Goal: Task Accomplishment & Management: Use online tool/utility

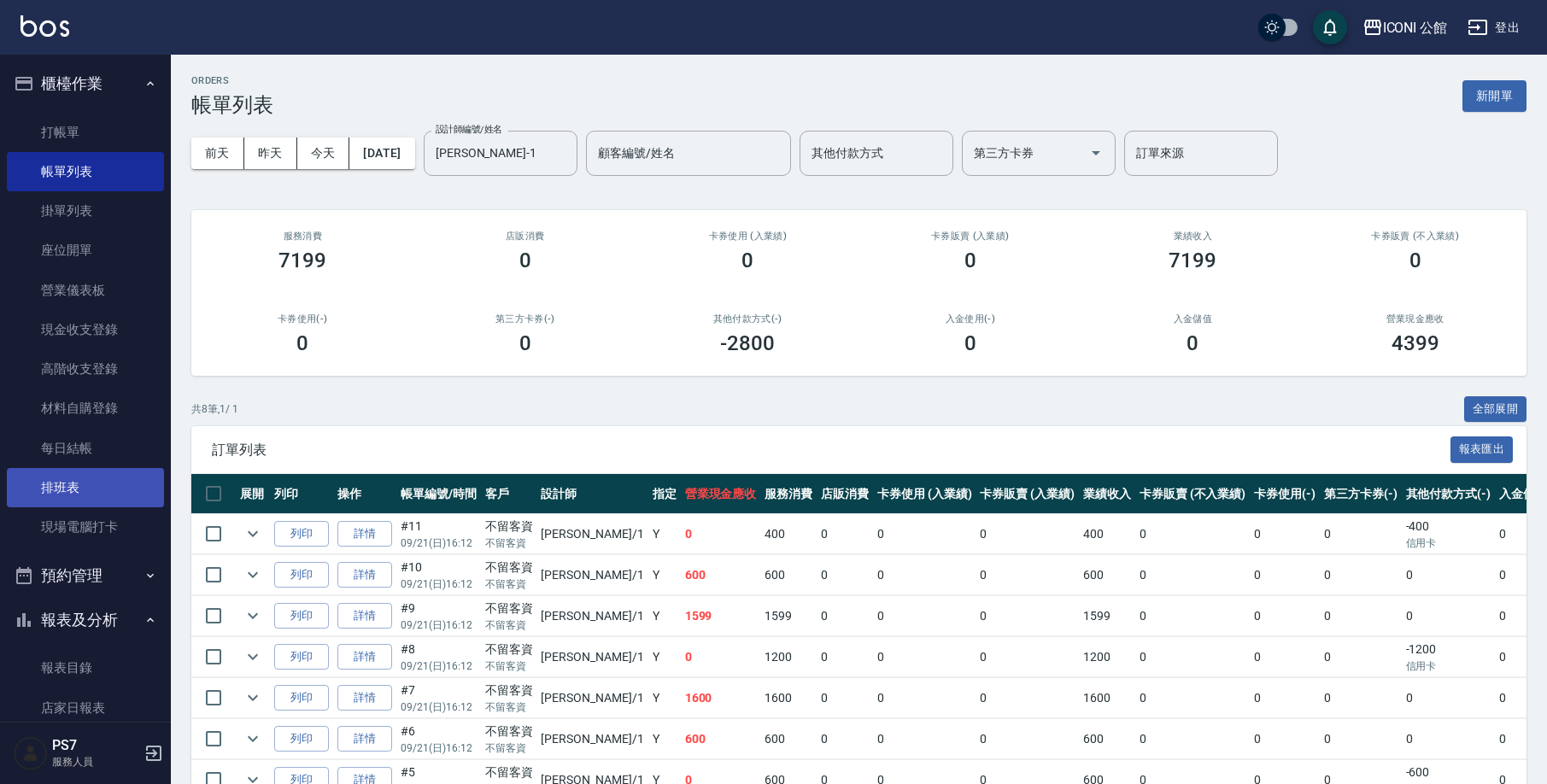
scroll to position [136, 0]
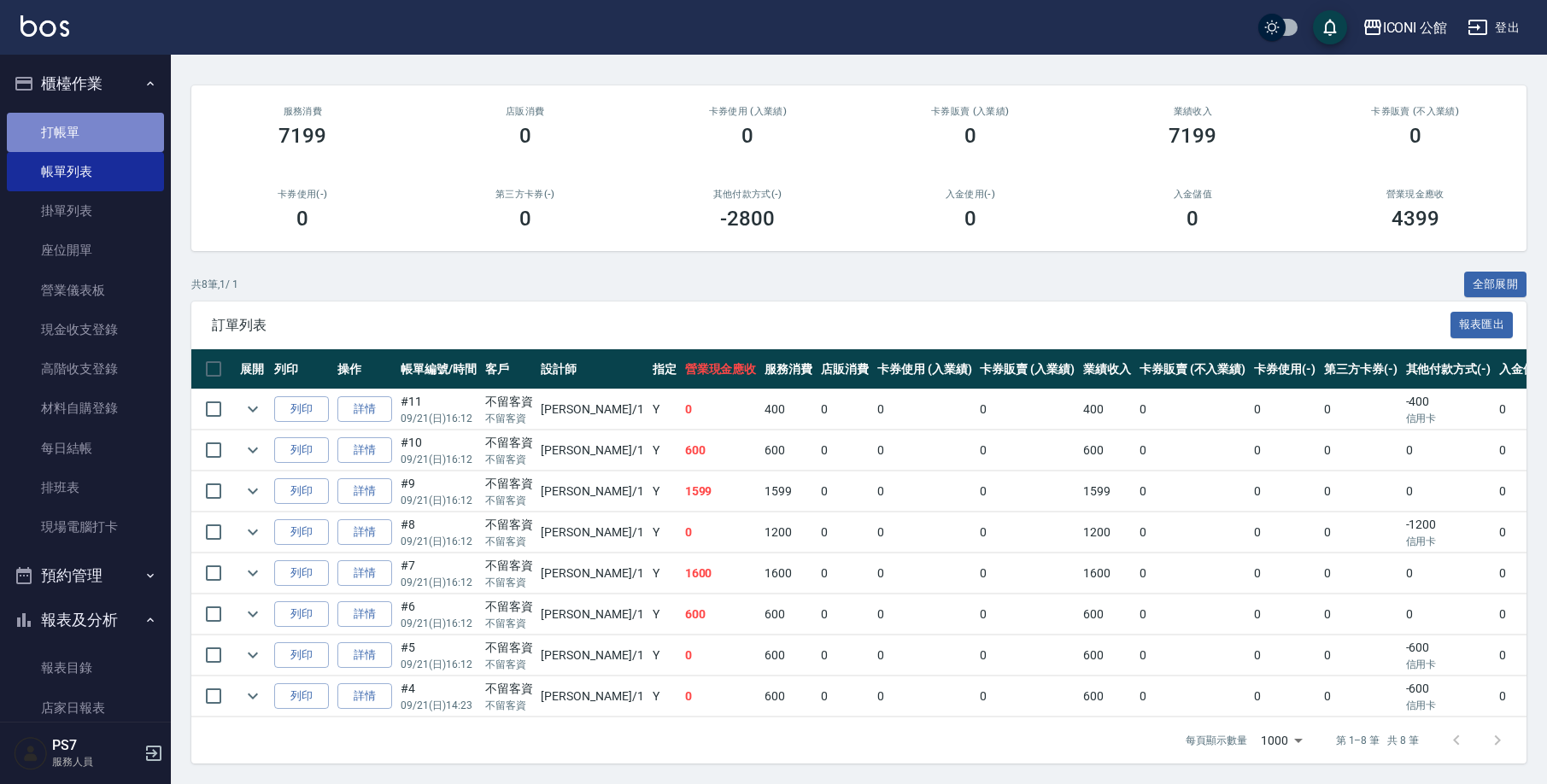
click at [103, 130] on link "打帳單" at bounding box center [85, 132] width 158 height 39
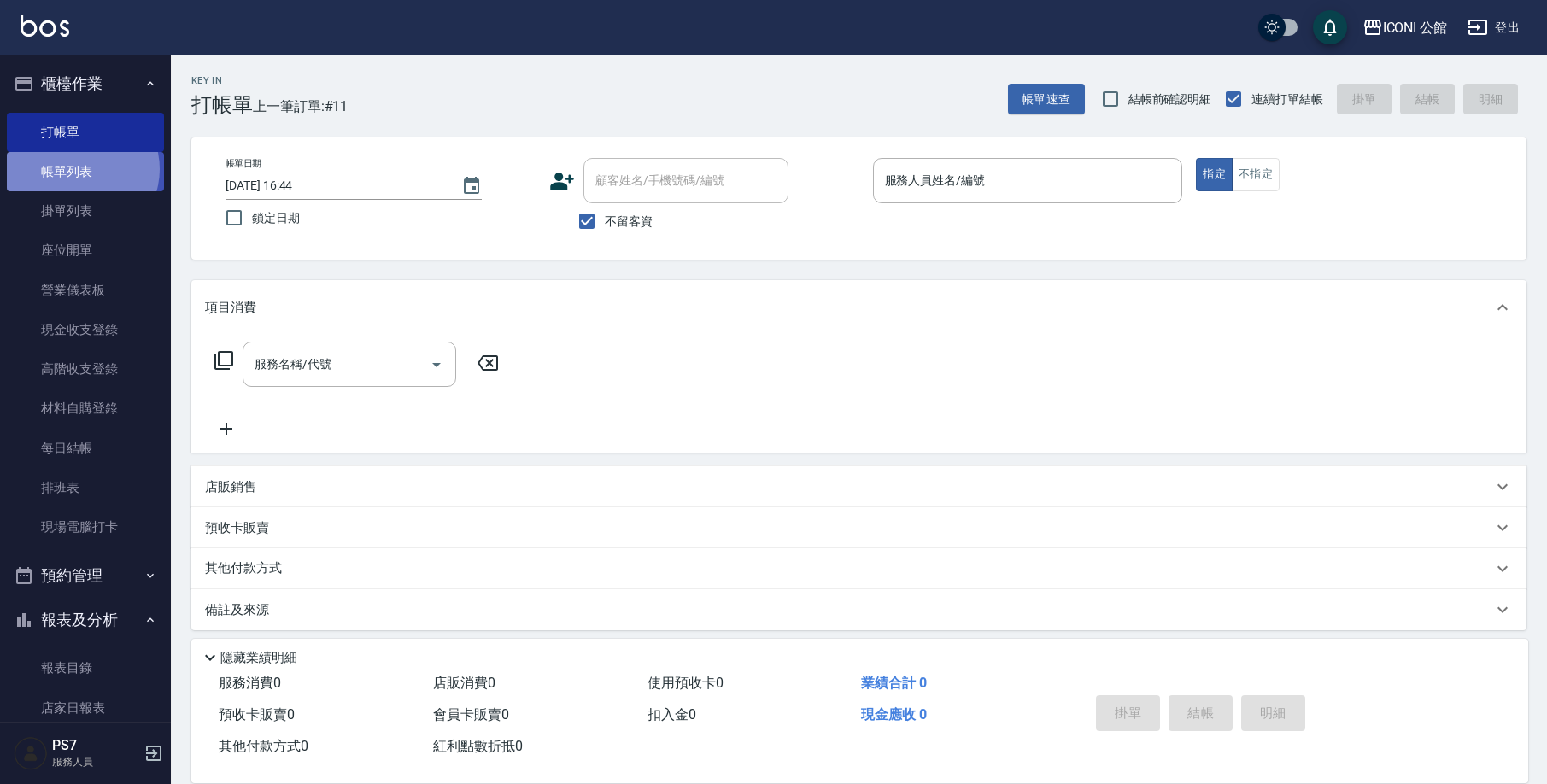
click at [79, 168] on link "帳單列表" at bounding box center [85, 172] width 158 height 39
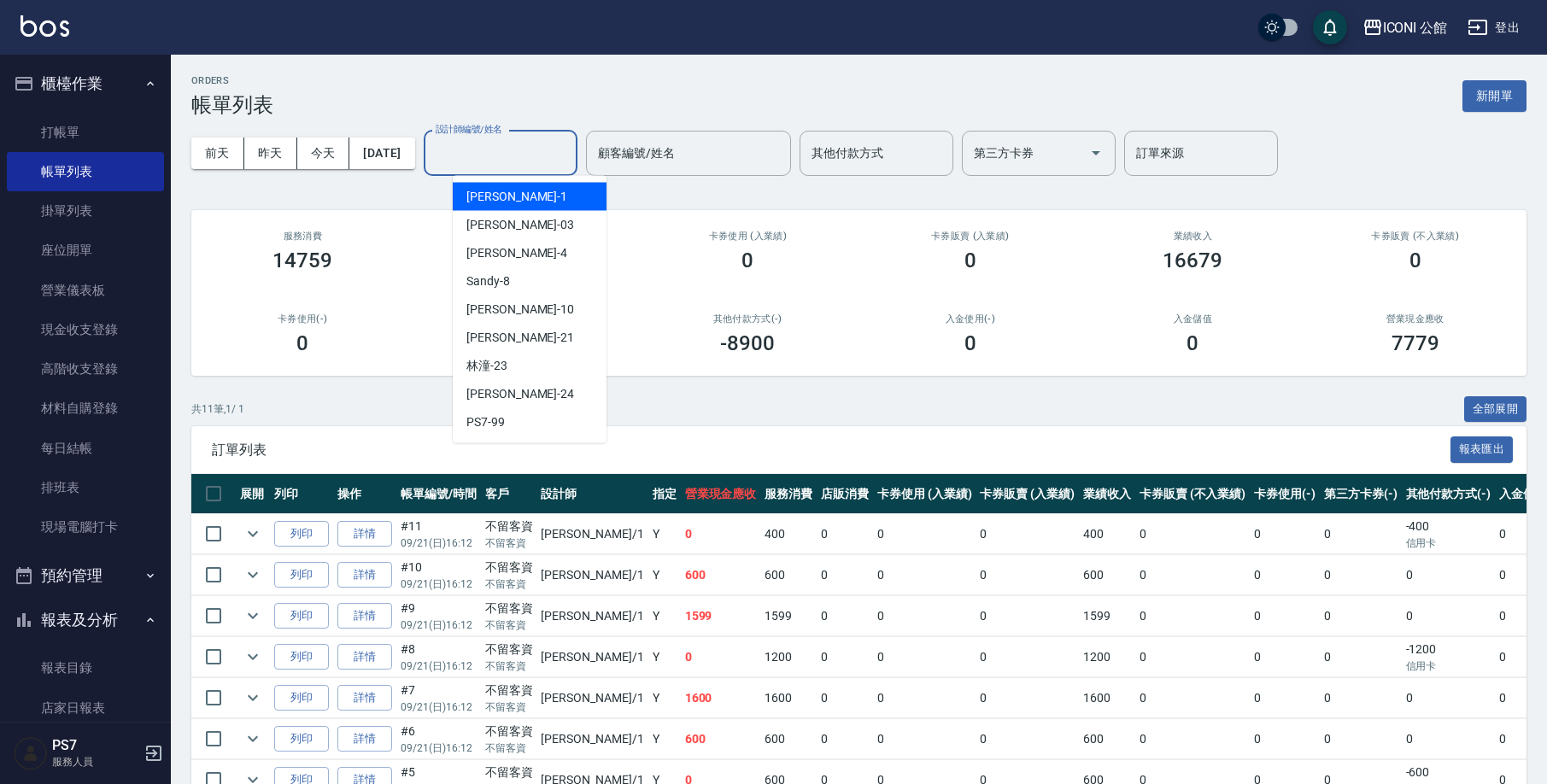
click at [504, 151] on input "設計師編號/姓名" at bounding box center [501, 153] width 138 height 30
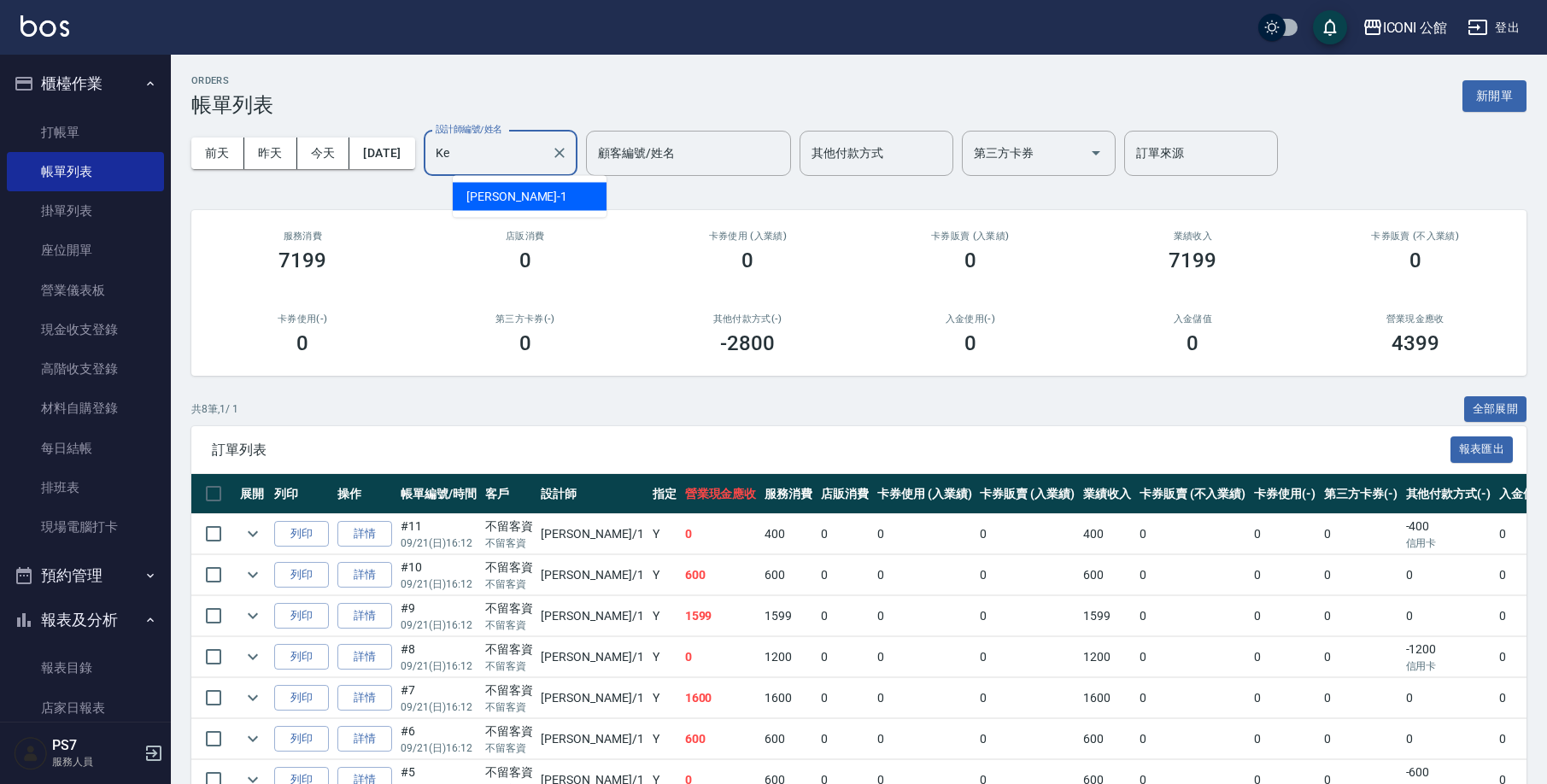
type input "K"
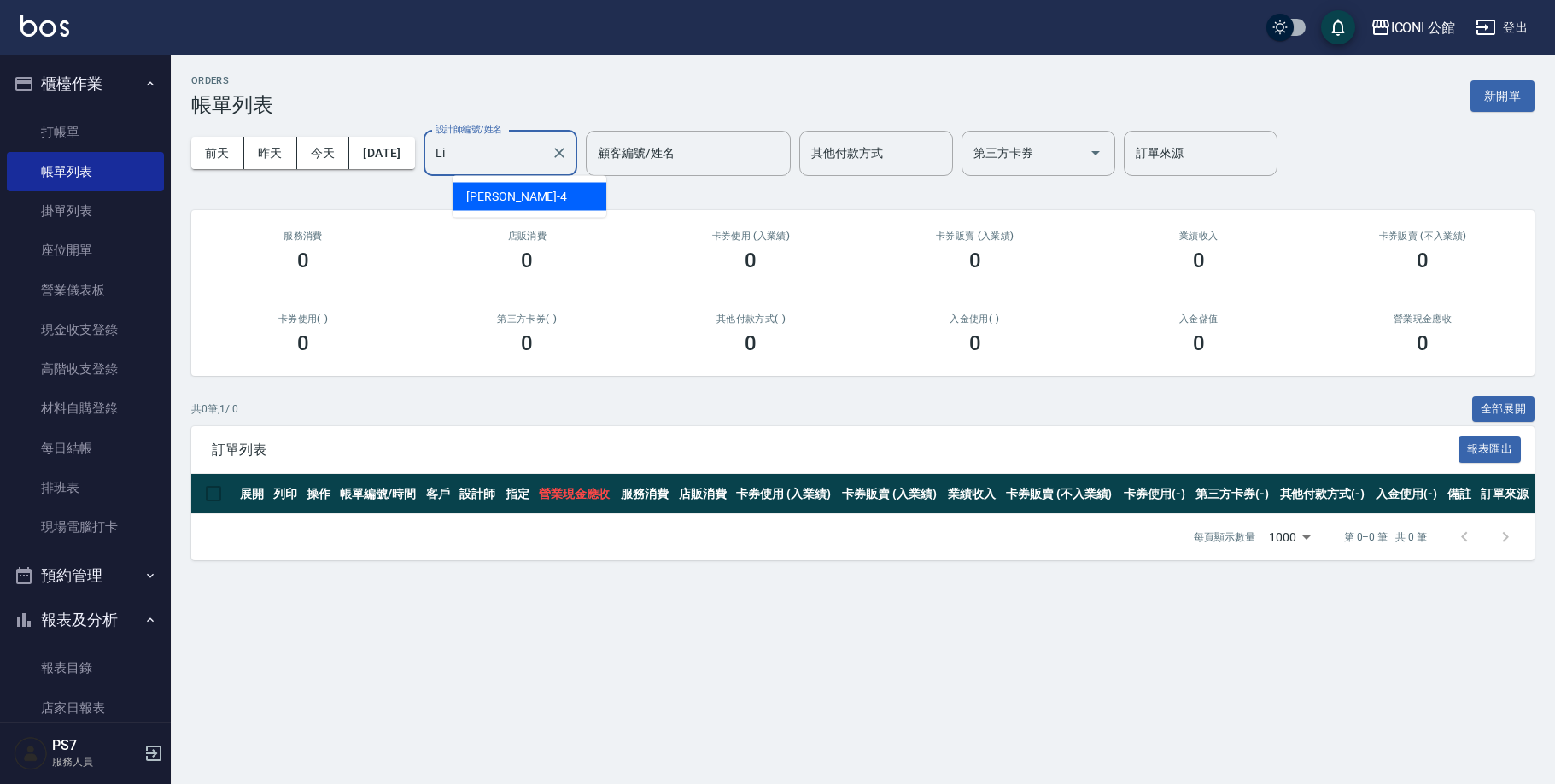
type input "L"
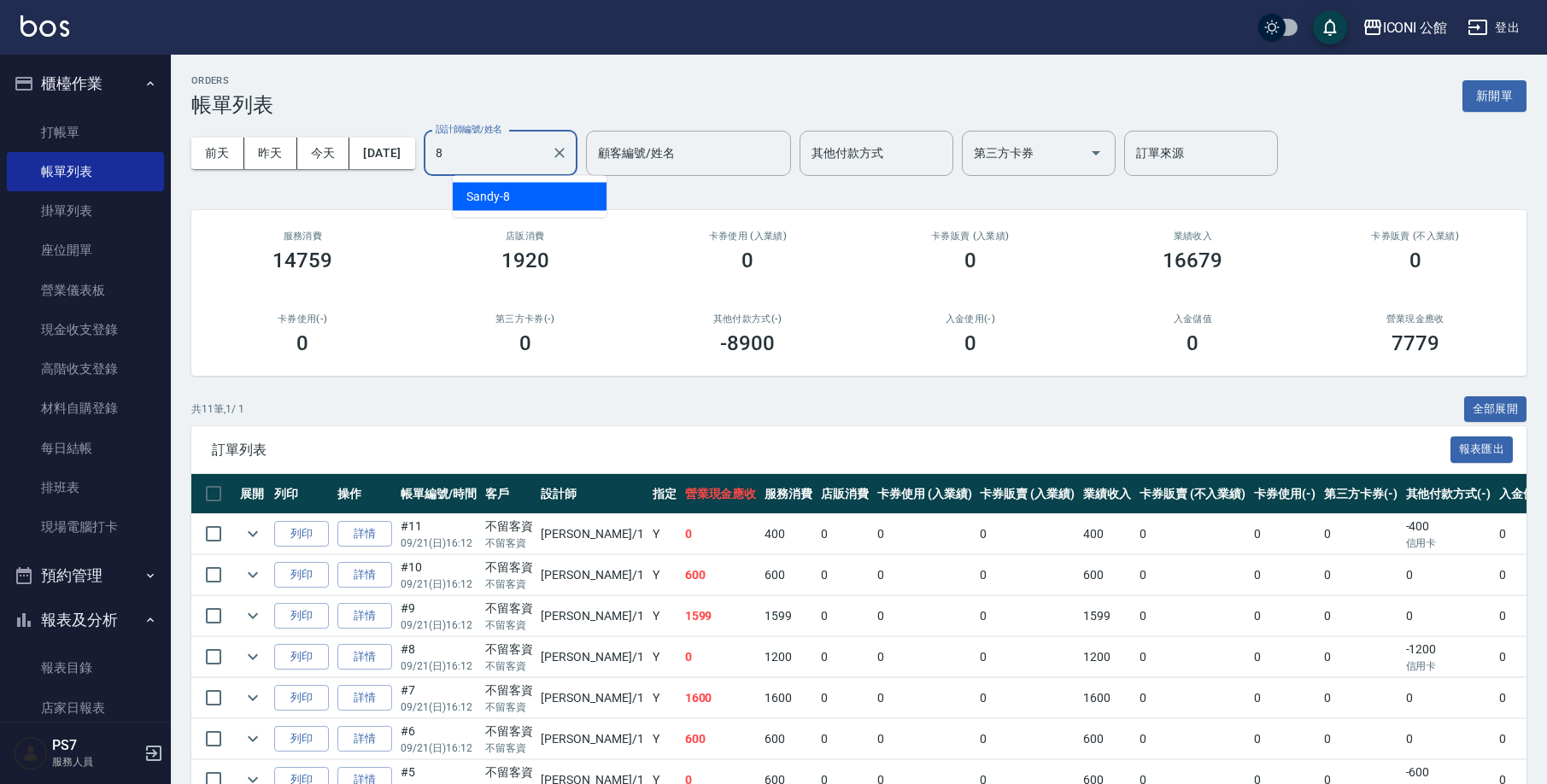
type input "Sandy-8"
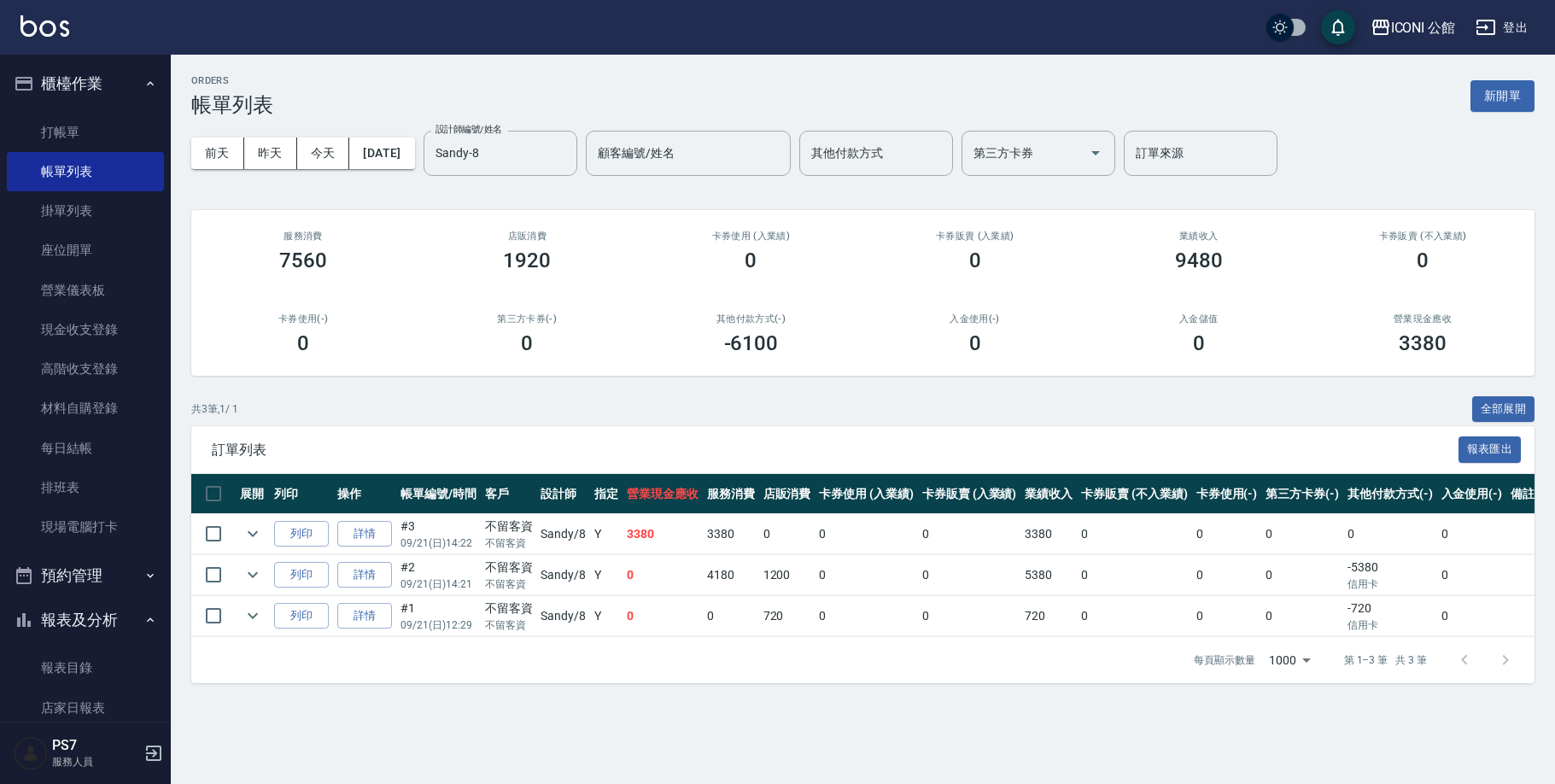
drag, startPoint x: 496, startPoint y: 368, endPoint x: 473, endPoint y: 279, distance: 91.9
click at [499, 297] on div "第三方卡券(-) 0" at bounding box center [527, 334] width 224 height 83
drag, startPoint x: 17, startPoint y: 108, endPoint x: 48, endPoint y: 152, distance: 53.8
click at [23, 117] on ul "打帳單 帳單列表 掛單列表 座位開單 營業儀表板 現金收支登錄 高階收支登錄 材料自購登錄 每日結帳 排班表 現場電腦打卡" at bounding box center [85, 330] width 158 height 448
click at [48, 152] on link "帳單列表" at bounding box center [85, 172] width 158 height 39
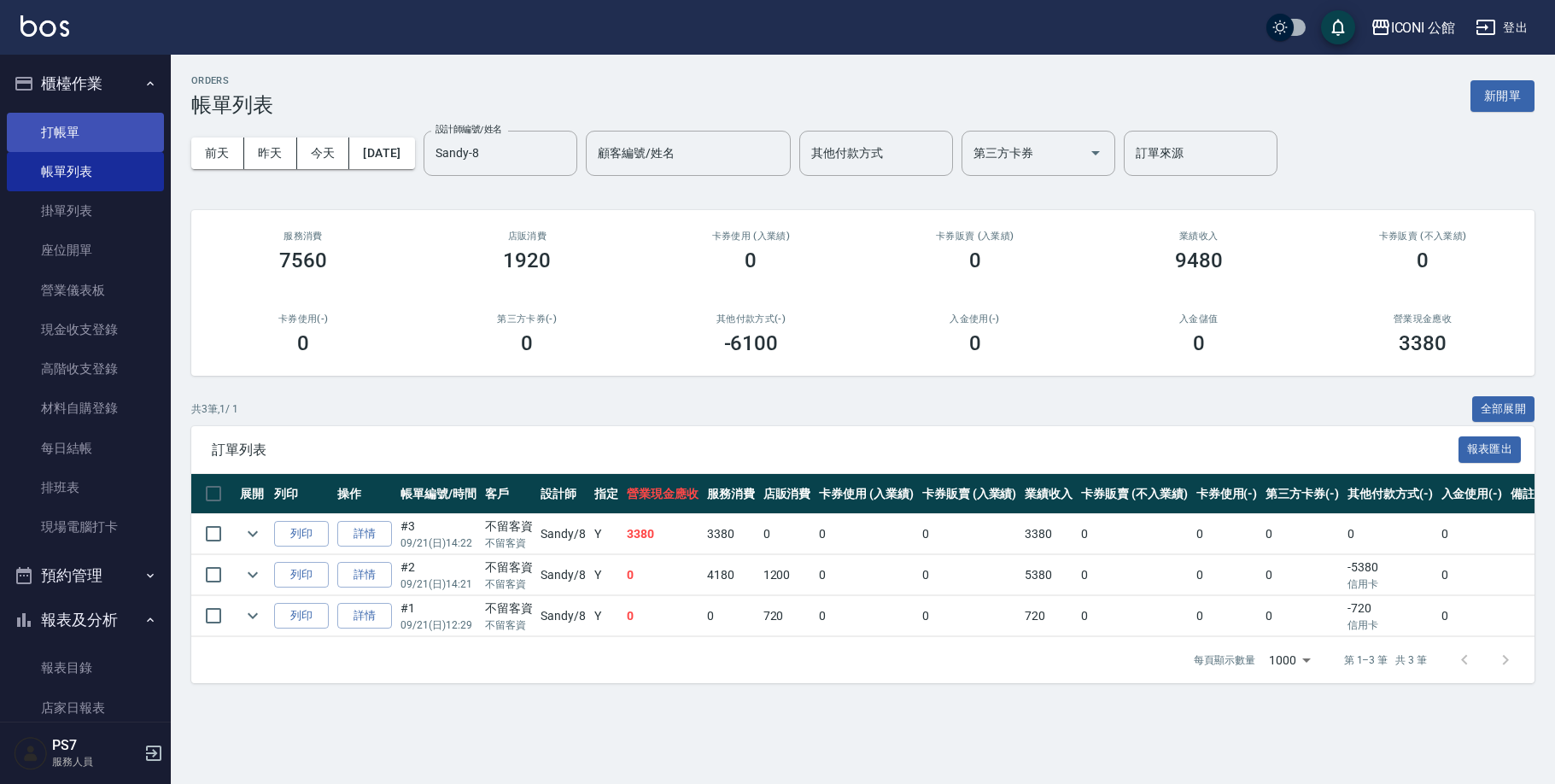
click at [56, 143] on link "打帳單" at bounding box center [85, 132] width 158 height 39
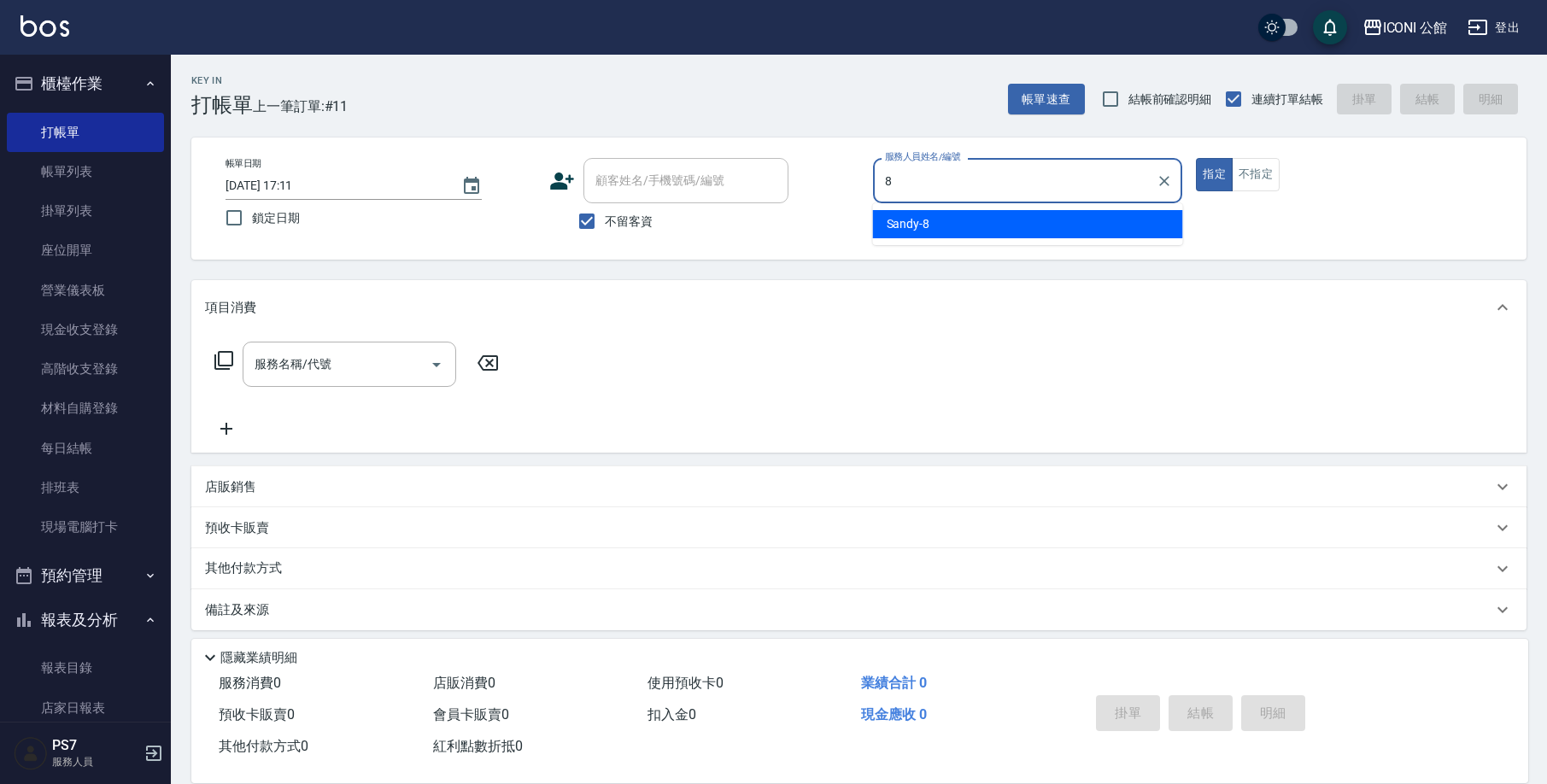
type input "Sandy-8"
type button "true"
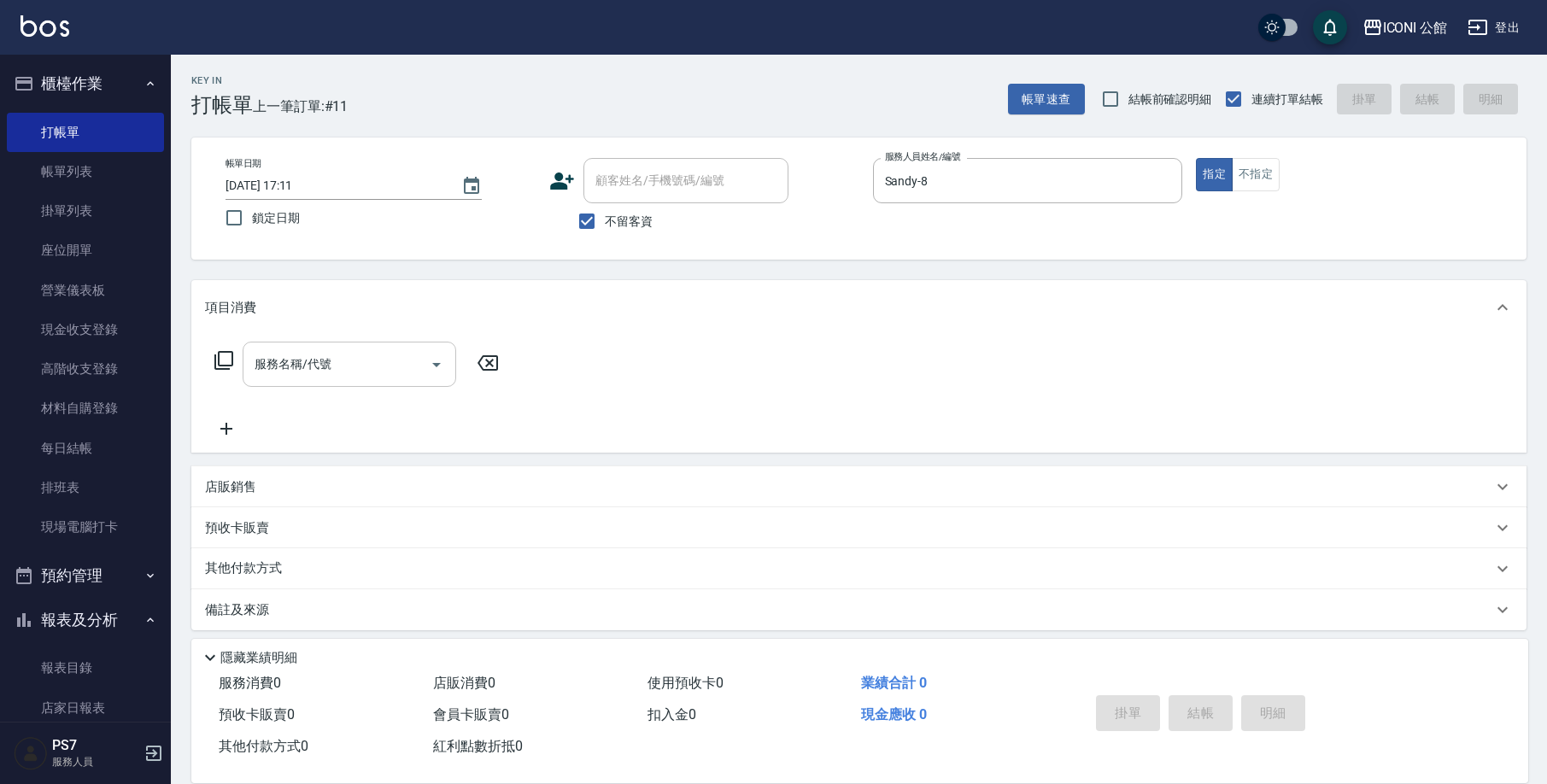
click at [317, 385] on div "服務名稱/代號" at bounding box center [349, 364] width 214 height 46
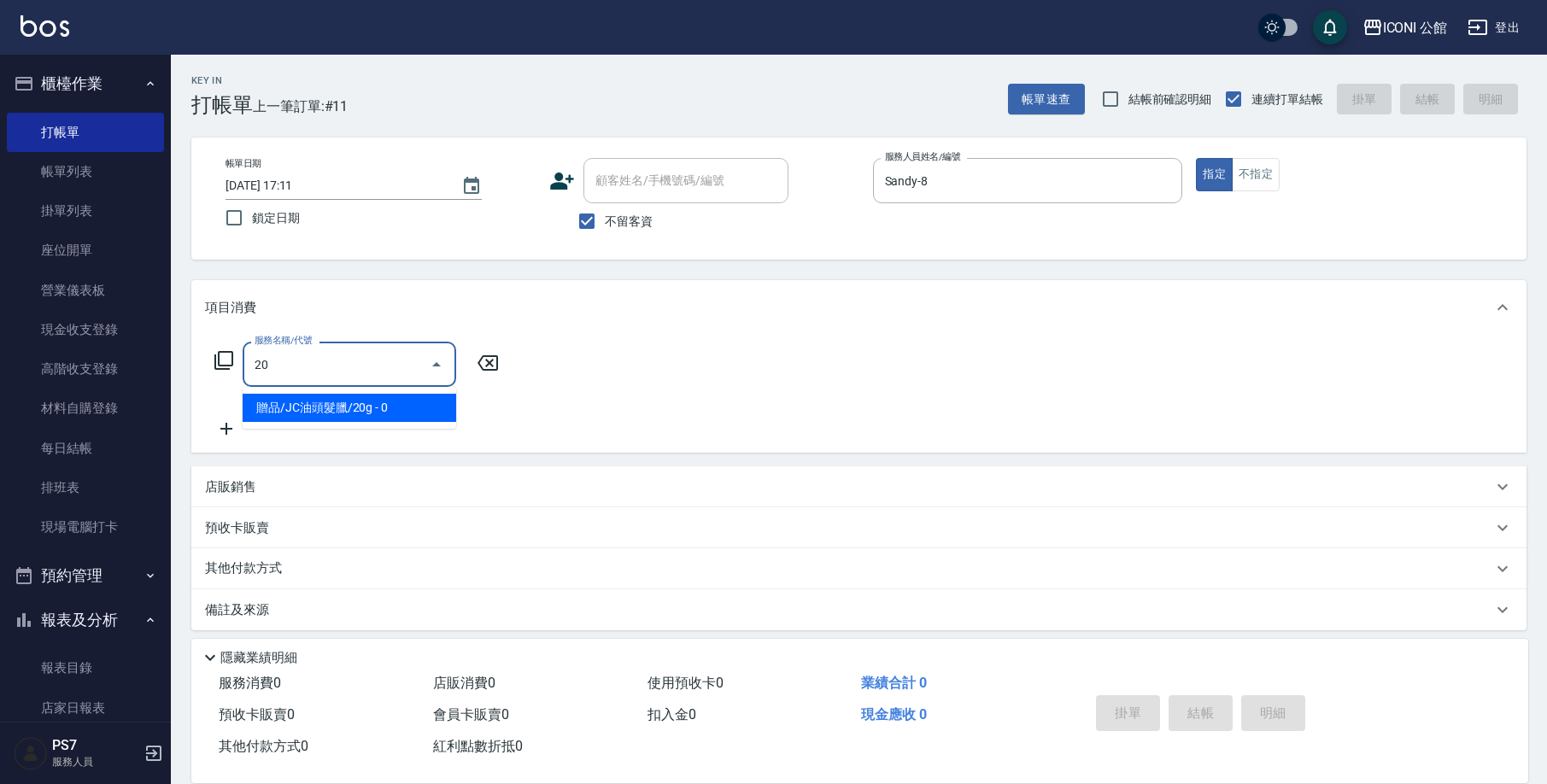
type input "201"
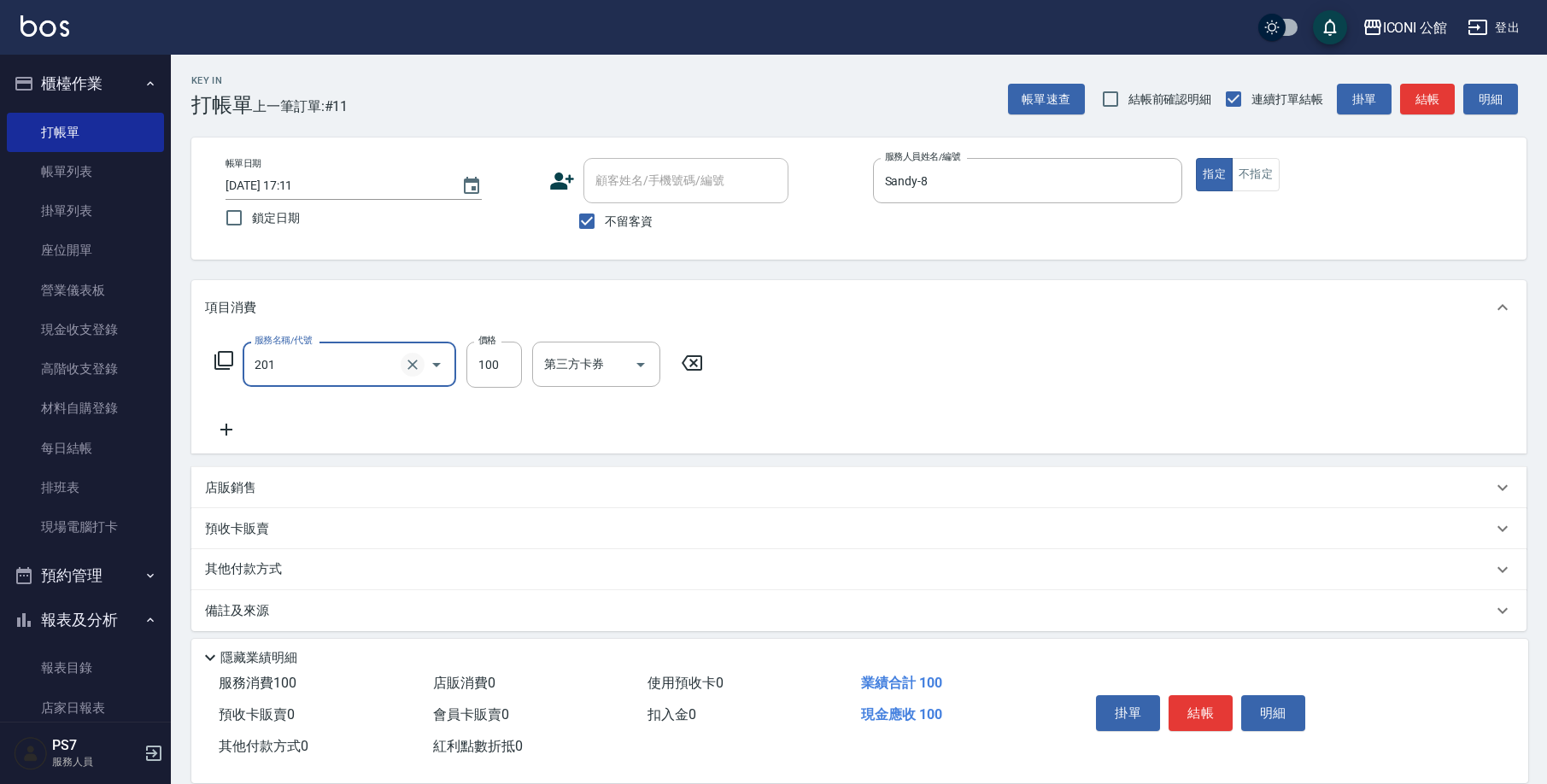
click at [410, 360] on icon "Clear" at bounding box center [412, 364] width 17 height 17
type input "剪瀏(201)"
click at [701, 356] on icon at bounding box center [692, 363] width 21 height 15
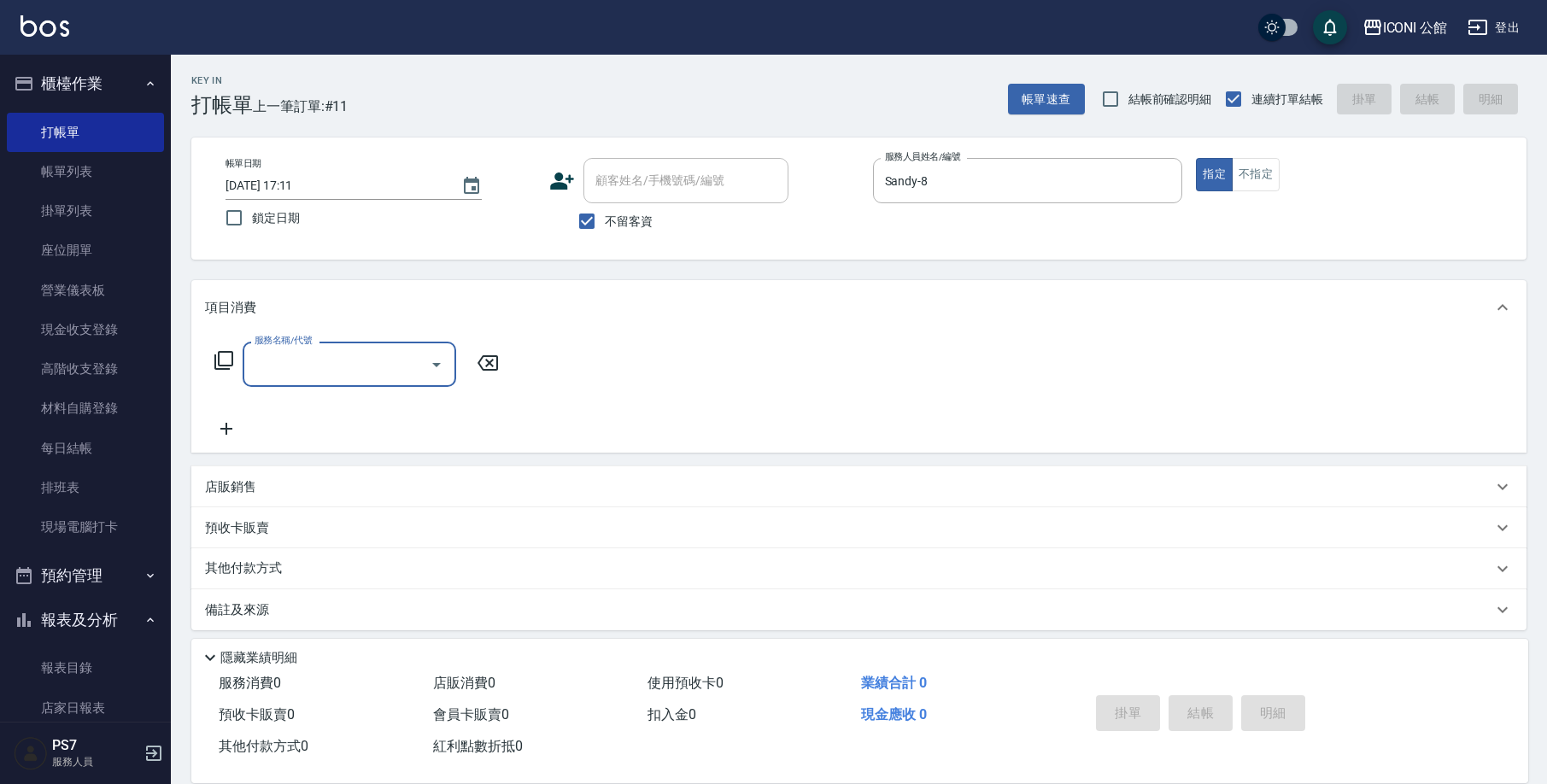
click at [392, 365] on input "服務名稱/代號" at bounding box center [336, 364] width 173 height 30
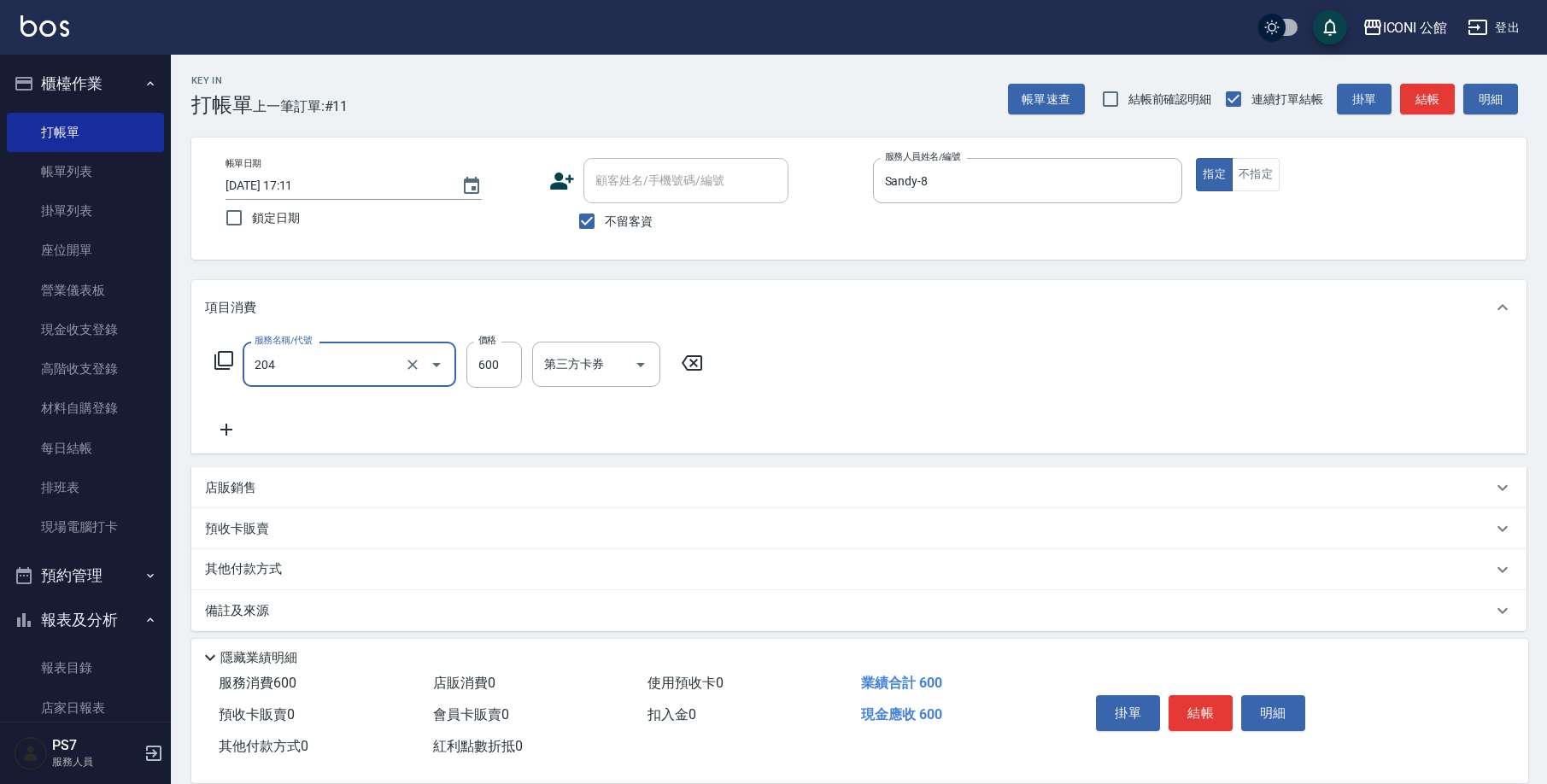
type input "204"
type input "5"
type input "指定洗+剪(204)"
type input "500"
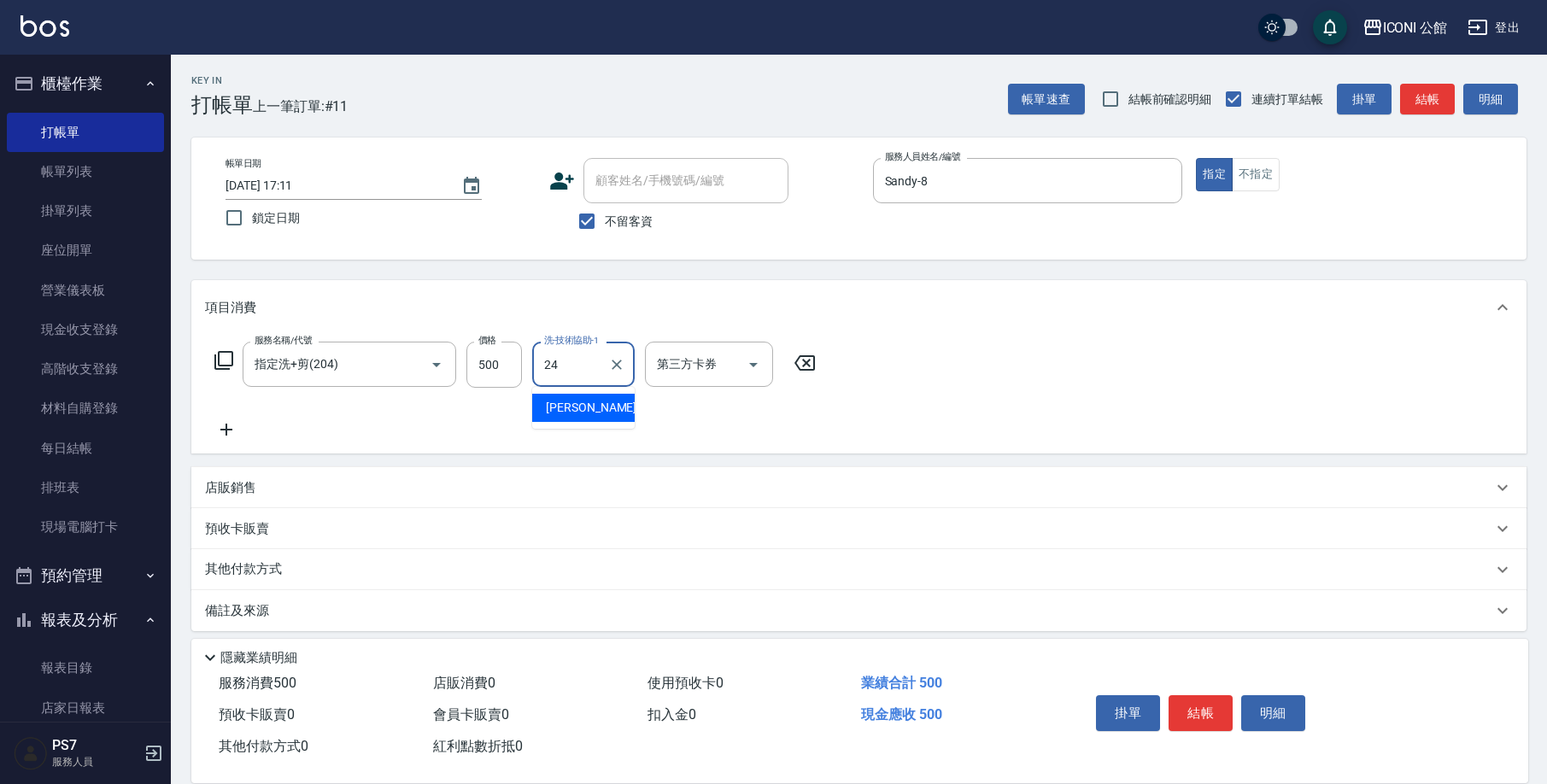
type input "[PERSON_NAME]-24"
click at [1222, 711] on button "結帳" at bounding box center [1200, 713] width 64 height 35
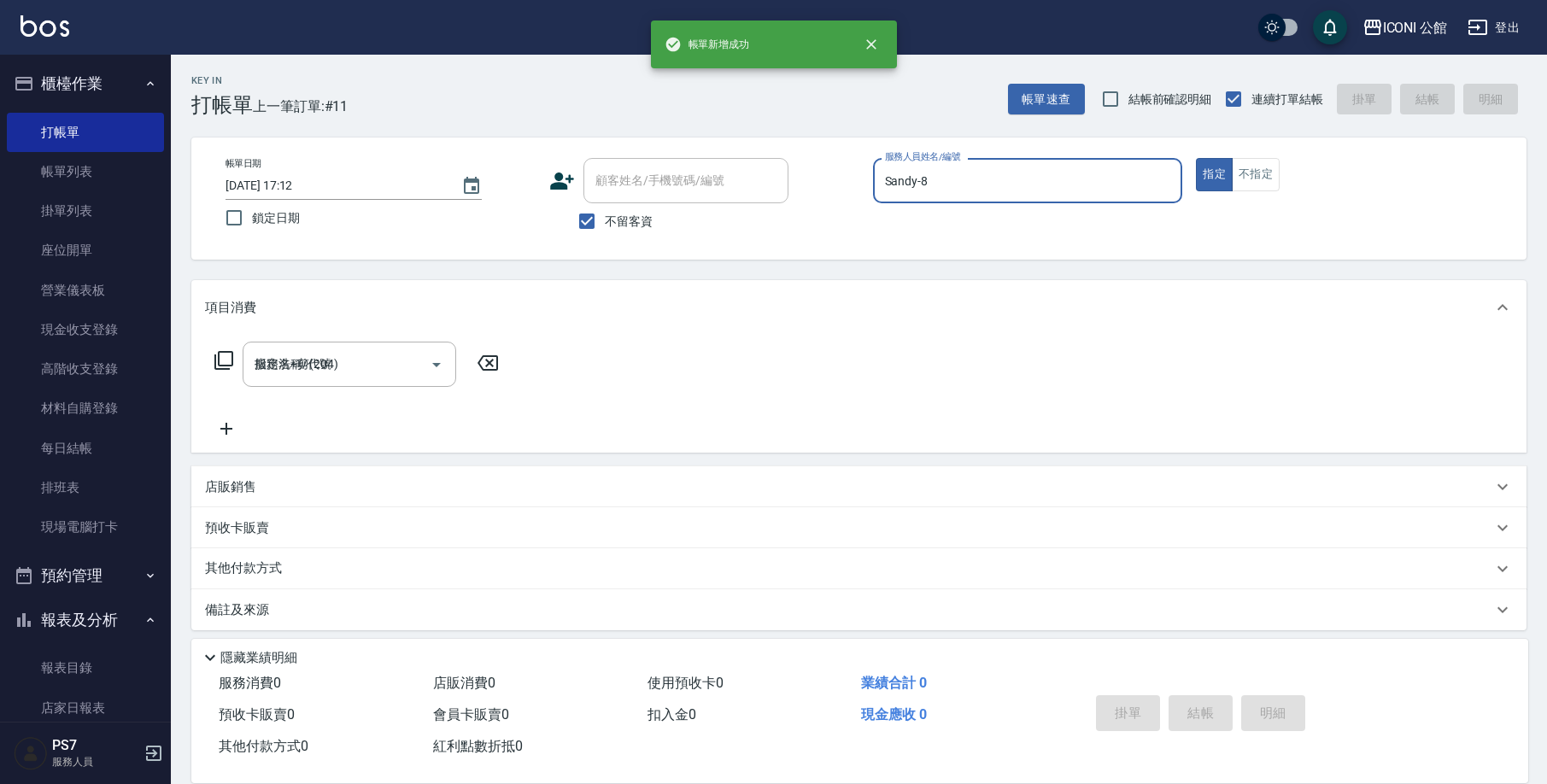
type input "[DATE] 17:12"
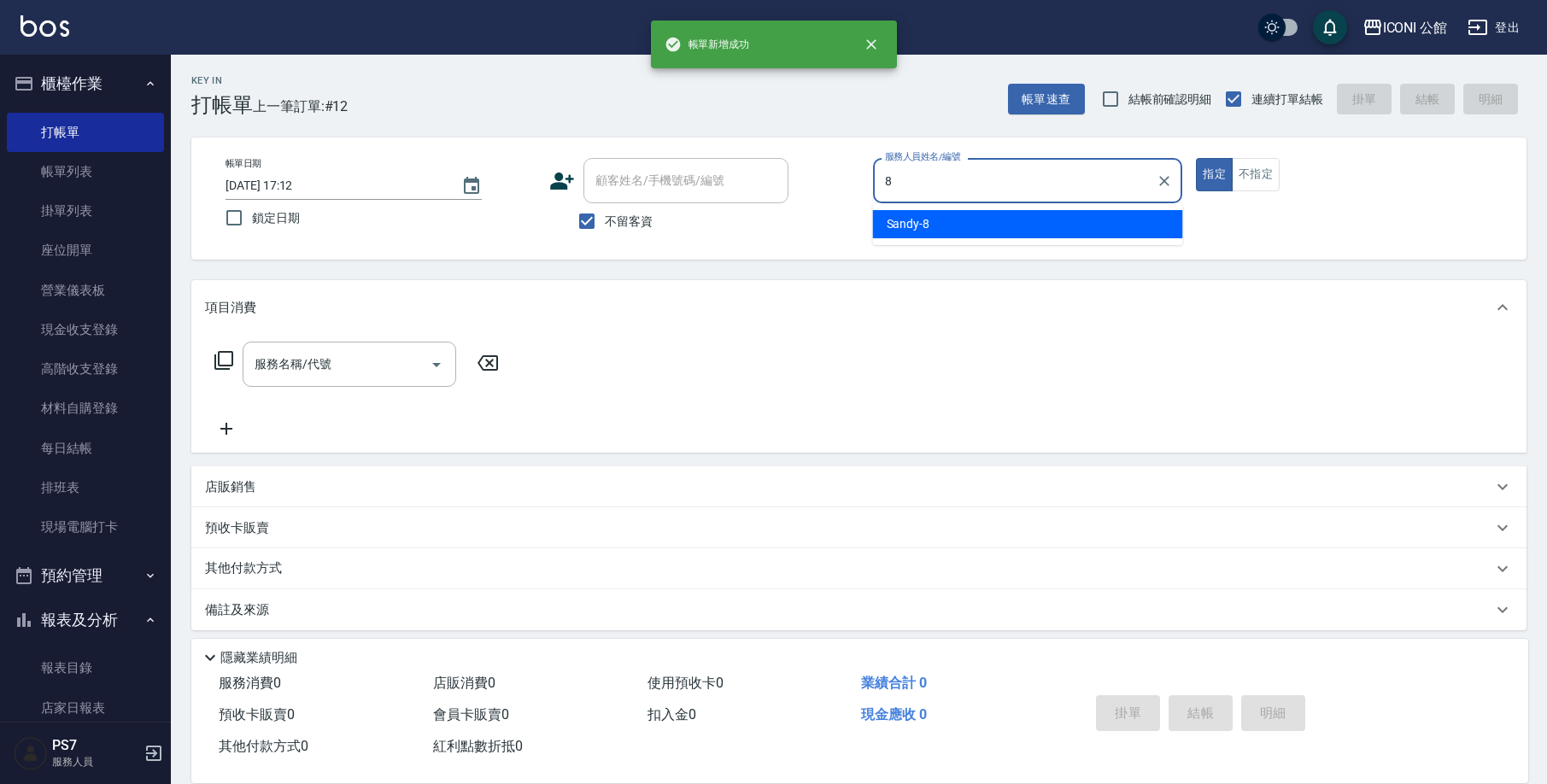
type input "Sandy-8"
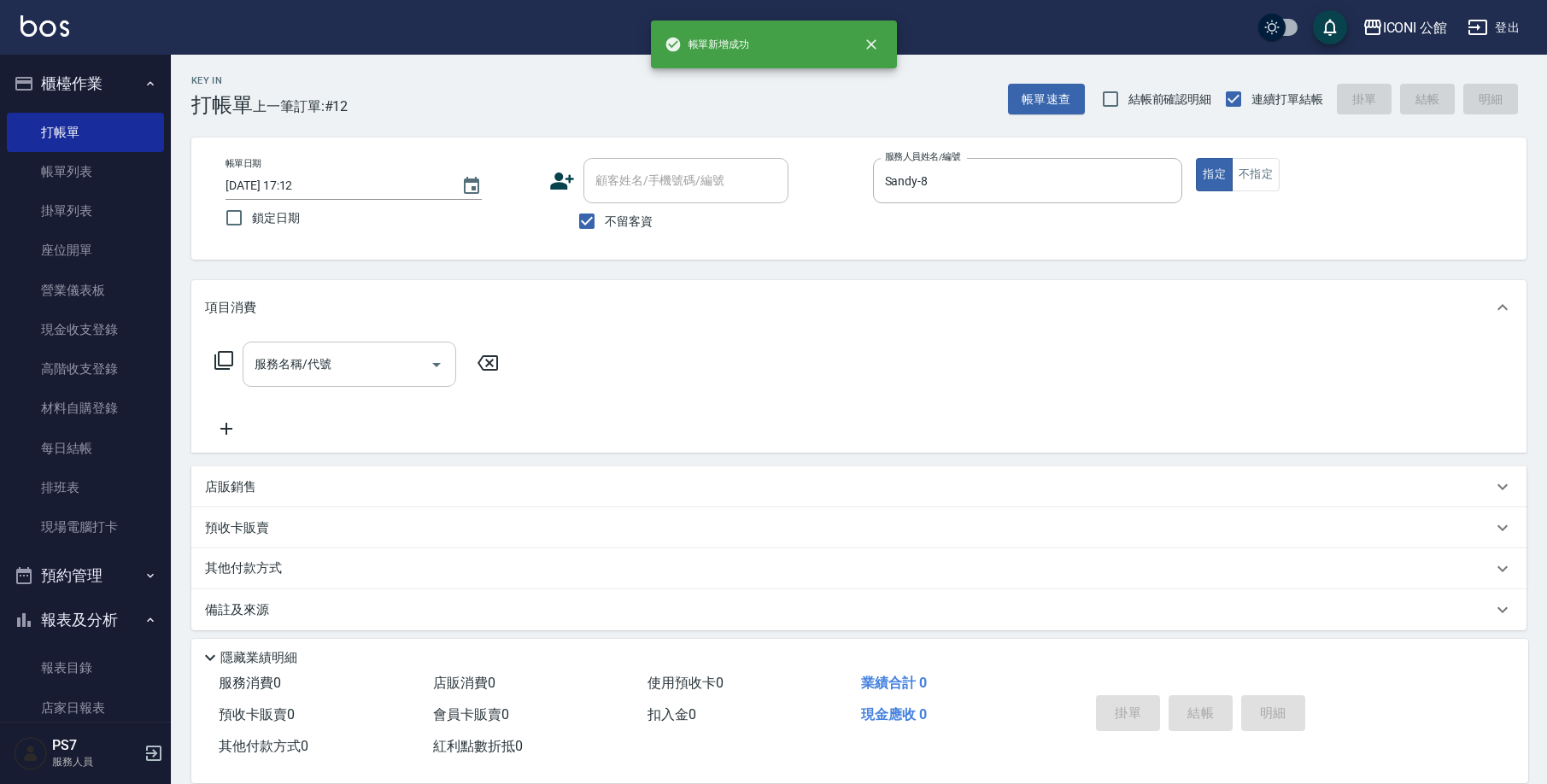
click at [280, 347] on div "服務名稱/代號" at bounding box center [349, 364] width 214 height 46
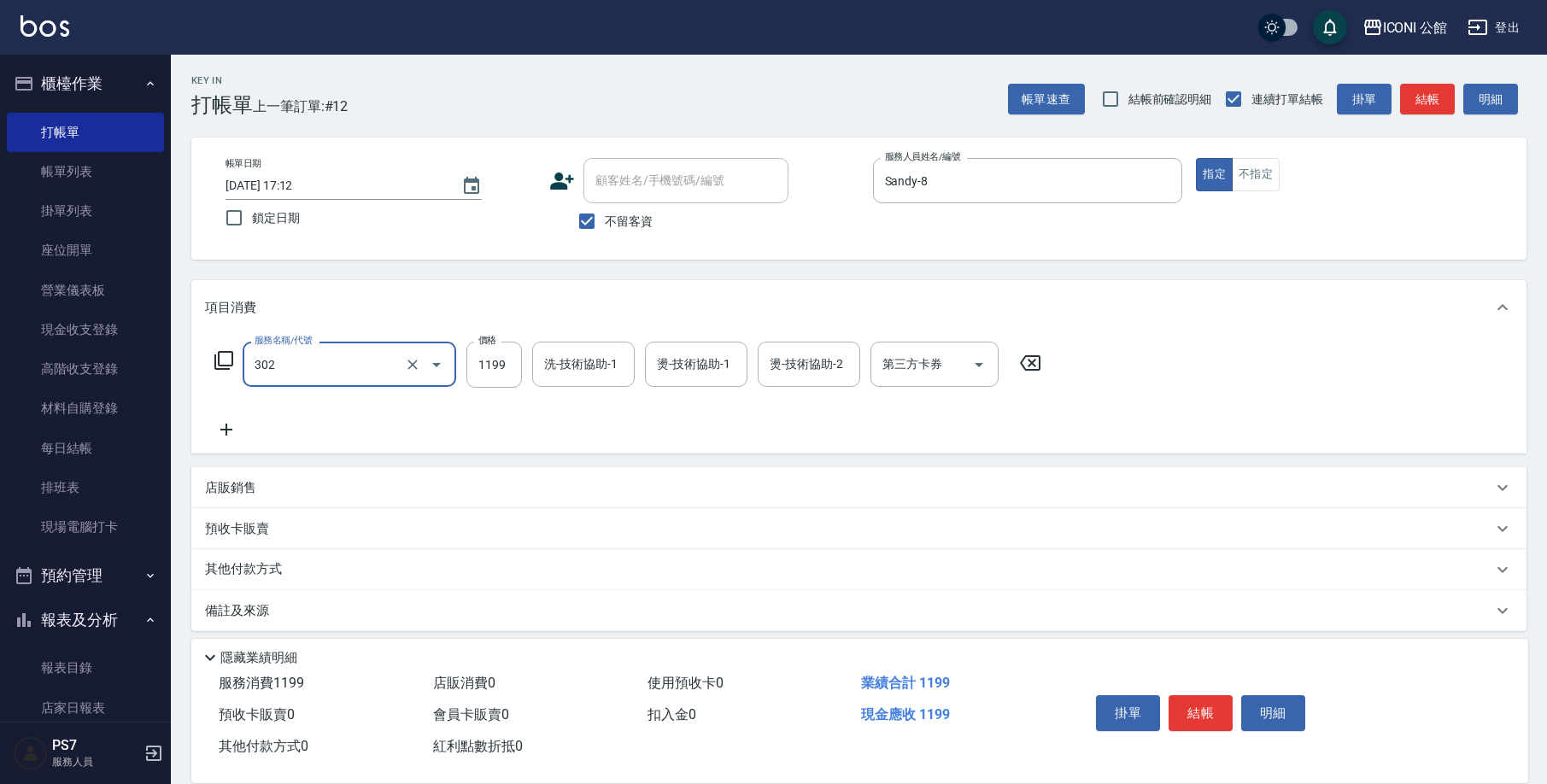
type input "設計燙髮(302)"
type input "2199"
type input "[PERSON_NAME]-24"
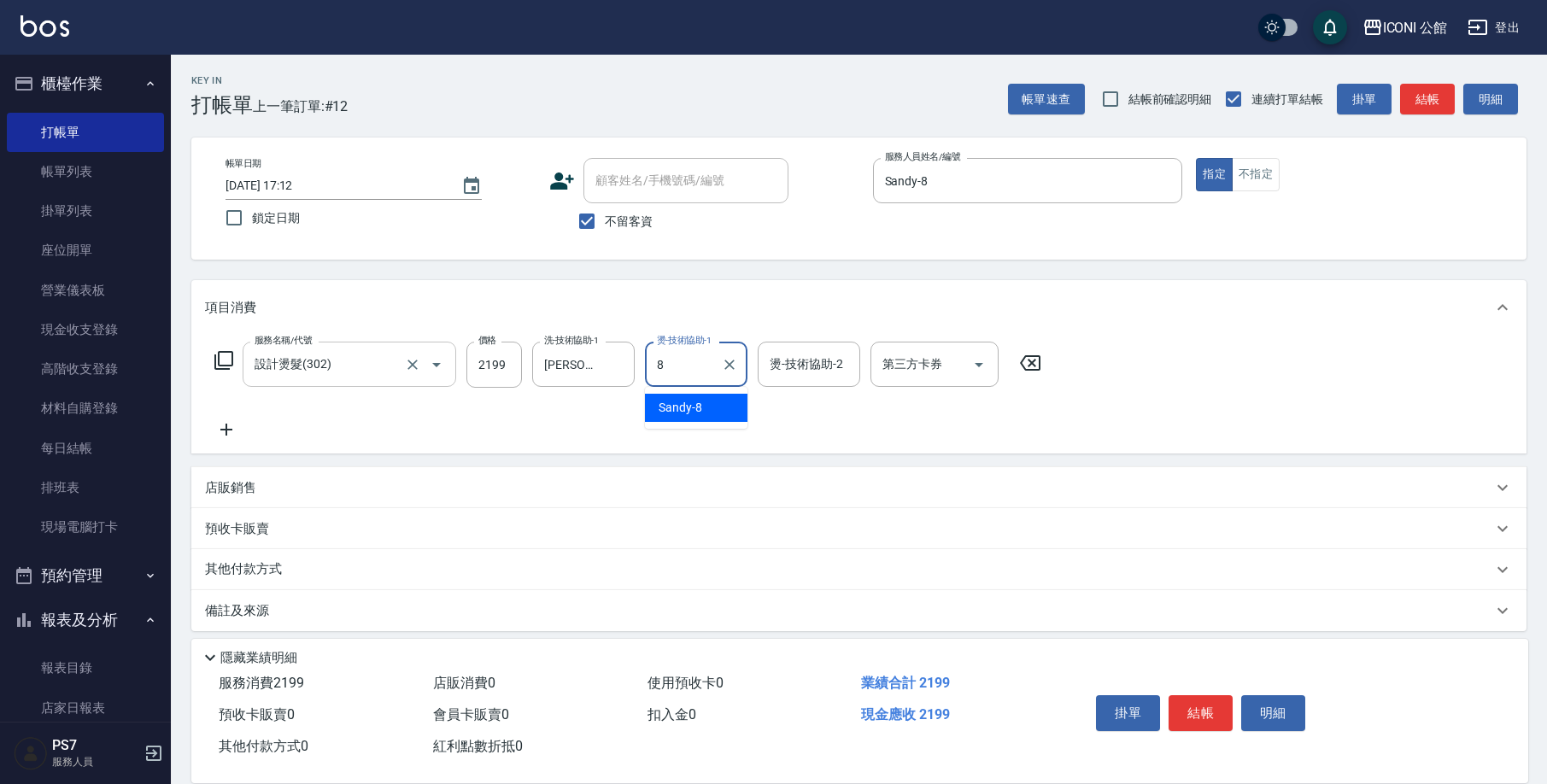
type input "Sandy-8"
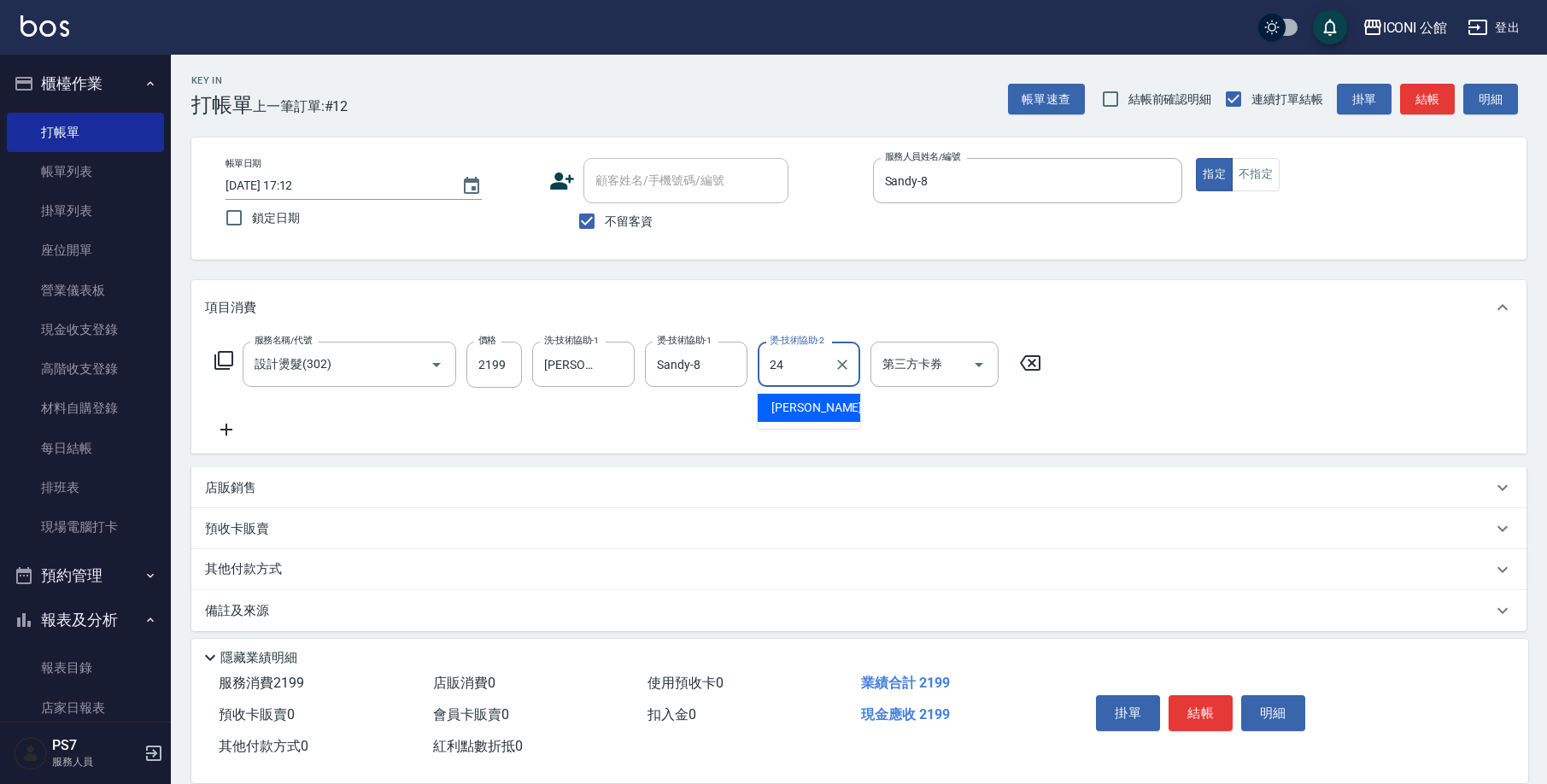
type input "[PERSON_NAME]-24"
click at [1189, 695] on button "結帳" at bounding box center [1200, 713] width 64 height 35
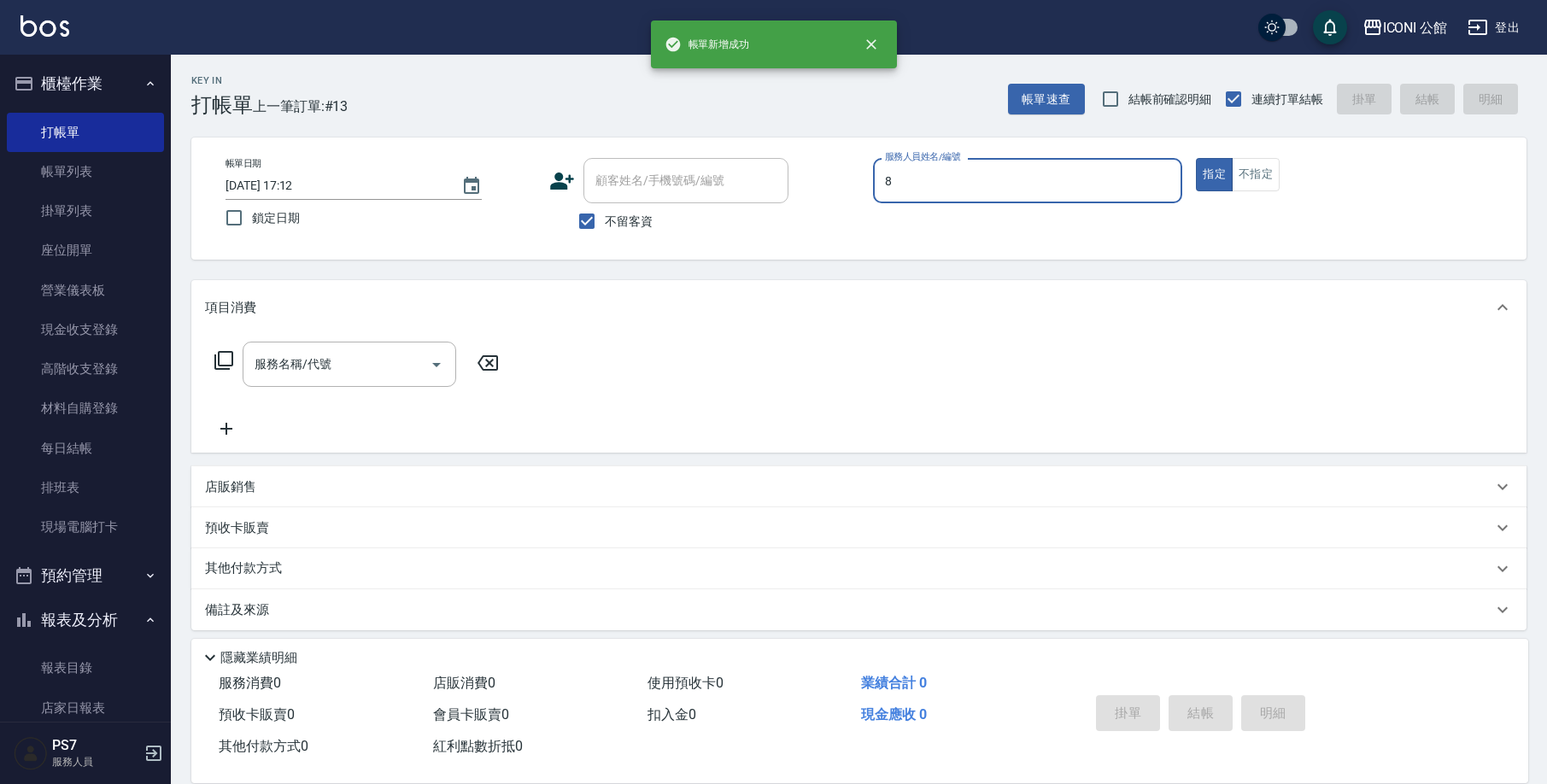
type input "Sandy-8"
click at [332, 365] on input "服務名稱/代號" at bounding box center [336, 364] width 173 height 30
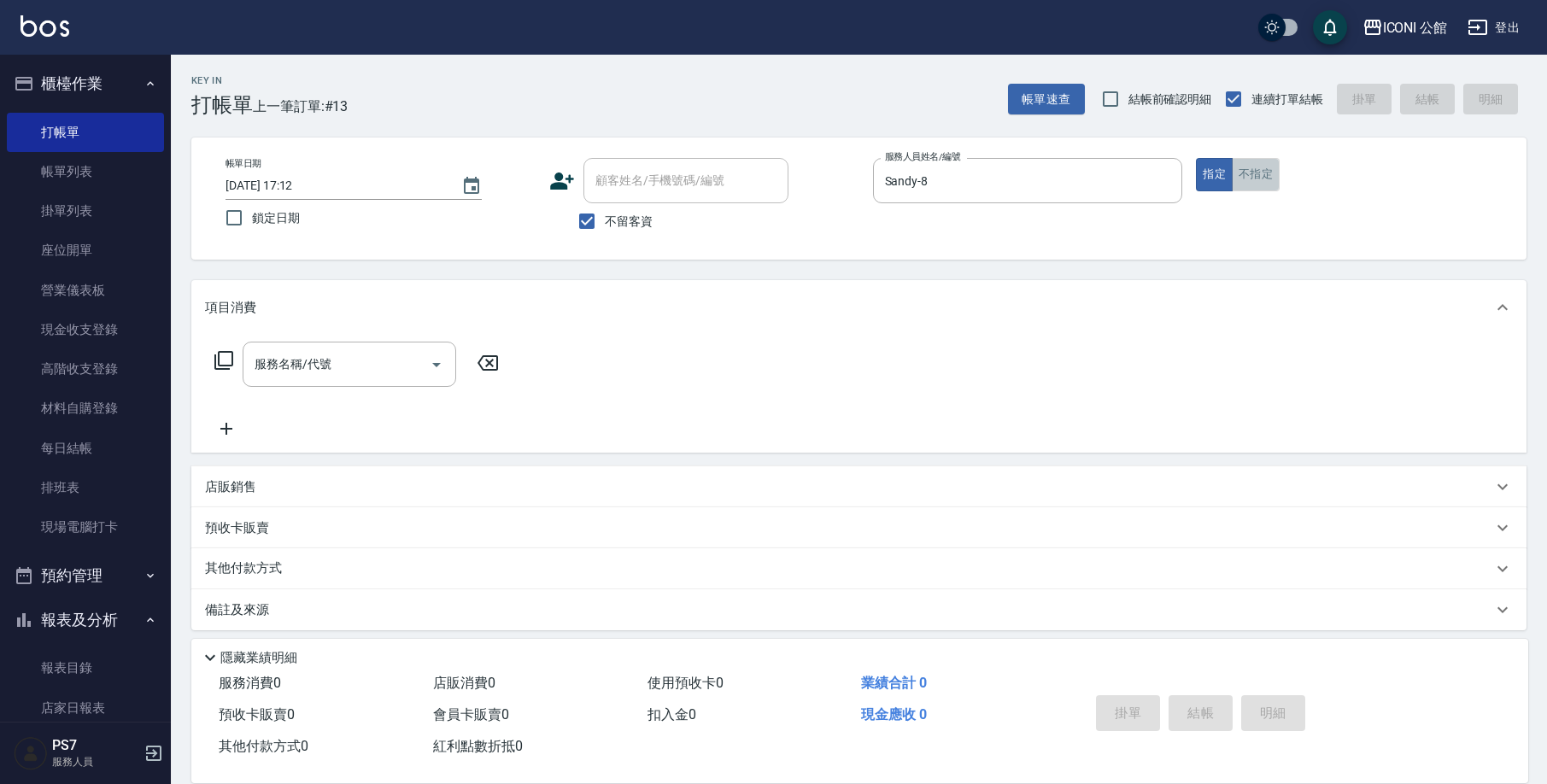
click at [1260, 174] on button "不指定" at bounding box center [1255, 174] width 48 height 34
drag, startPoint x: 1221, startPoint y: 172, endPoint x: 685, endPoint y: 317, distance: 555.3
click at [1219, 172] on button "指定" at bounding box center [1213, 174] width 36 height 34
click at [361, 378] on input "服務名稱/代號" at bounding box center [336, 364] width 173 height 30
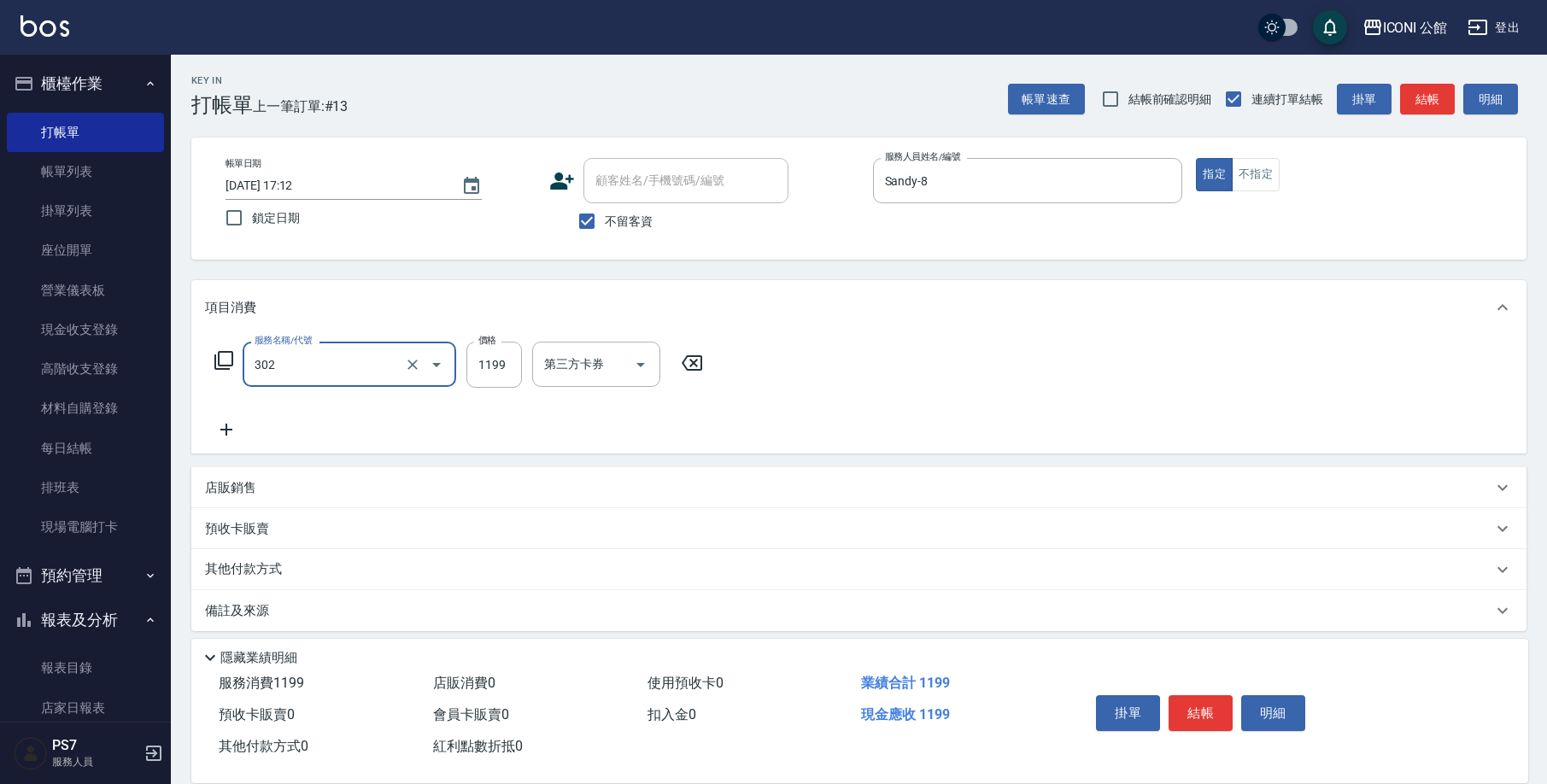
type input "設計燙髮(302)"
type input "1699"
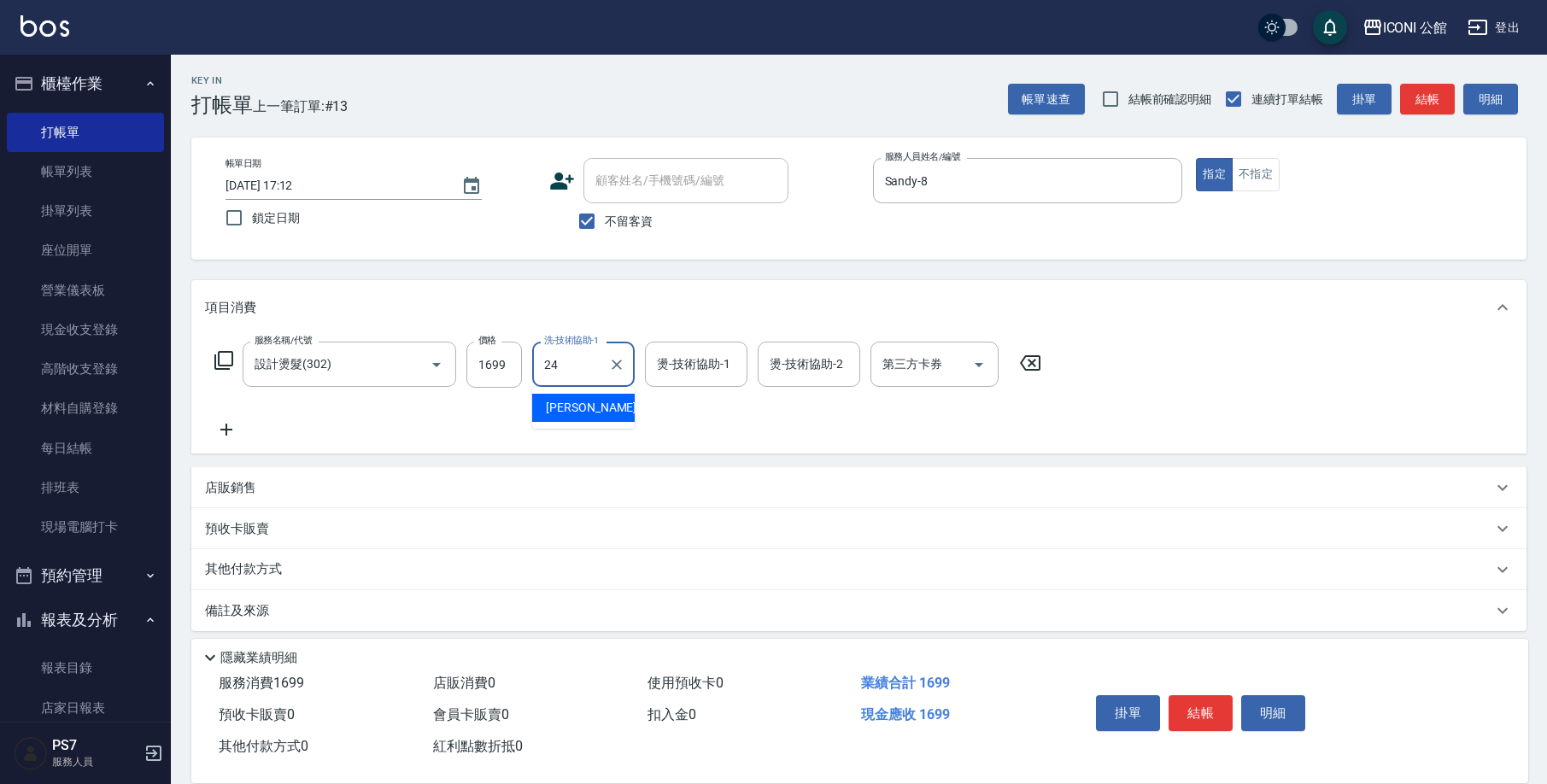
type input "[PERSON_NAME]-24"
type input "Sandy-8"
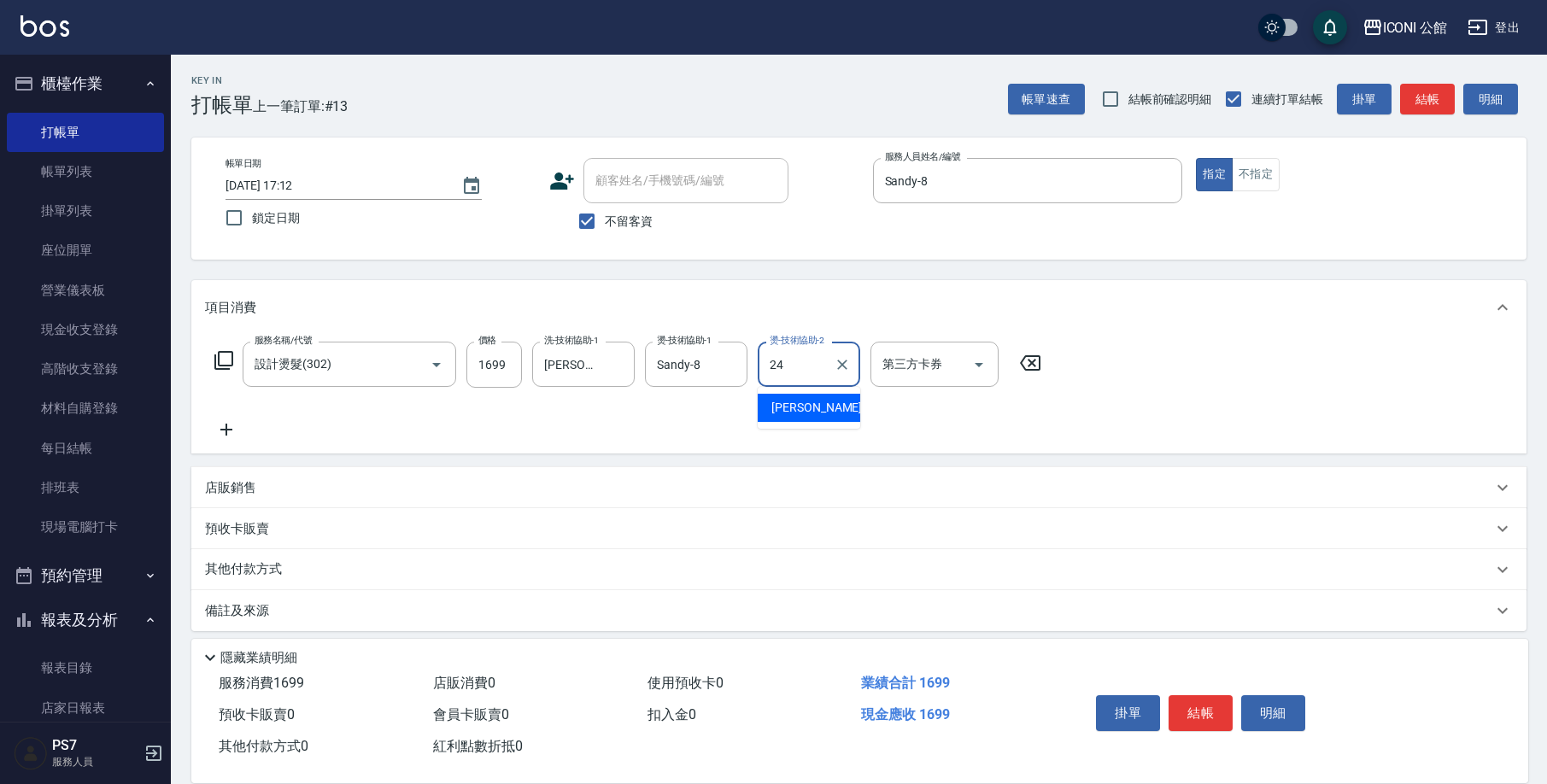
type input "[PERSON_NAME]-24"
click at [1179, 695] on button "結帳" at bounding box center [1200, 713] width 64 height 35
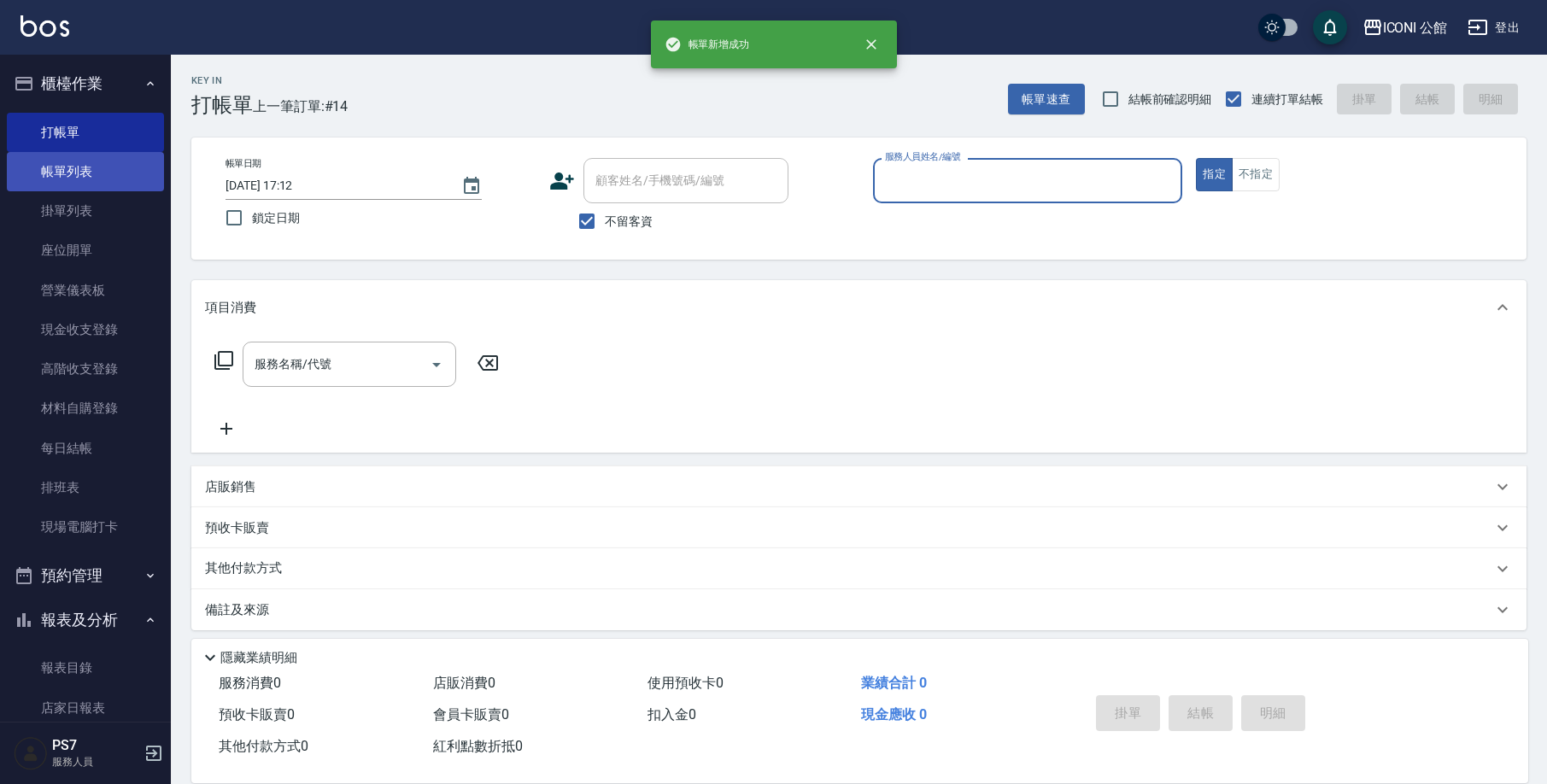
click at [48, 175] on link "帳單列表" at bounding box center [85, 172] width 158 height 39
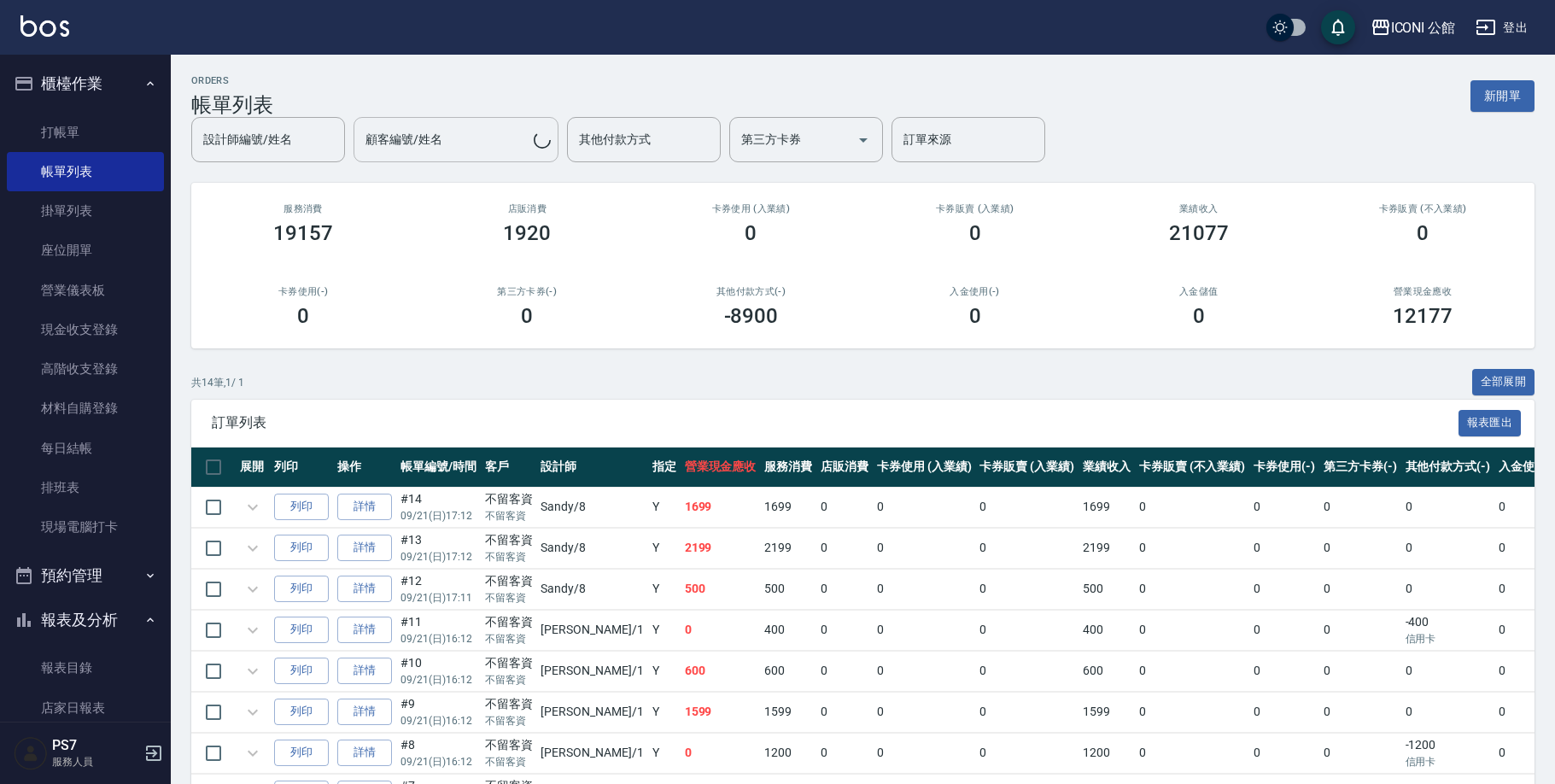
click at [523, 147] on input "顧客編號/姓名" at bounding box center [447, 140] width 172 height 30
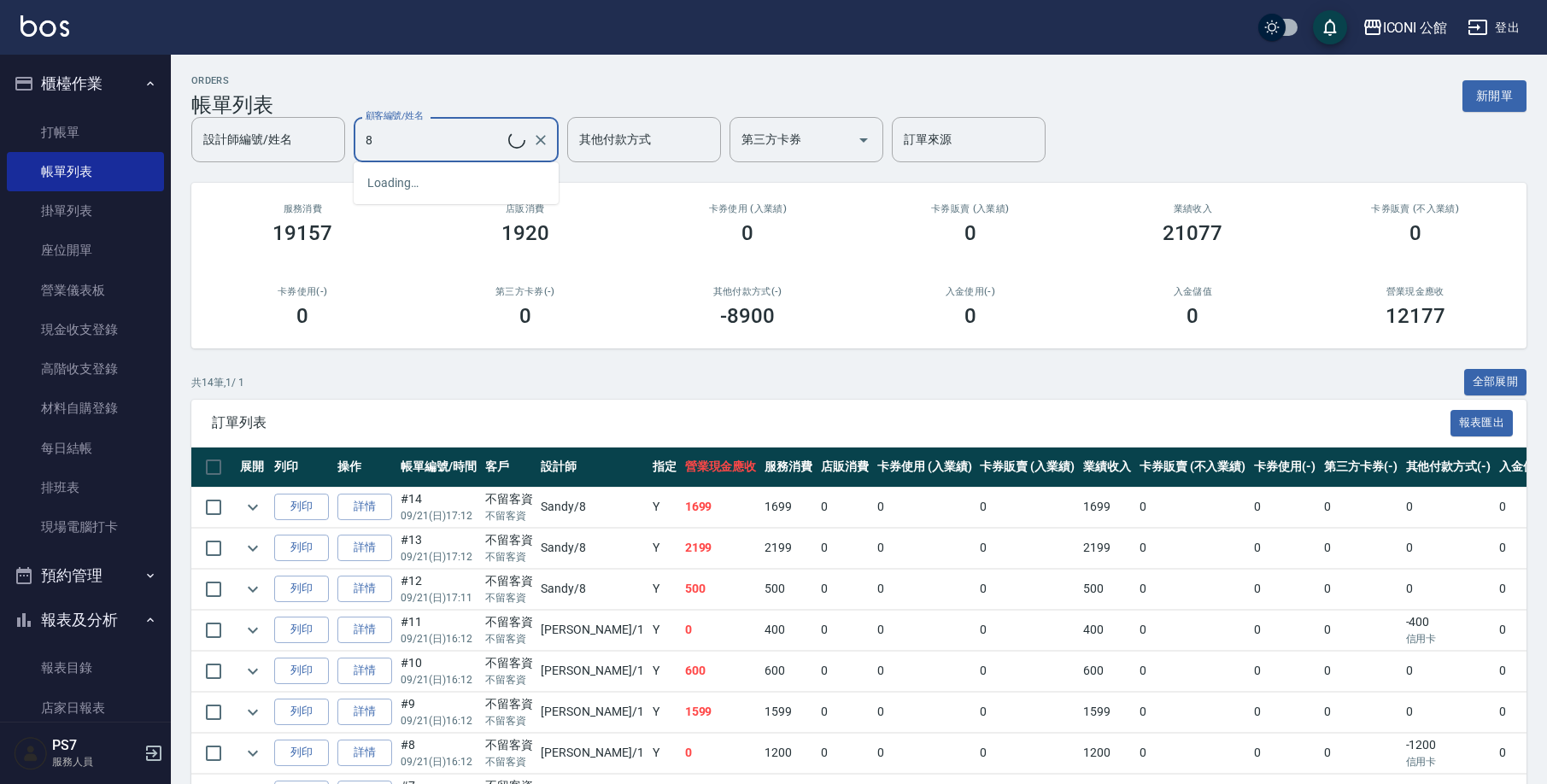
type input "8"
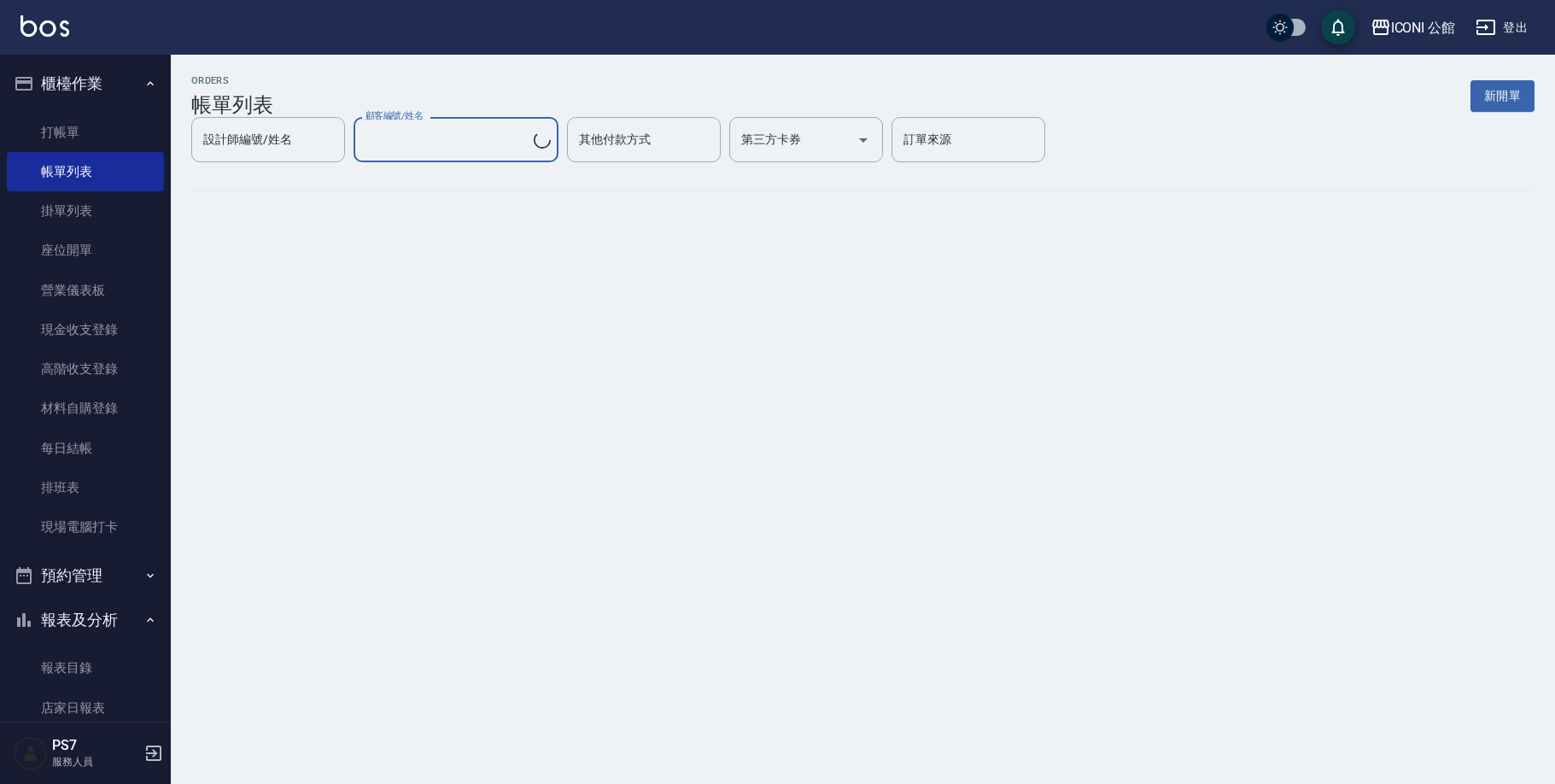
type input "不留客資/不留客資"
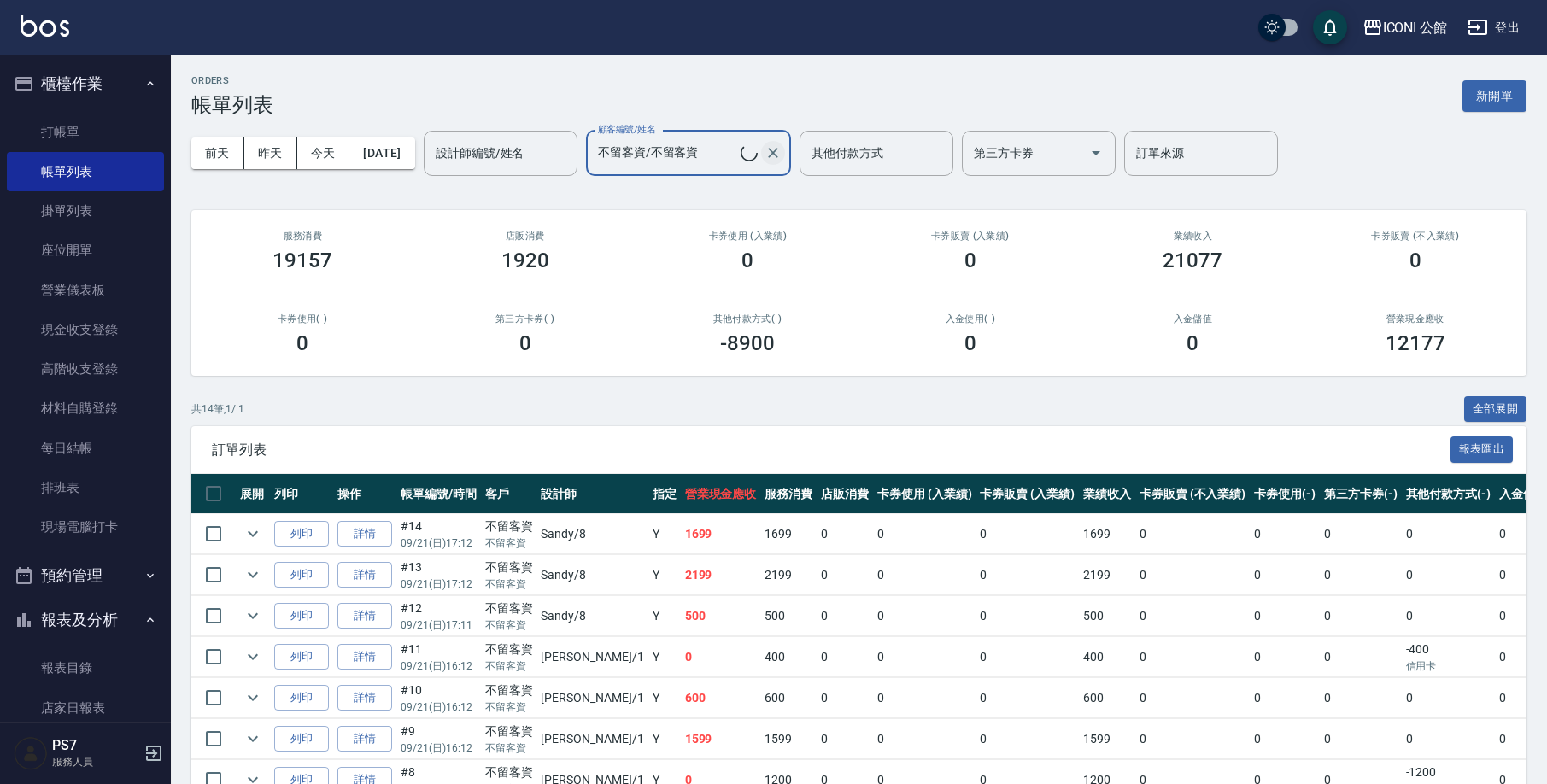
click at [781, 151] on icon "Clear" at bounding box center [773, 153] width 17 height 17
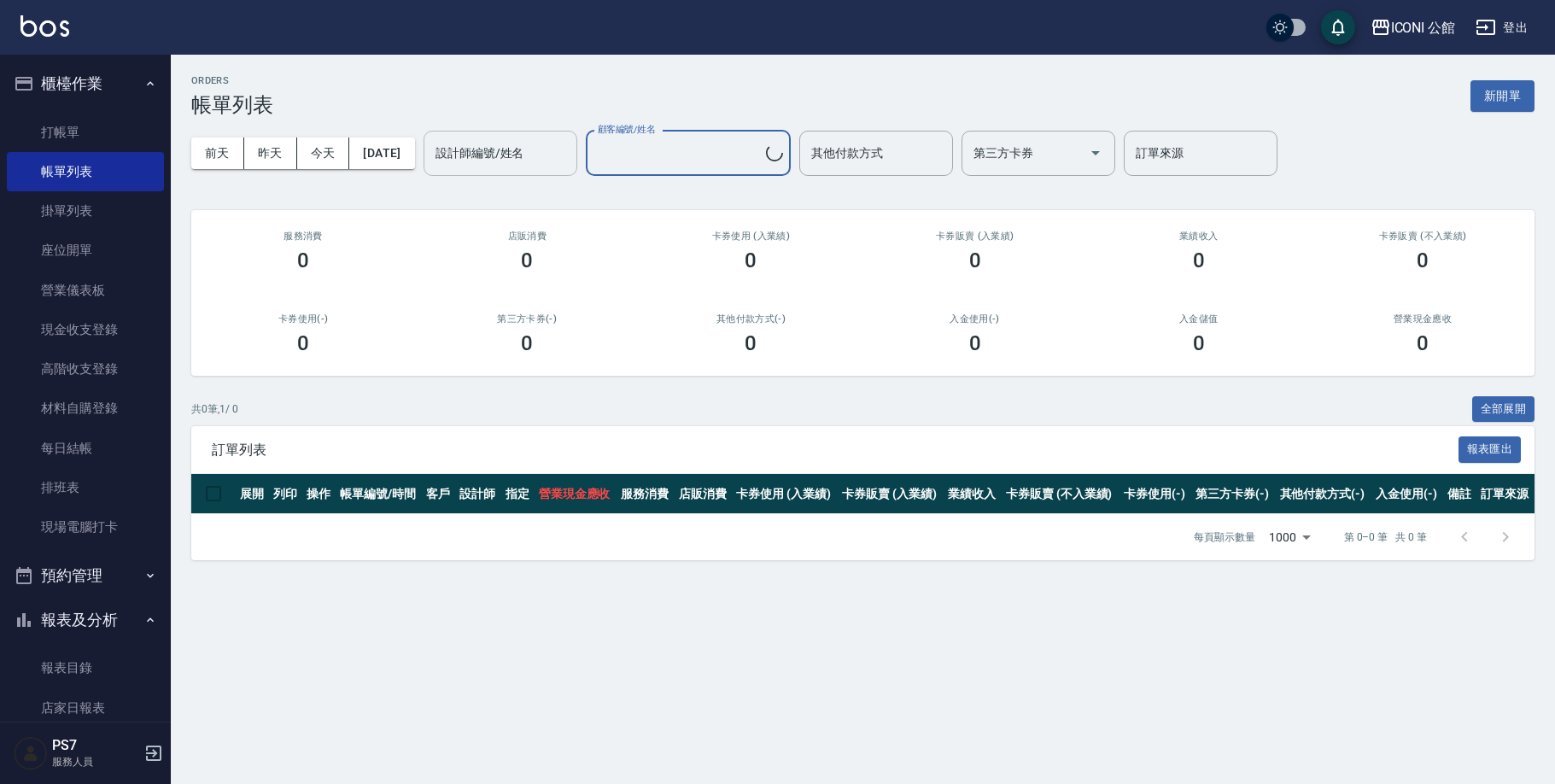
click at [568, 143] on input "設計師編號/姓名" at bounding box center [501, 153] width 138 height 30
type input "[PERSON_NAME]/0932326718/"
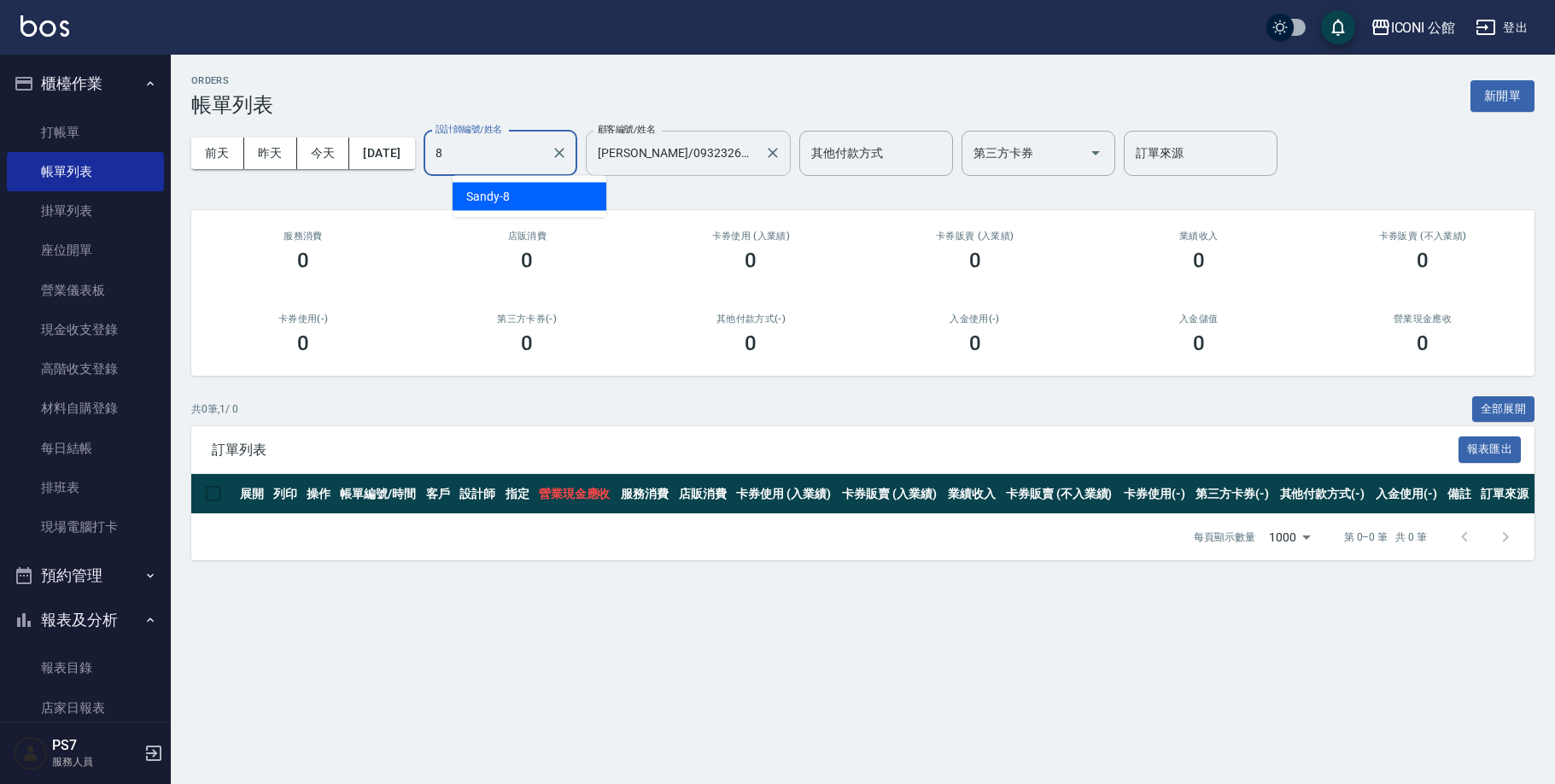
type input "Sandy-8"
click at [568, 157] on icon "Clear" at bounding box center [559, 153] width 17 height 17
click at [789, 166] on div "[PERSON_NAME]/0932326718/ 顧客編號/姓名" at bounding box center [688, 153] width 205 height 46
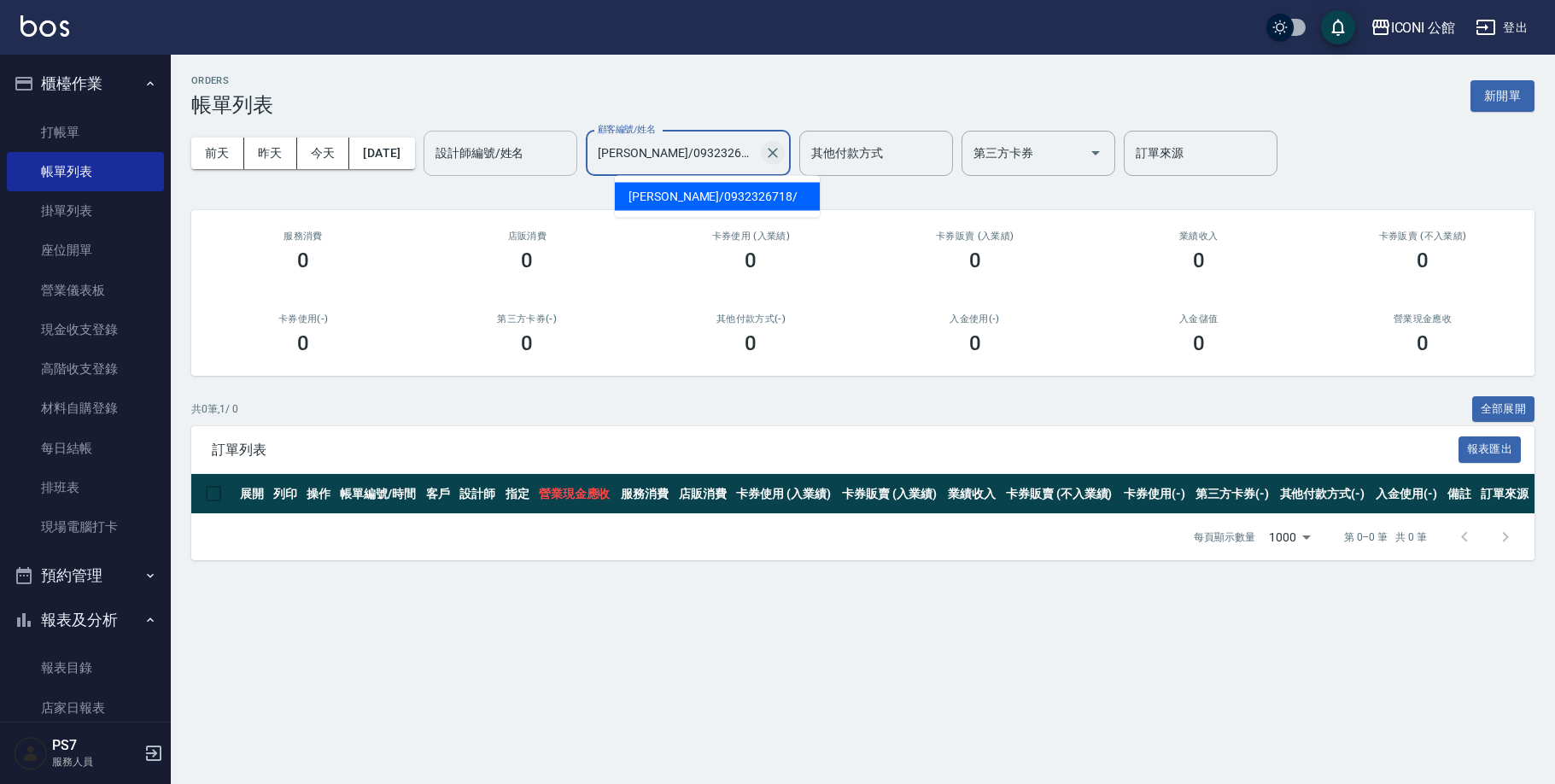
click at [781, 156] on icon "Clear" at bounding box center [773, 153] width 17 height 17
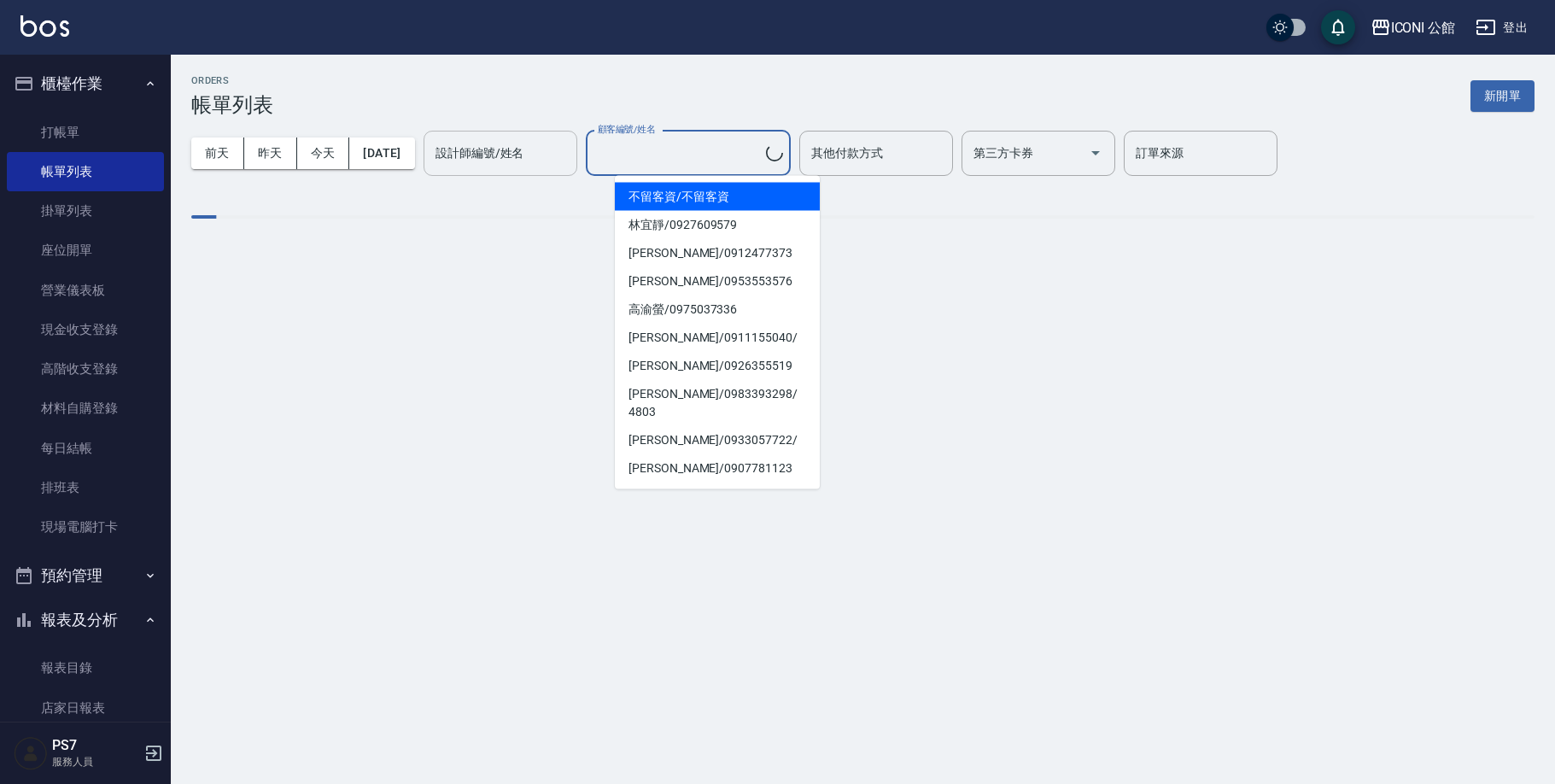
click at [524, 158] on input "設計師編號/姓名" at bounding box center [501, 153] width 138 height 30
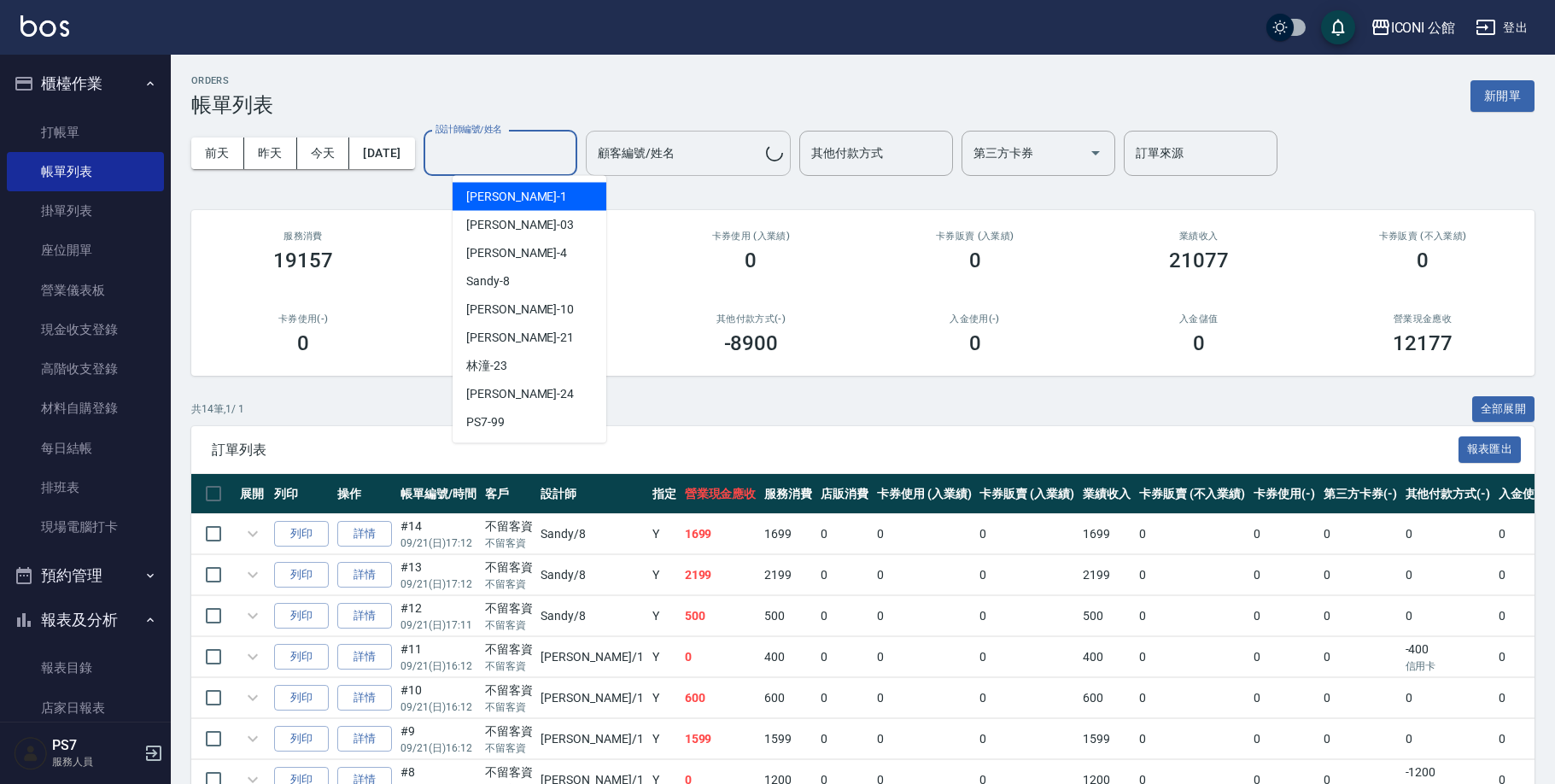
type input "8"
type input "不留客資/不留客資"
type input "Sandy-8"
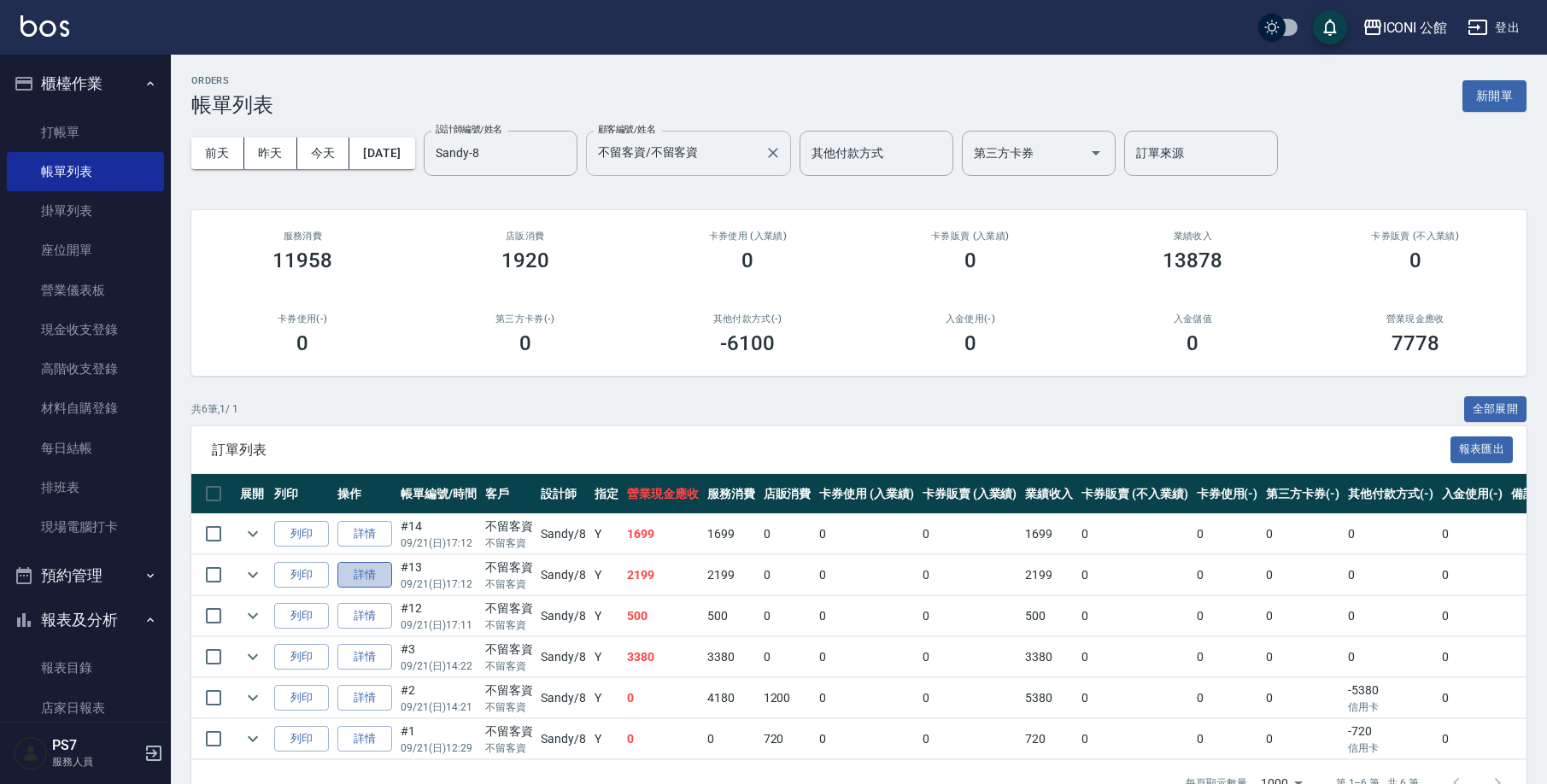
click at [380, 575] on link "詳情" at bounding box center [365, 575] width 55 height 26
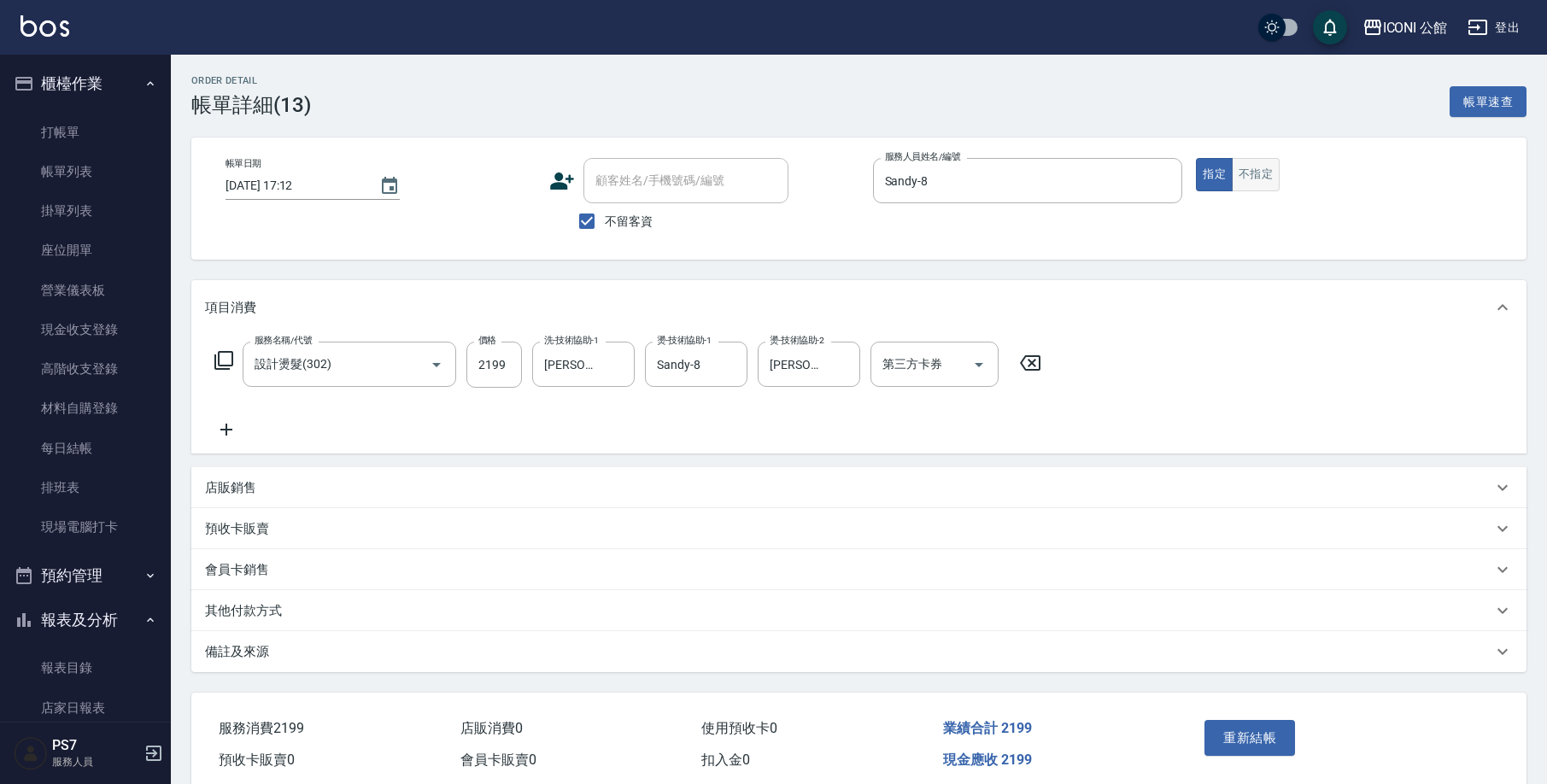
checkbox input "true"
type input "Sandy-8"
type input "設計燙髮(302)"
click at [1239, 182] on button "不指定" at bounding box center [1255, 174] width 48 height 34
click at [1238, 723] on button "重新結帳" at bounding box center [1250, 737] width 90 height 35
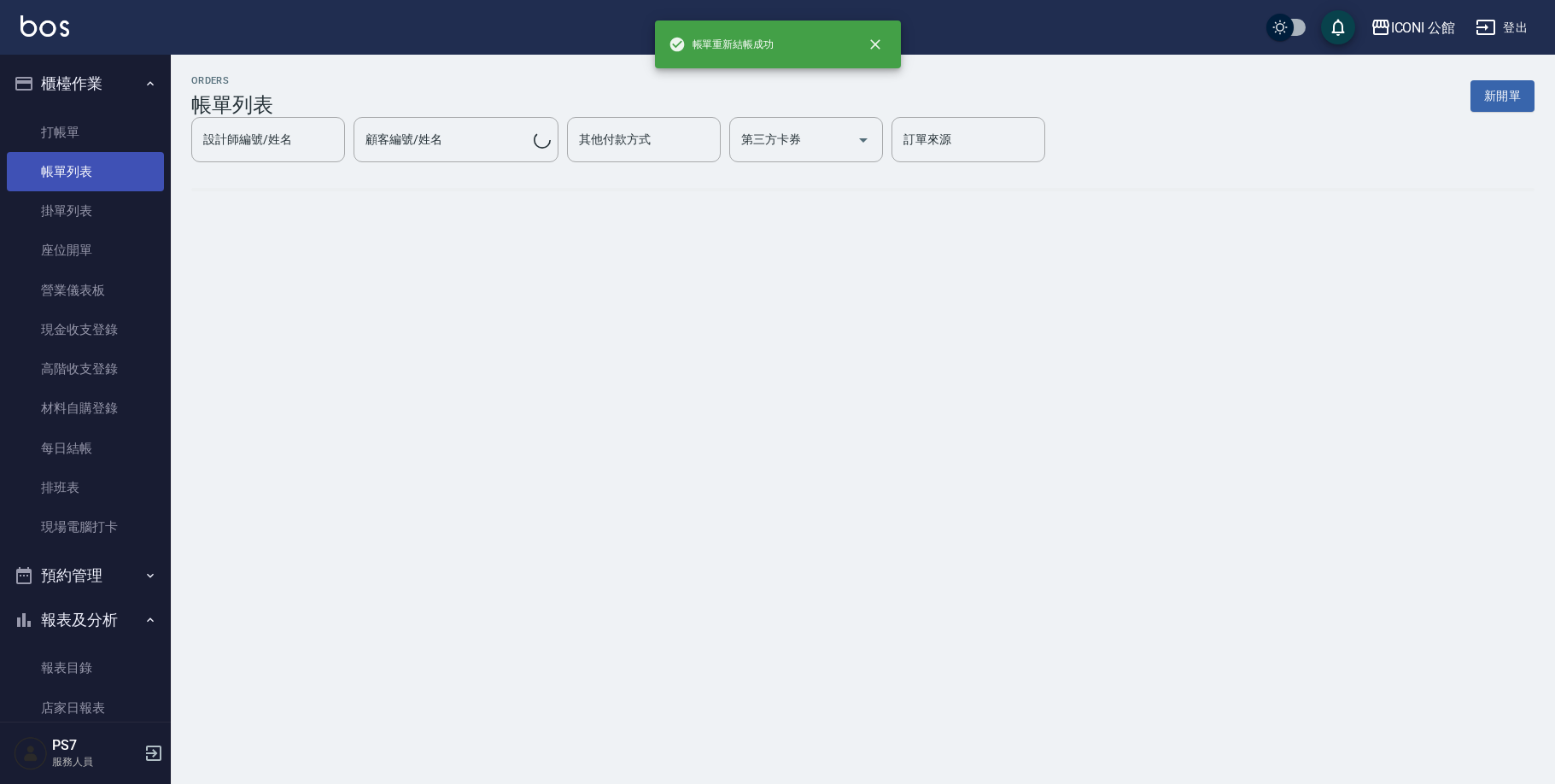
click at [71, 179] on link "帳單列表" at bounding box center [85, 172] width 158 height 39
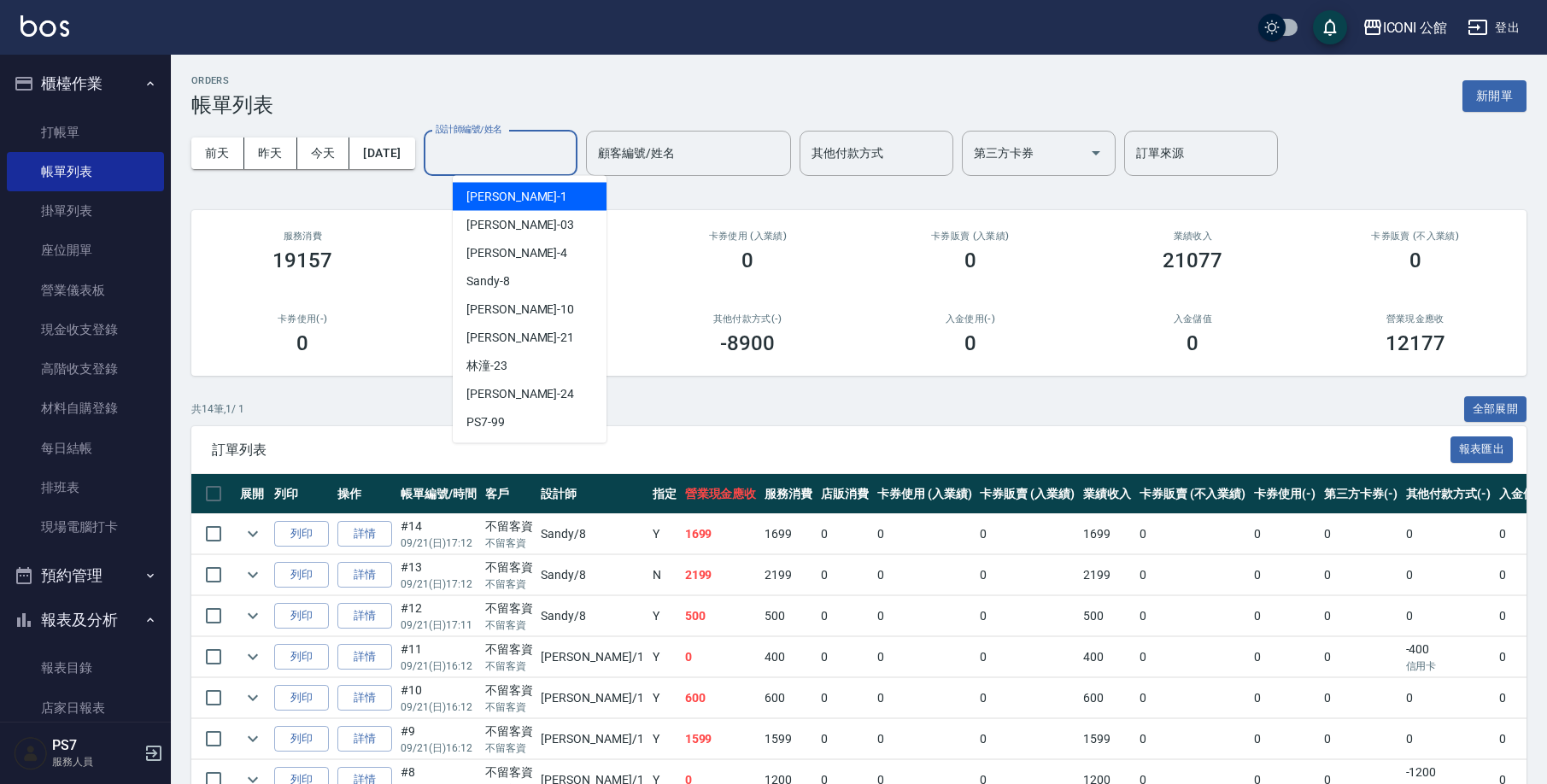
click at [553, 158] on input "設計師編號/姓名" at bounding box center [501, 153] width 138 height 30
type input "Sandy-8"
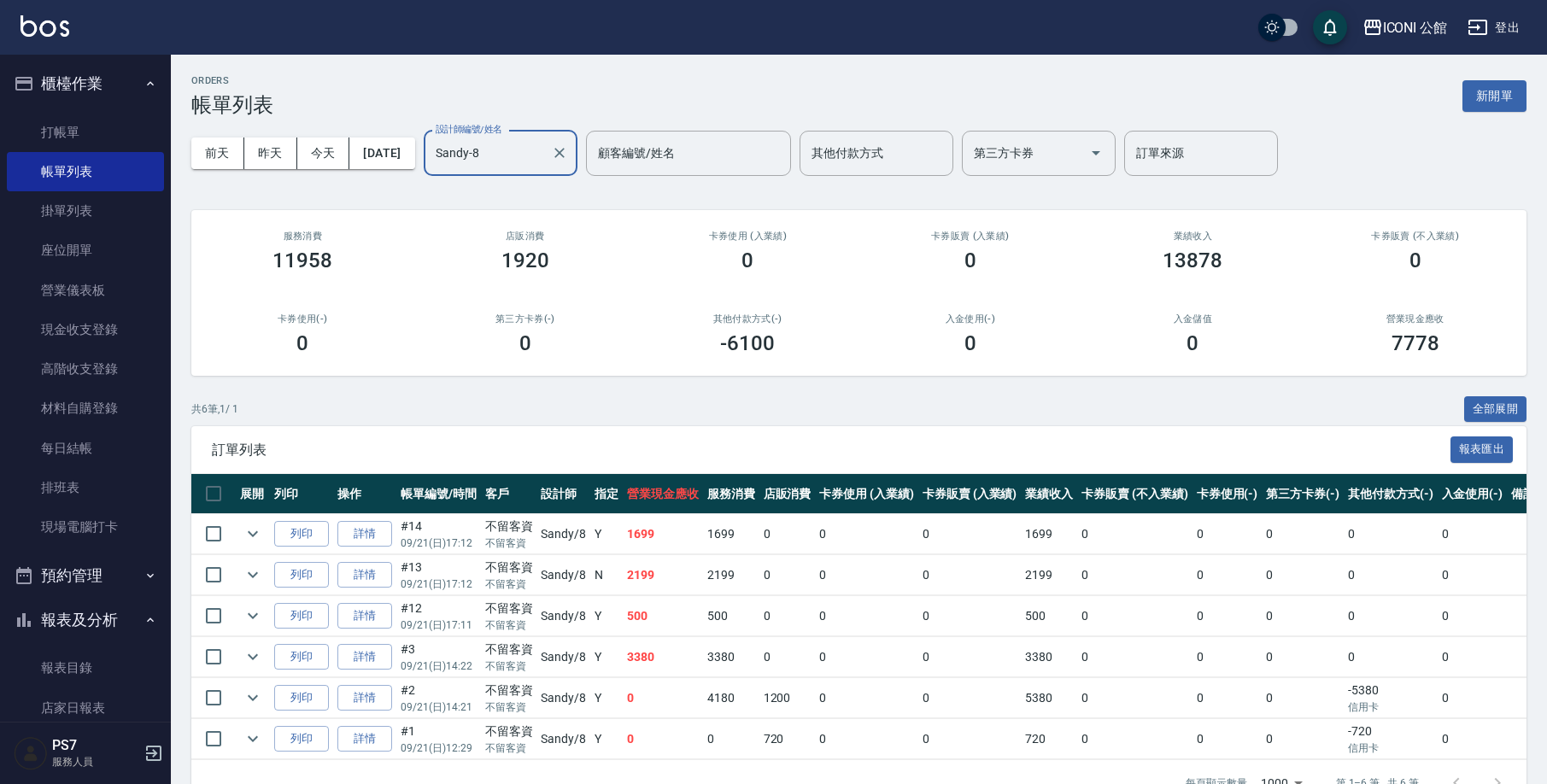
scroll to position [54, 0]
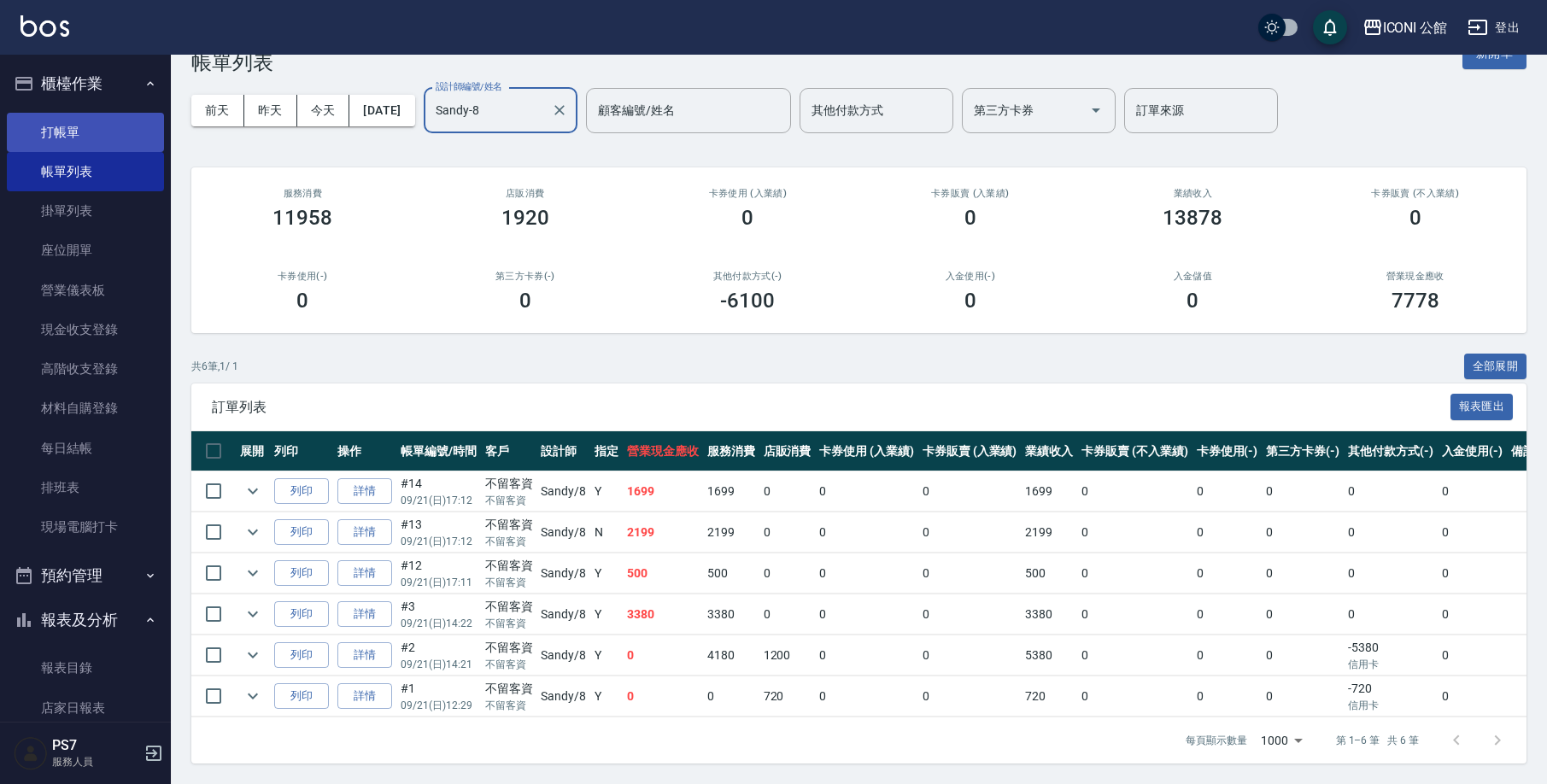
click at [63, 141] on link "打帳單" at bounding box center [85, 132] width 158 height 39
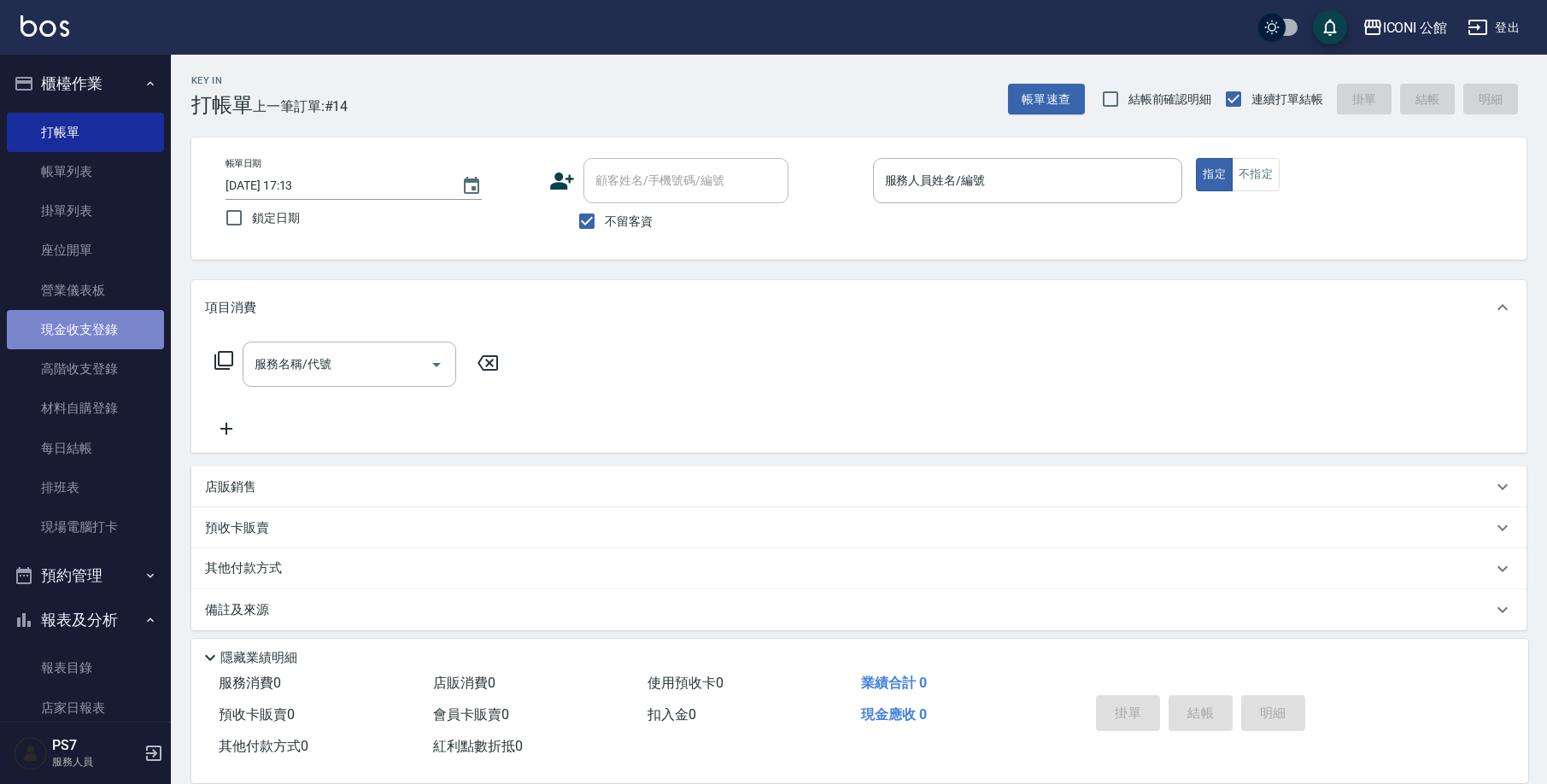
click at [116, 326] on link "現金收支登錄" at bounding box center [85, 330] width 158 height 39
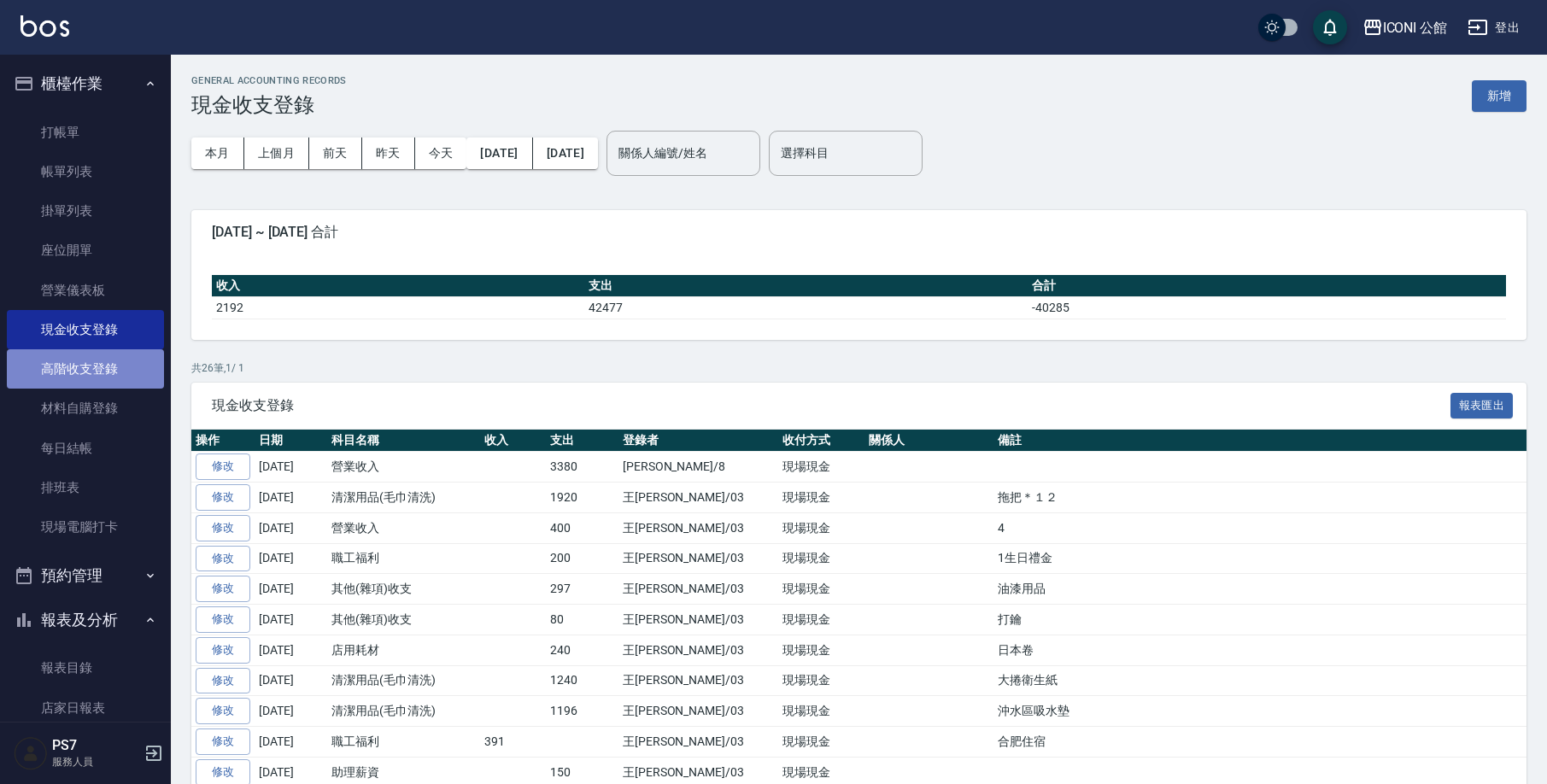
click at [104, 375] on link "高階收支登錄" at bounding box center [85, 369] width 158 height 39
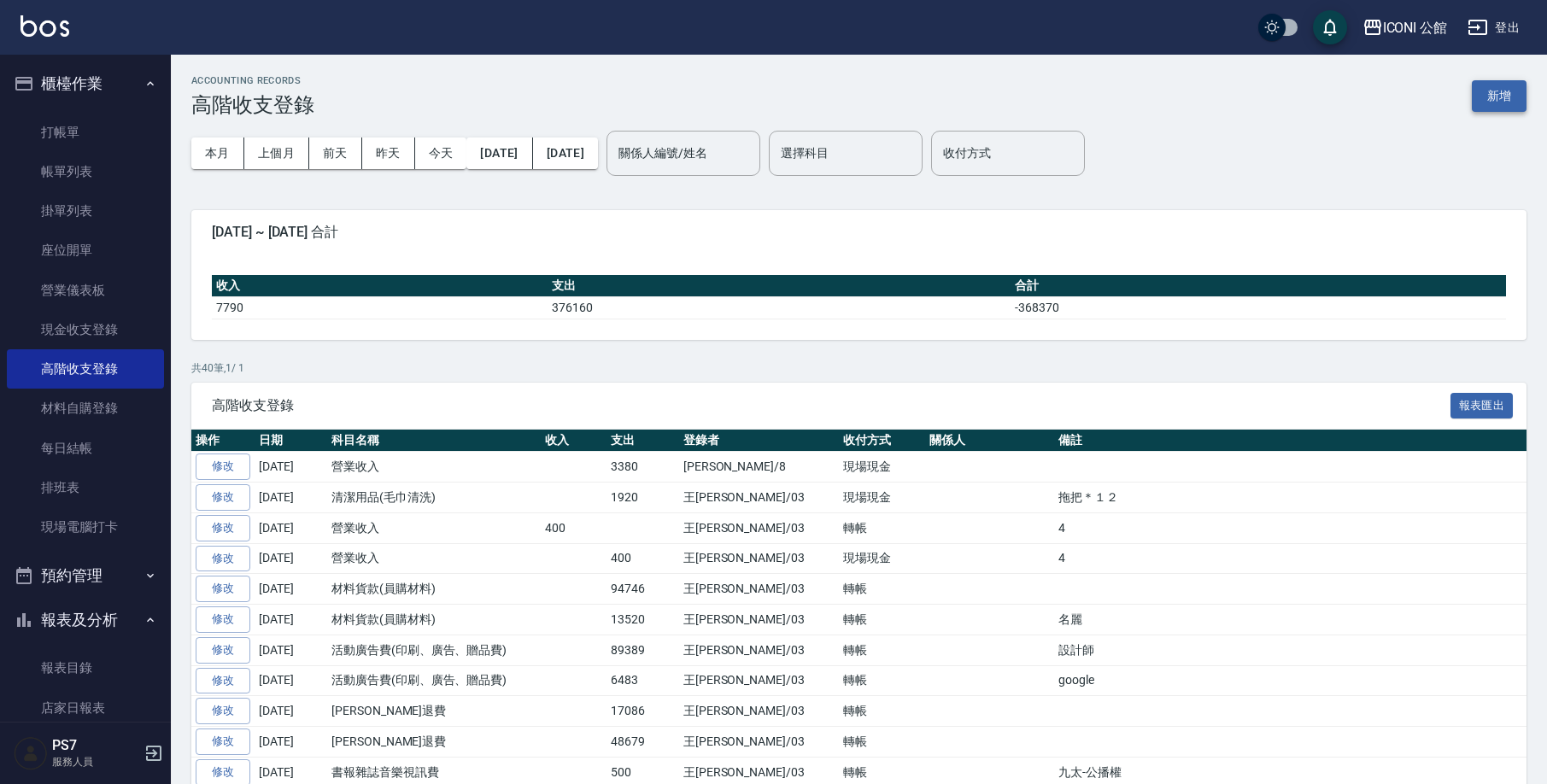
click at [1507, 102] on button "新增" at bounding box center [1499, 96] width 55 height 32
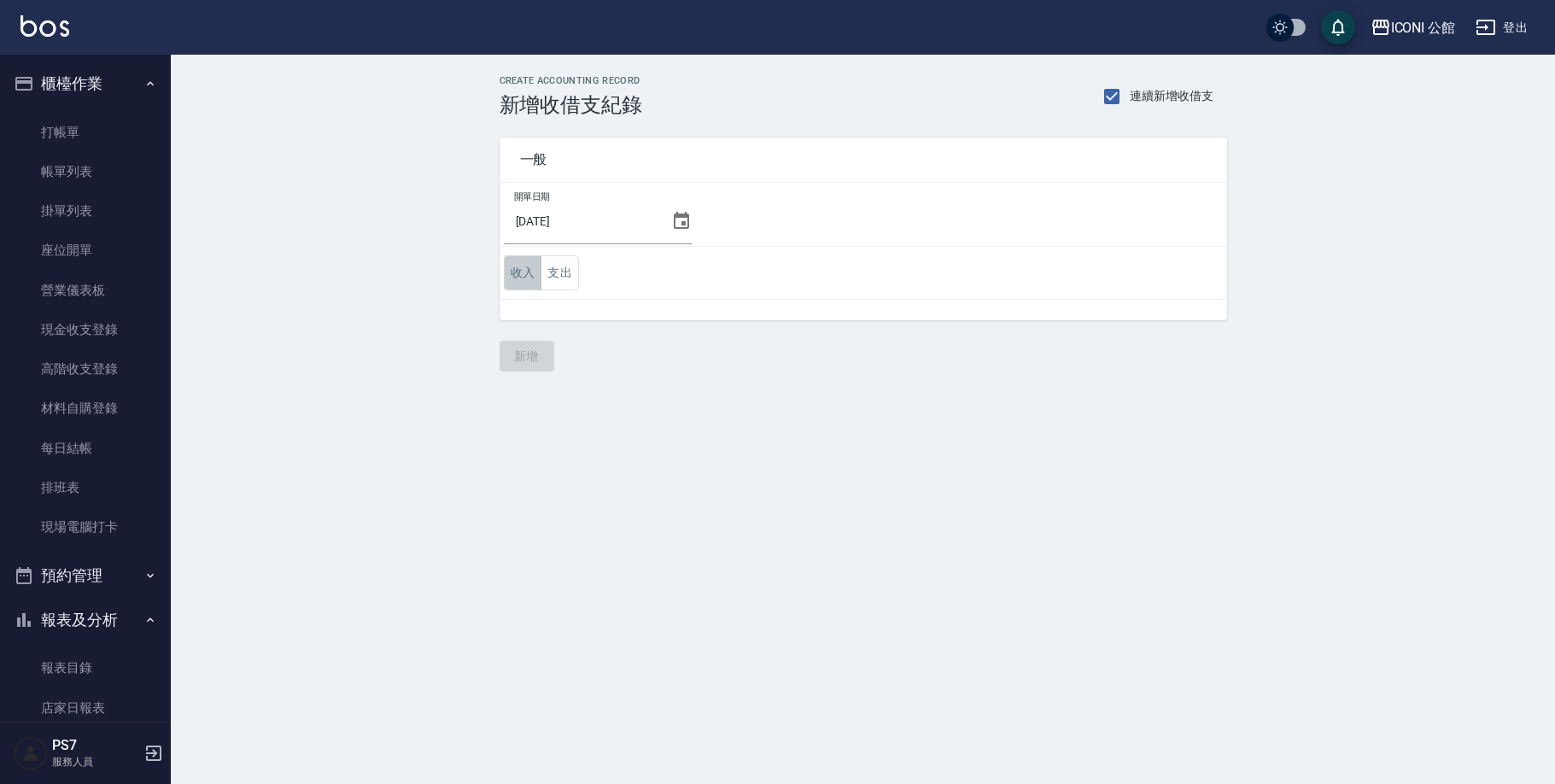
click at [515, 272] on button "收入" at bounding box center [522, 273] width 38 height 35
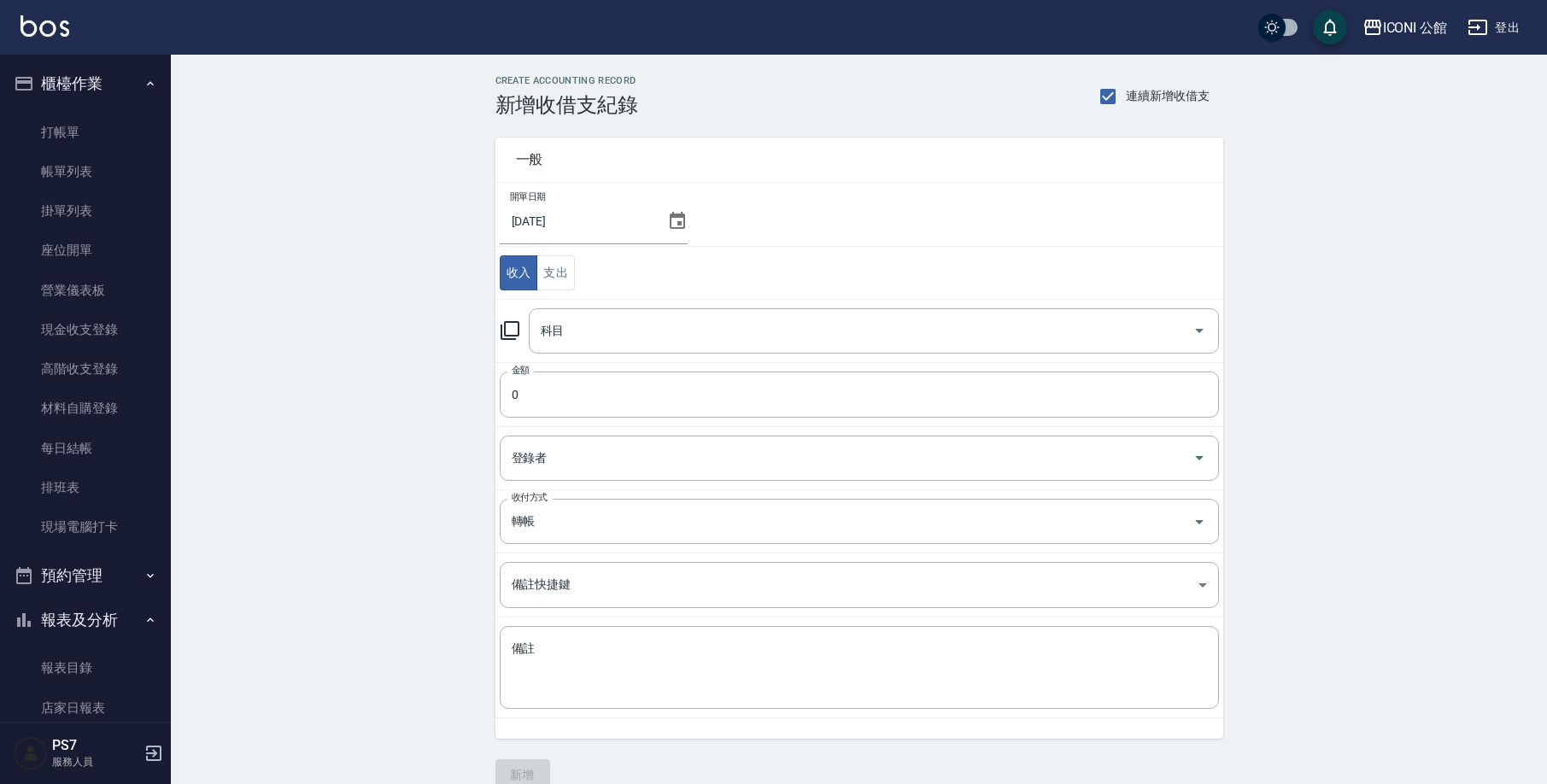
click at [514, 332] on icon at bounding box center [510, 331] width 21 height 21
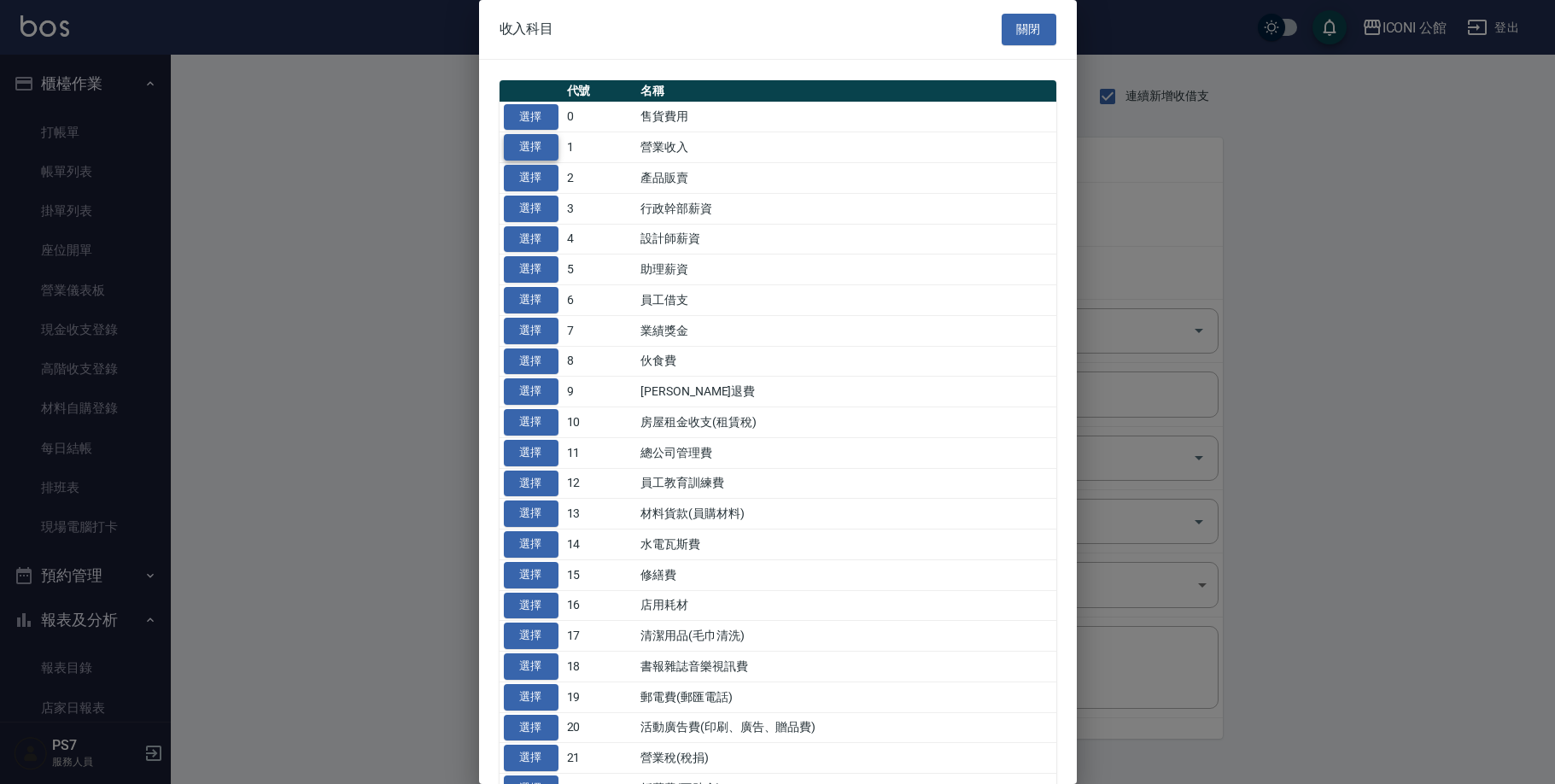
click at [542, 148] on button "選擇" at bounding box center [530, 147] width 55 height 26
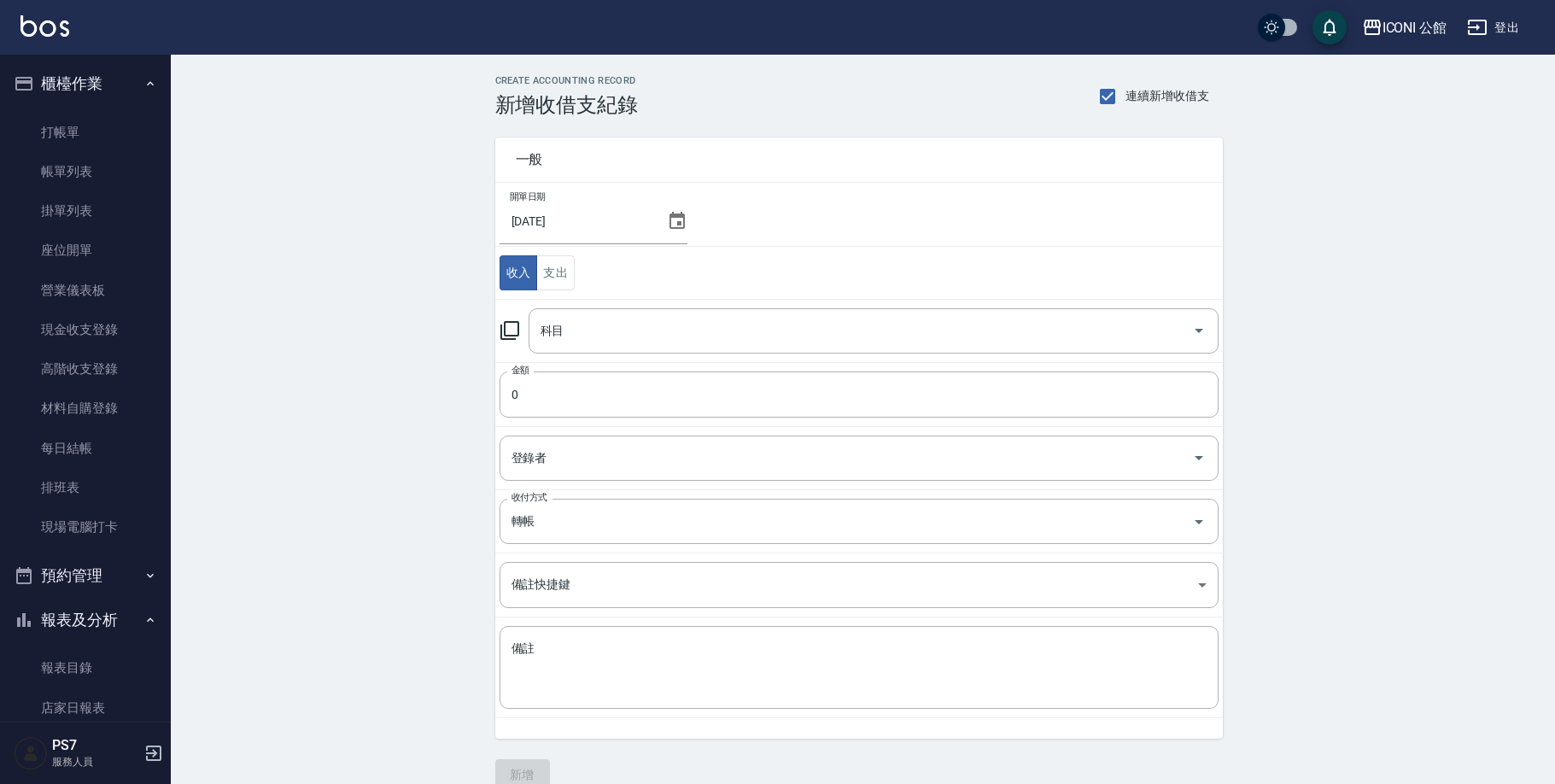
type input "1 營業收入"
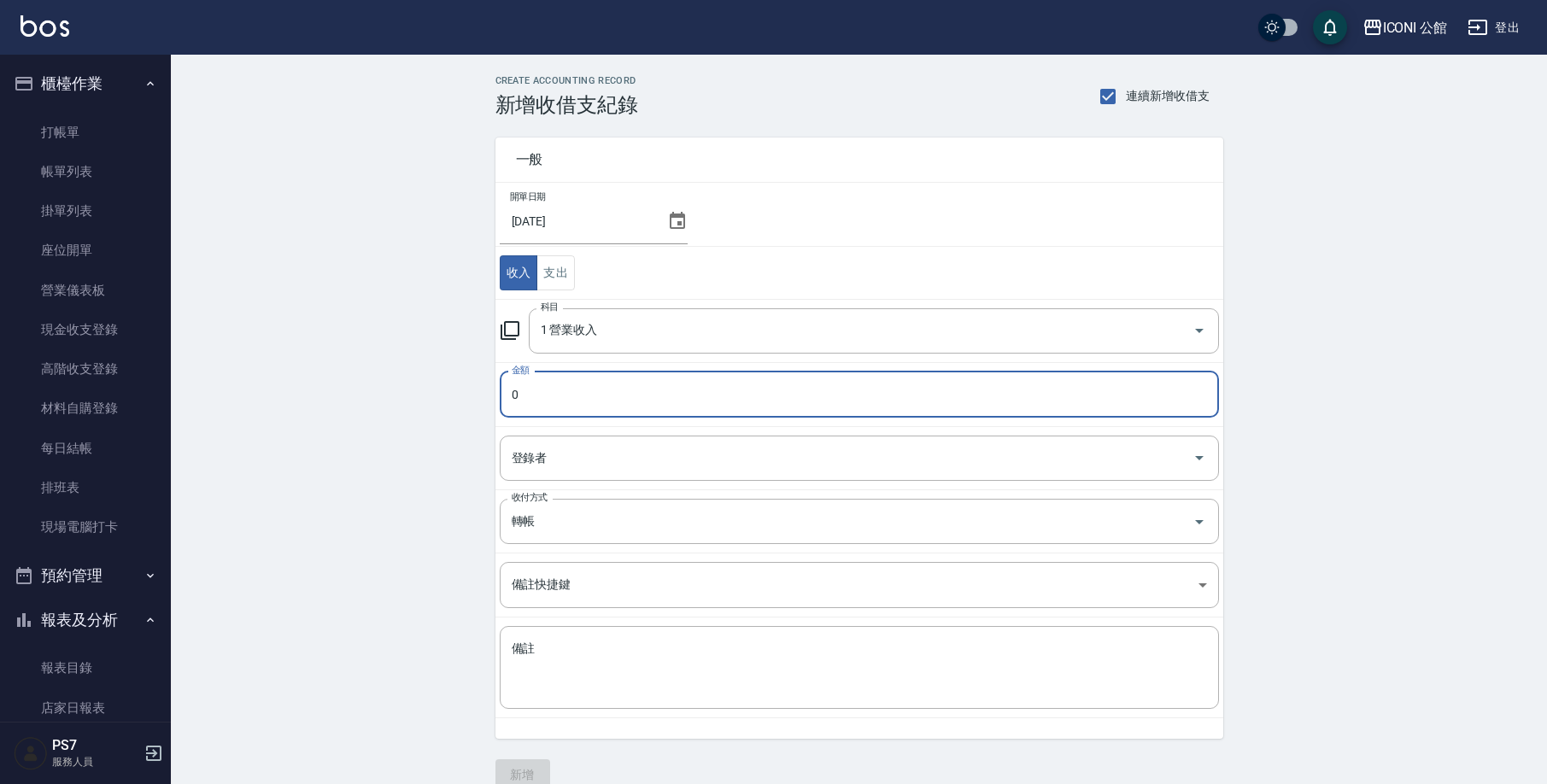
click at [567, 384] on input "0" at bounding box center [859, 393] width 719 height 46
type input "3380"
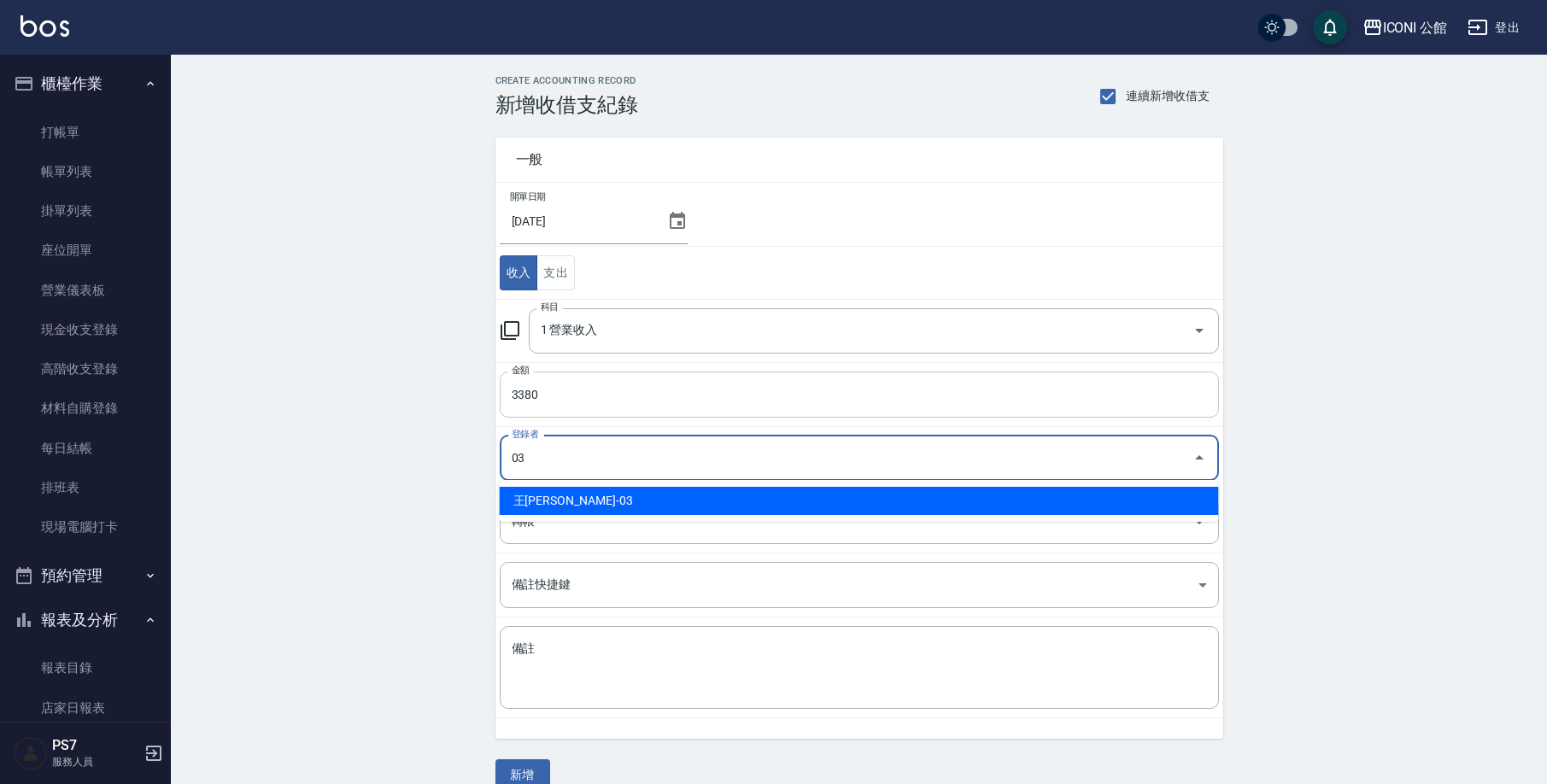
type input "王[PERSON_NAME]-03"
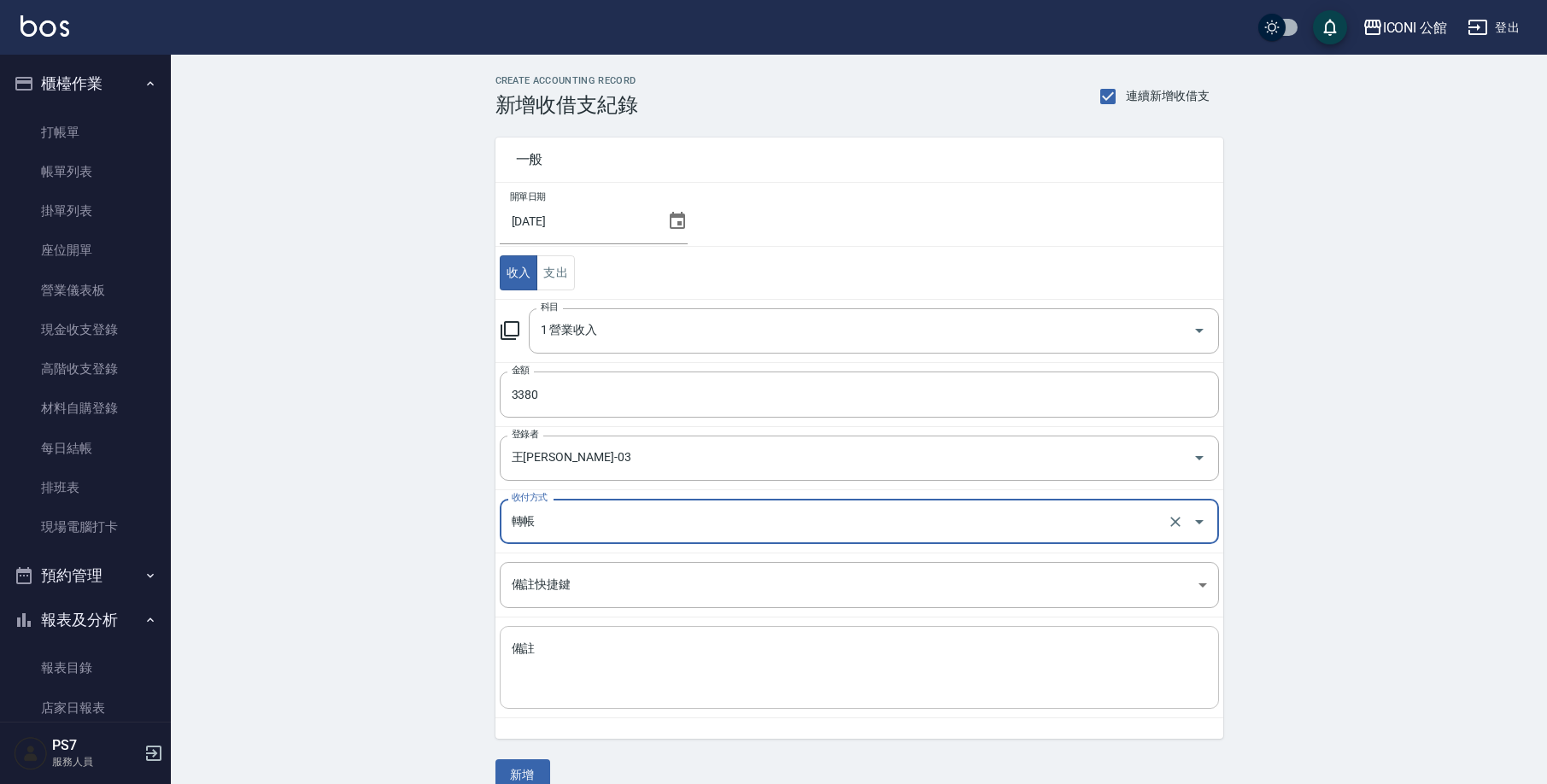
click at [588, 641] on textarea "備註" at bounding box center [860, 667] width 696 height 55
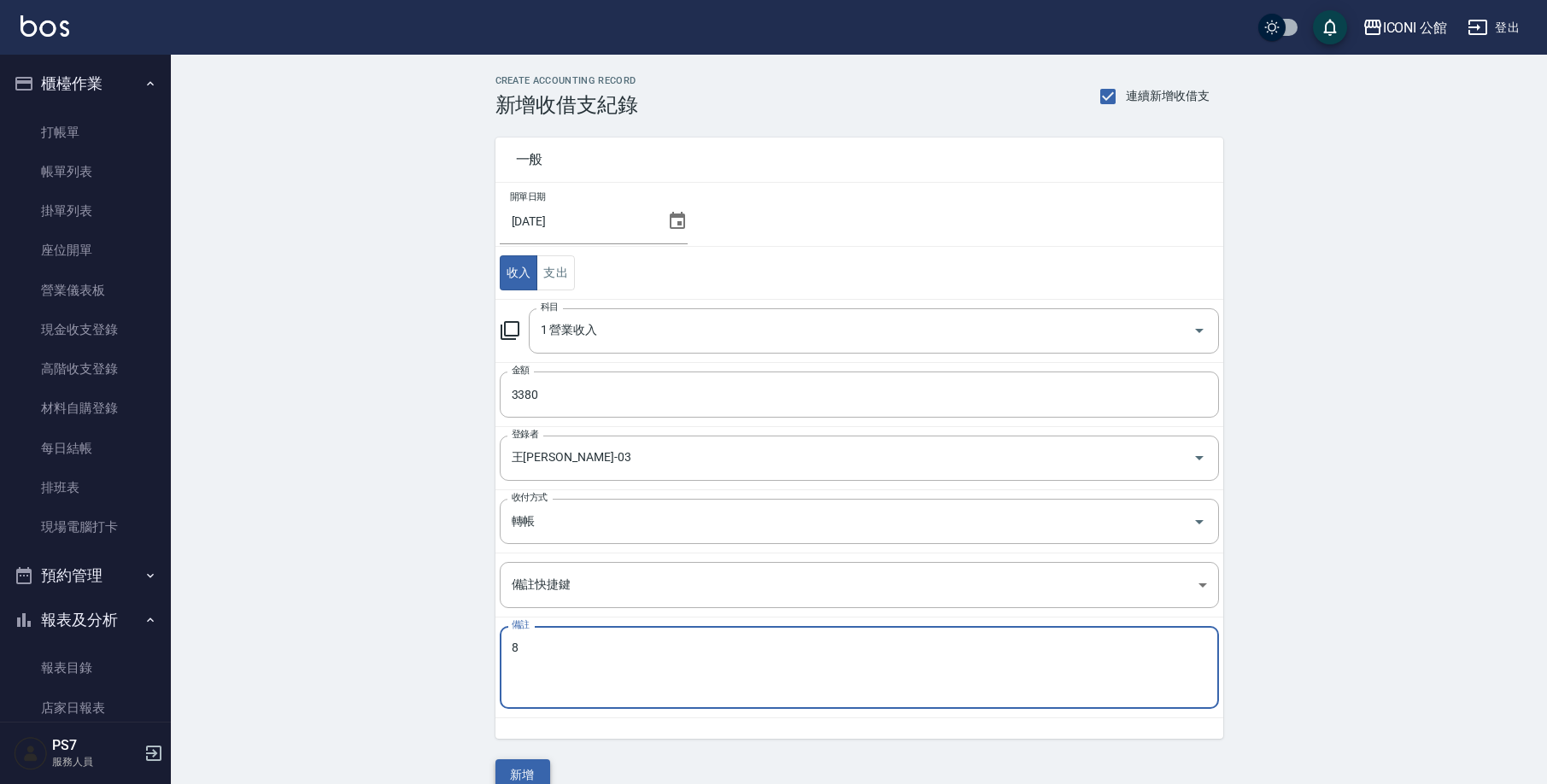
type textarea "8"
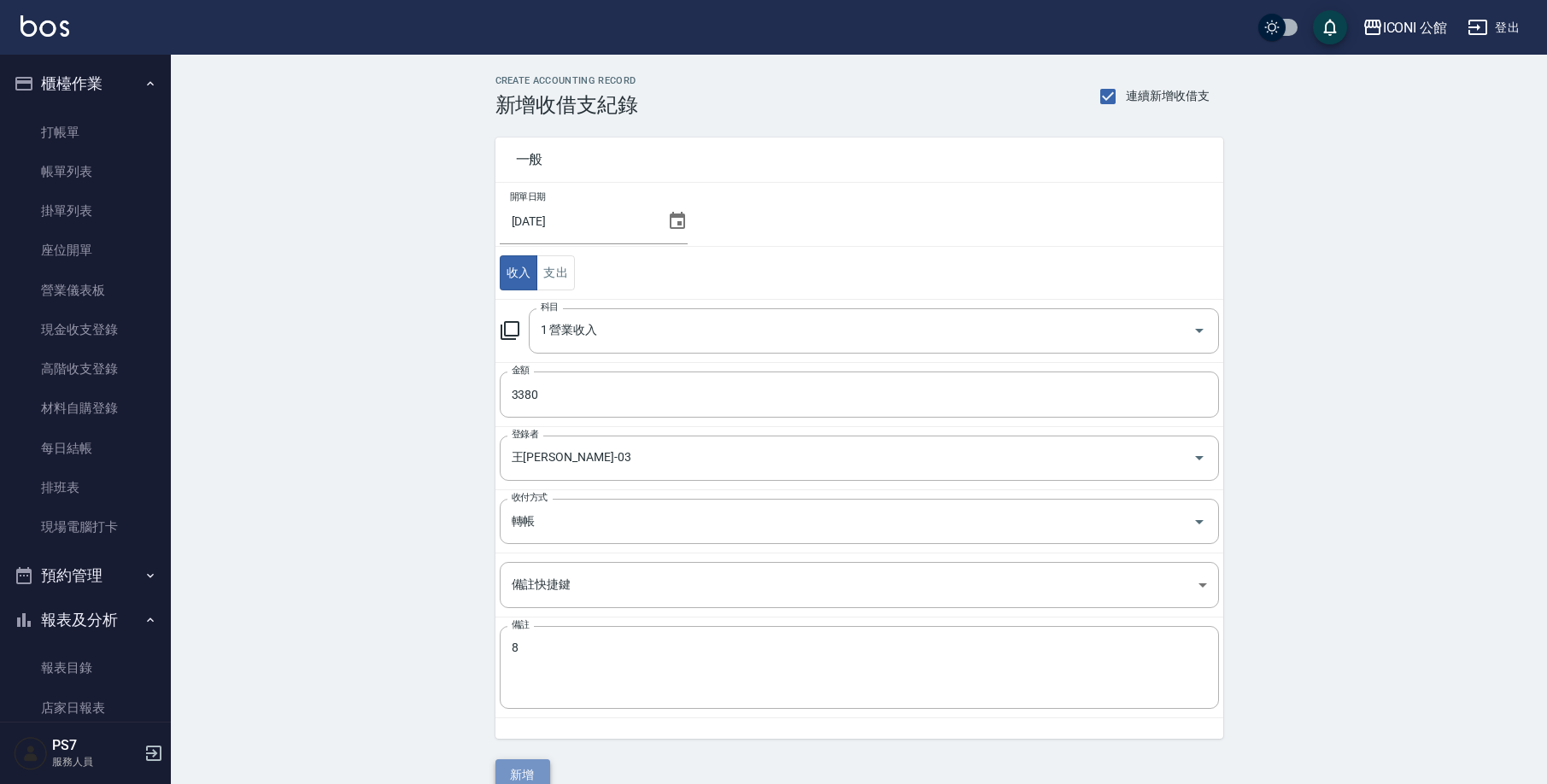
click at [523, 770] on button "新增" at bounding box center [522, 775] width 55 height 32
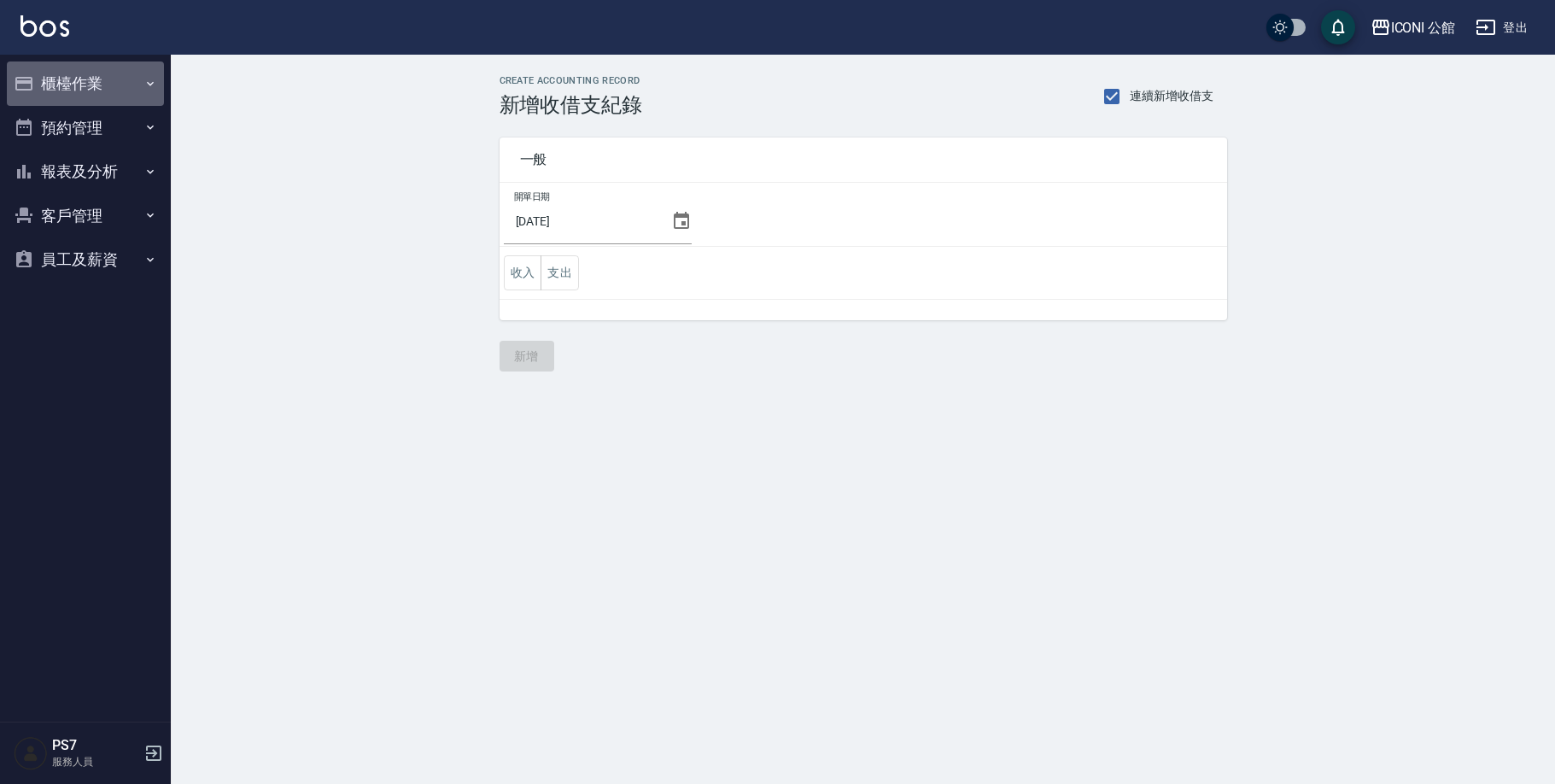
click at [68, 84] on button "櫃檯作業" at bounding box center [85, 84] width 158 height 45
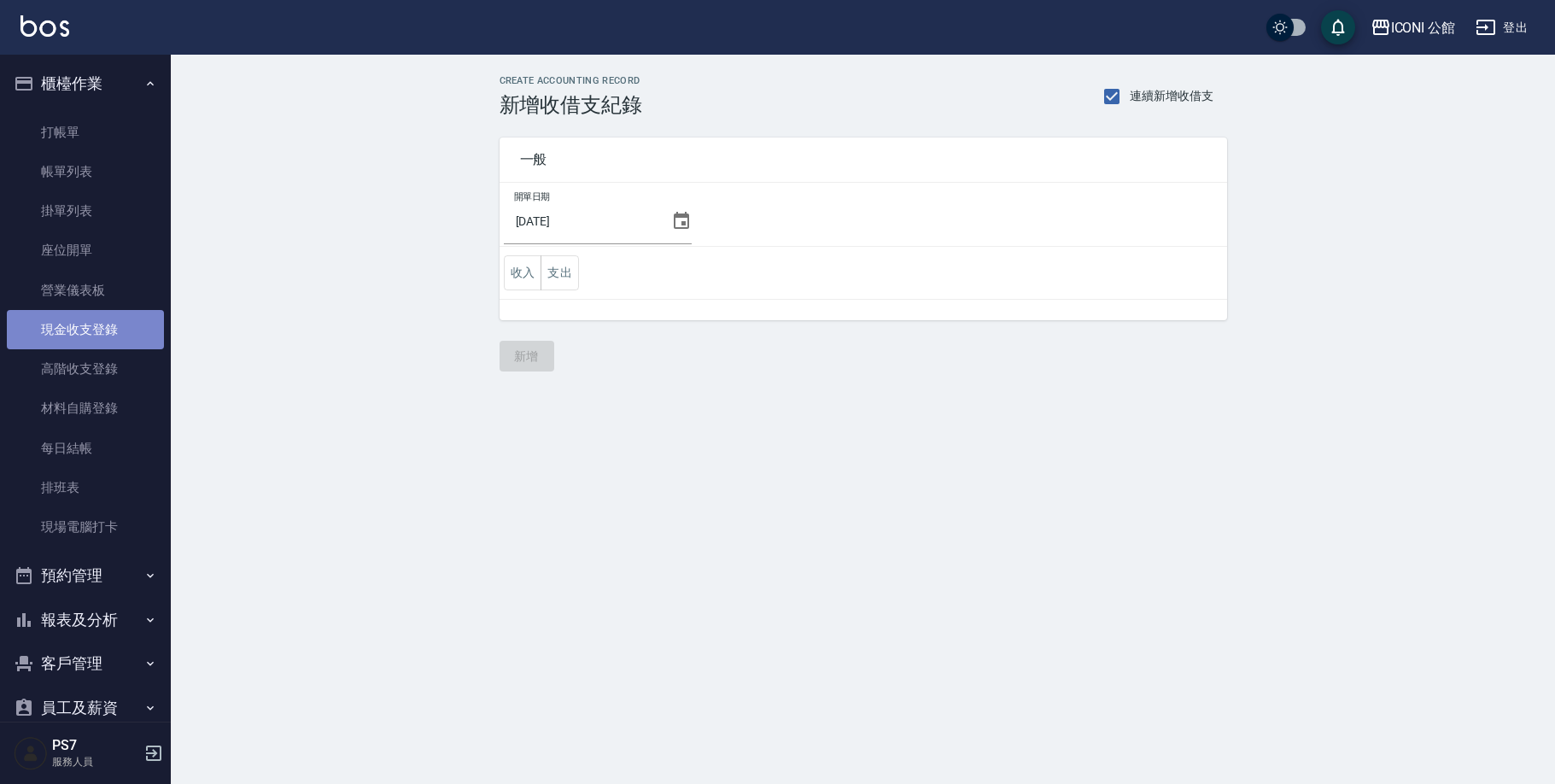
click at [99, 337] on link "現金收支登錄" at bounding box center [85, 330] width 158 height 39
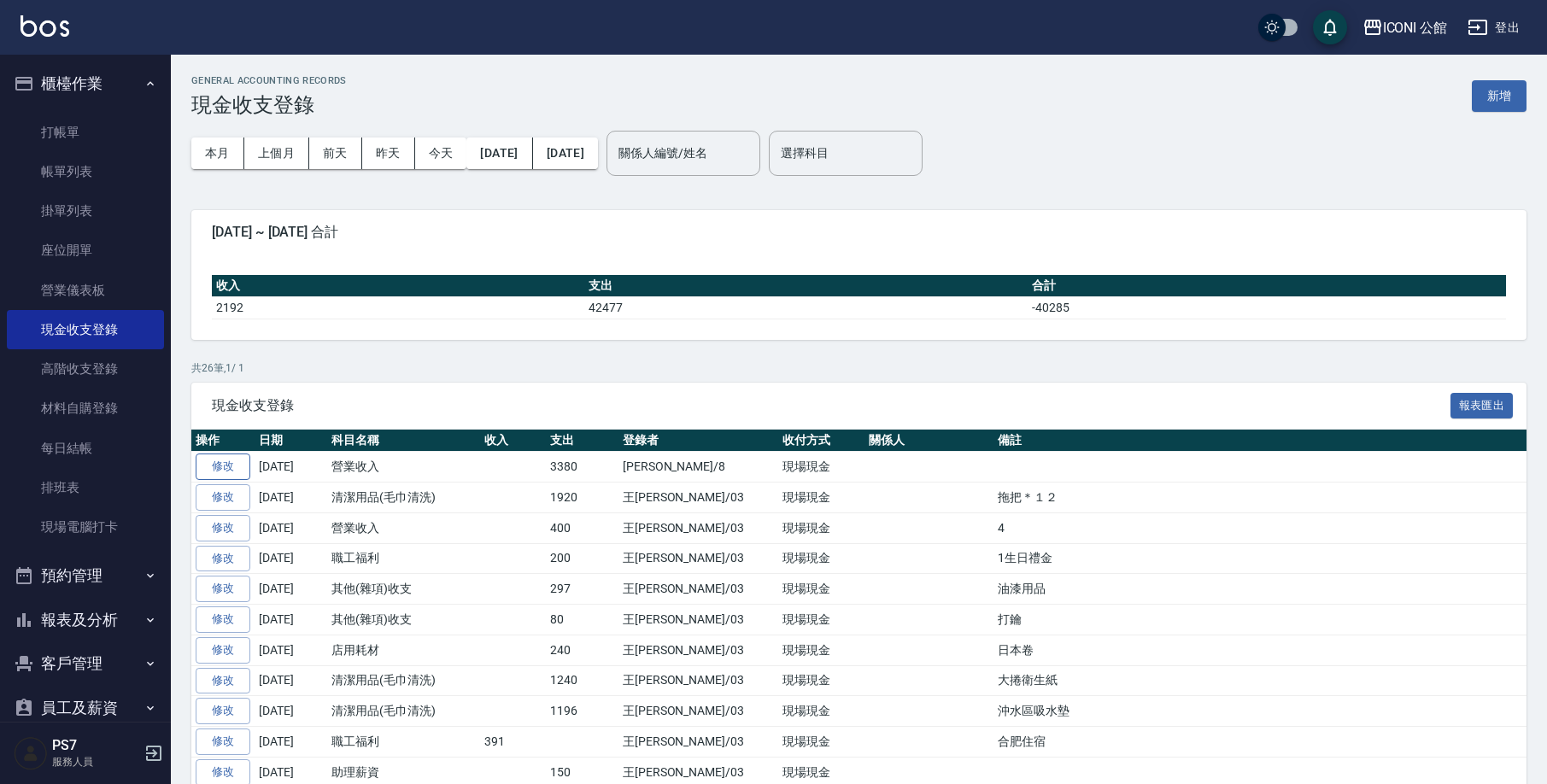
click at [238, 473] on link "修改" at bounding box center [223, 466] width 55 height 26
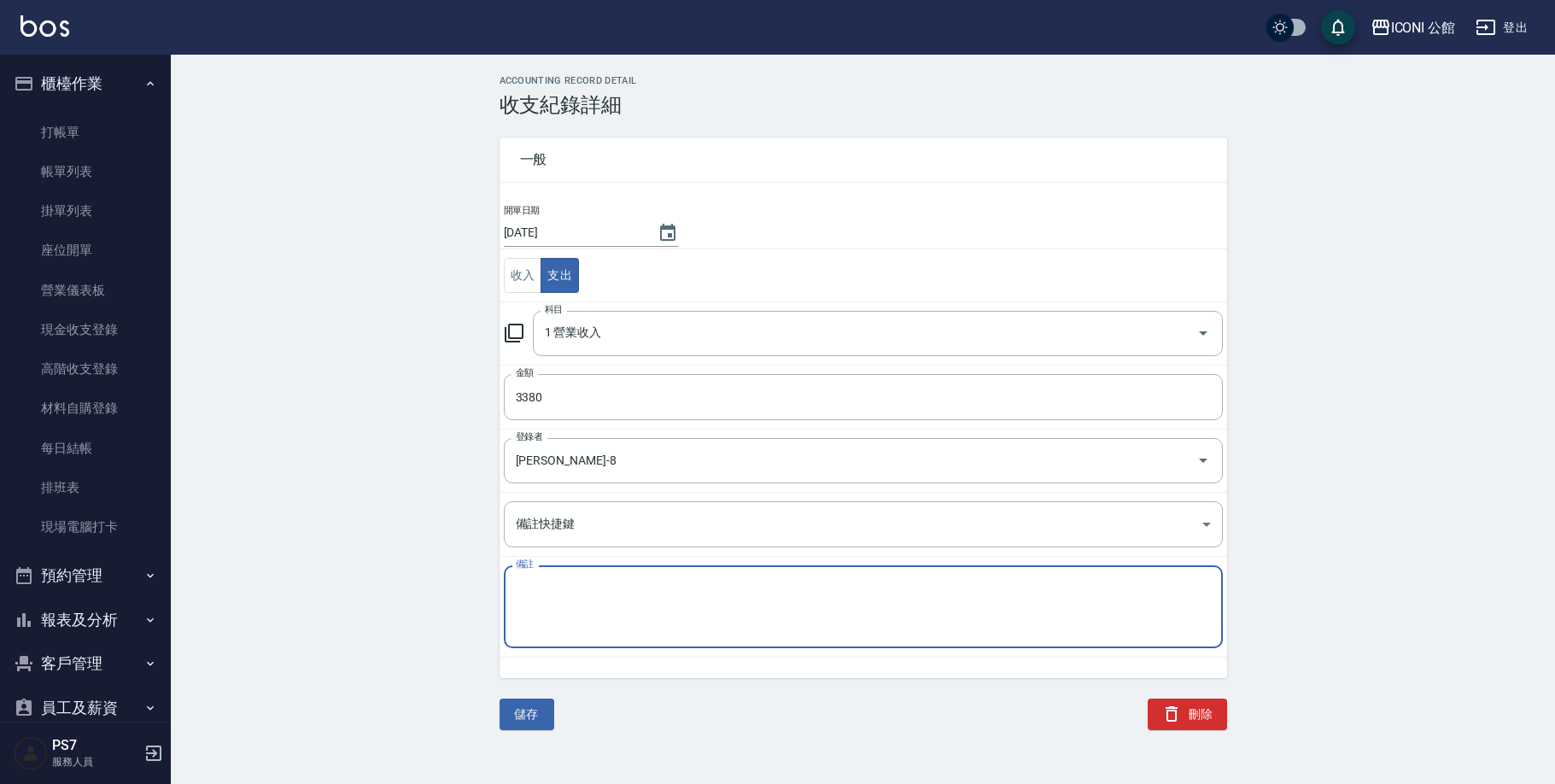
click at [584, 604] on textarea "備註" at bounding box center [863, 607] width 695 height 55
type textarea "8"
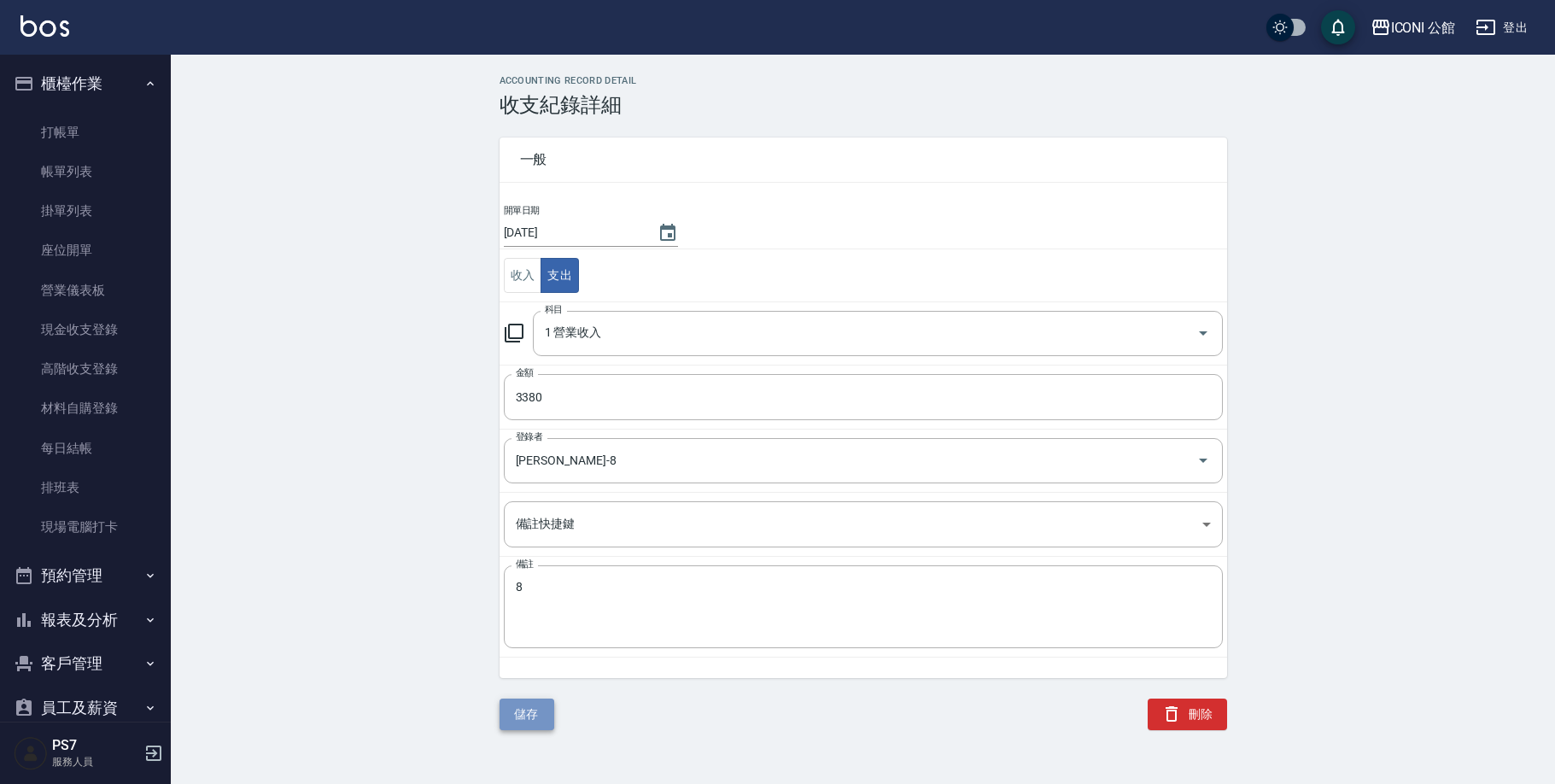
click at [503, 722] on button "儲存" at bounding box center [527, 714] width 55 height 32
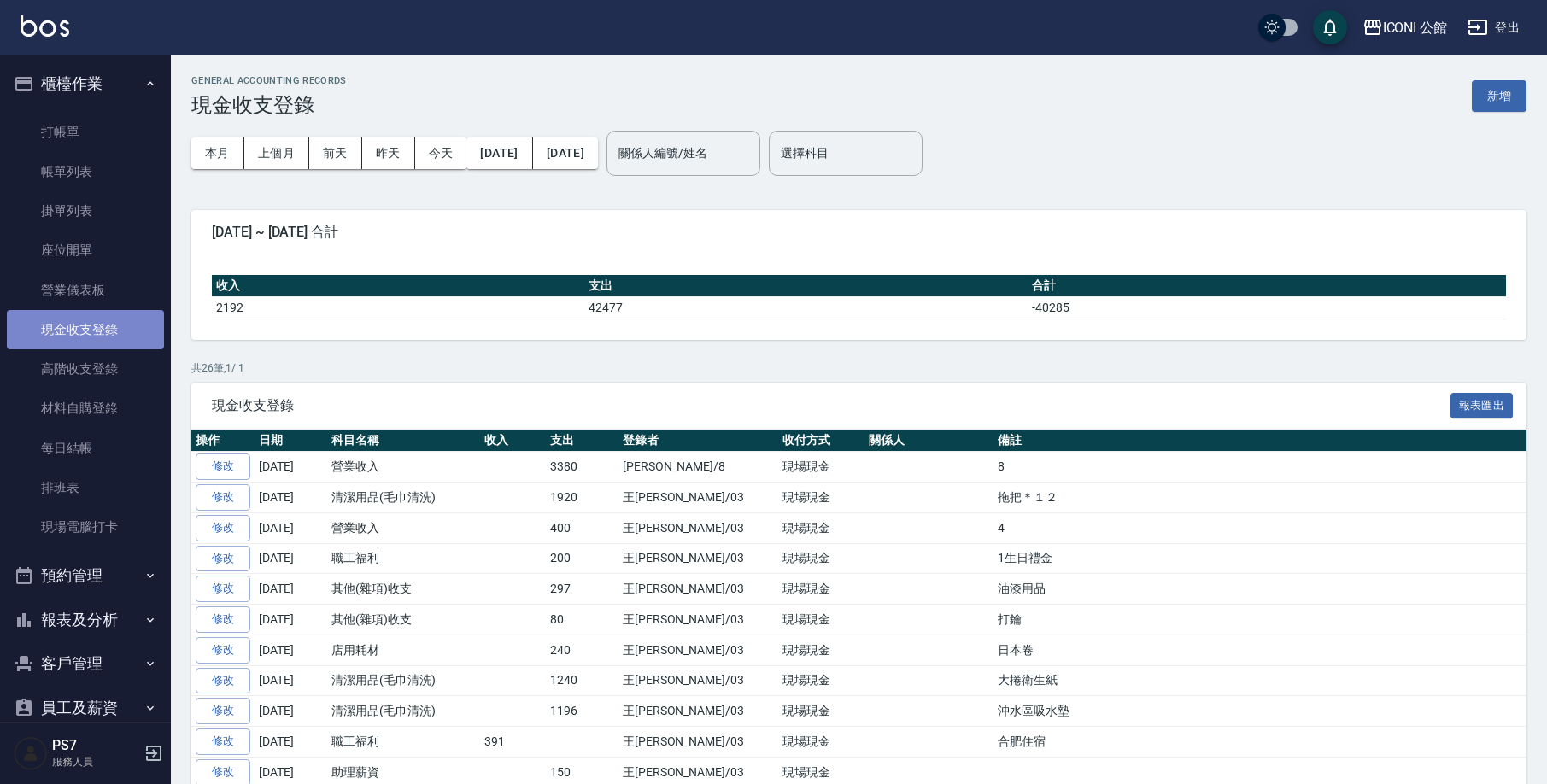
click at [115, 330] on link "現金收支登錄" at bounding box center [85, 330] width 158 height 39
click at [107, 371] on link "高階收支登錄" at bounding box center [85, 369] width 158 height 39
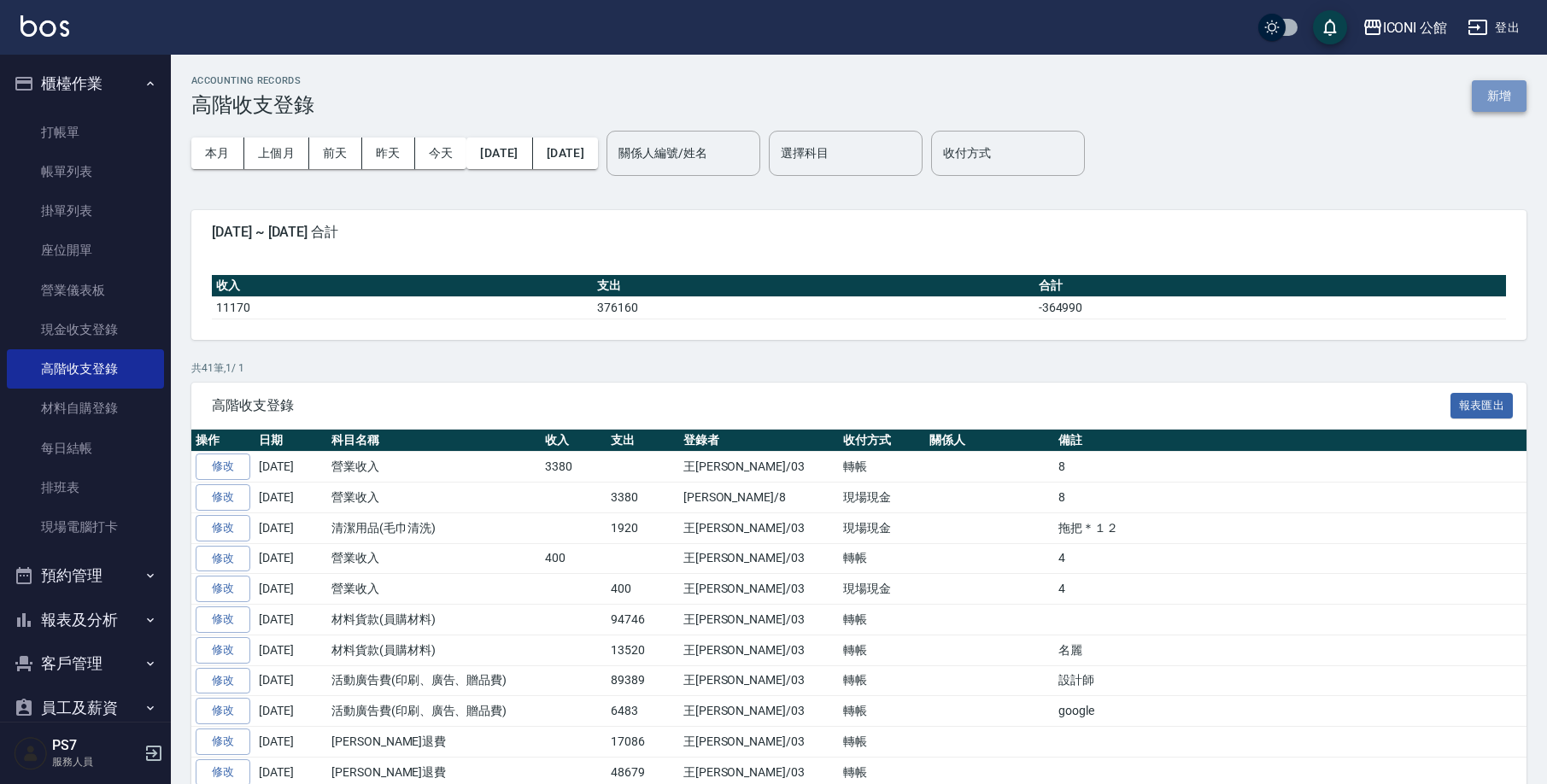
click at [1499, 87] on button "新增" at bounding box center [1499, 96] width 55 height 32
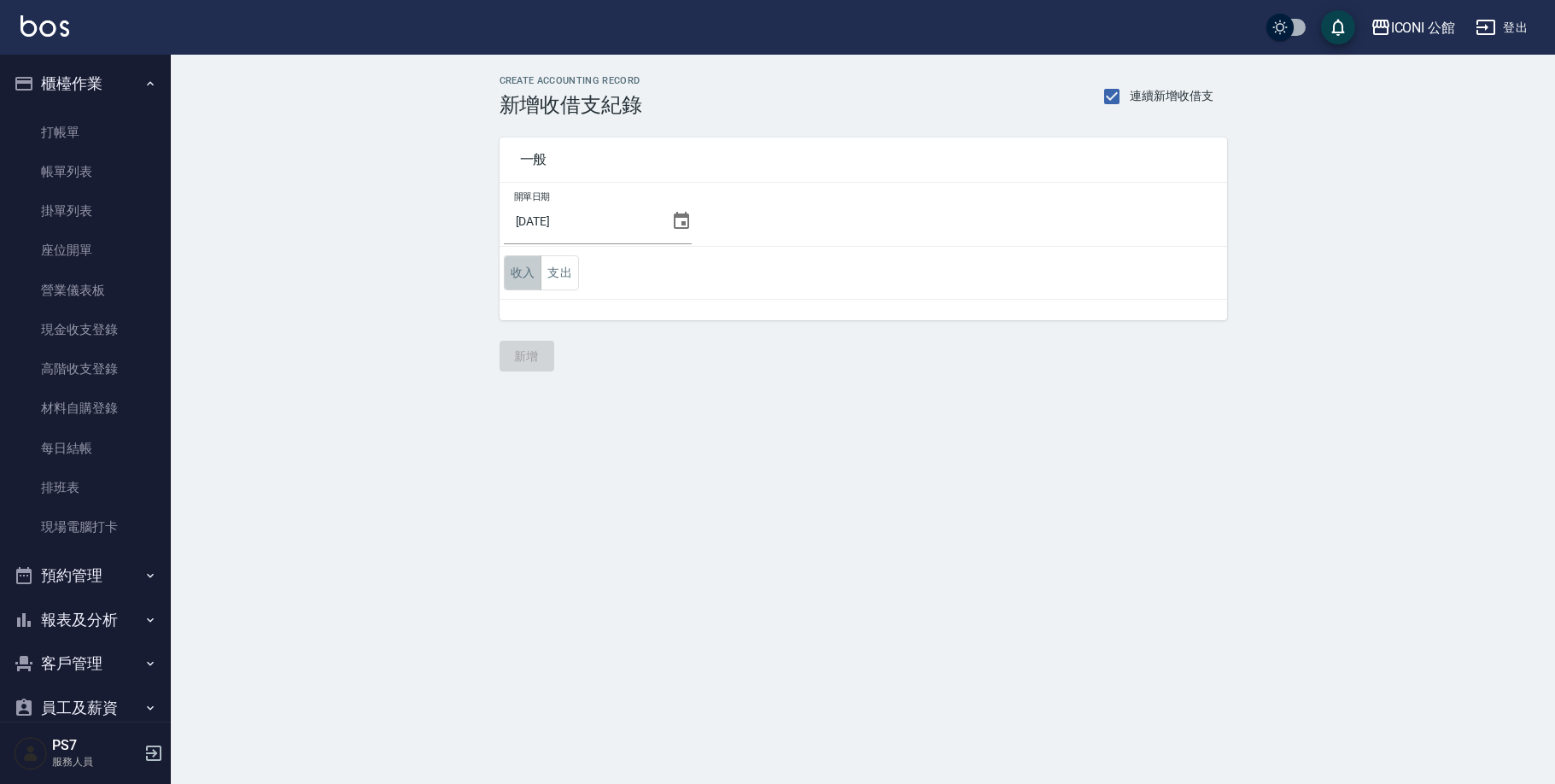
click at [536, 273] on button "收入" at bounding box center [522, 273] width 38 height 35
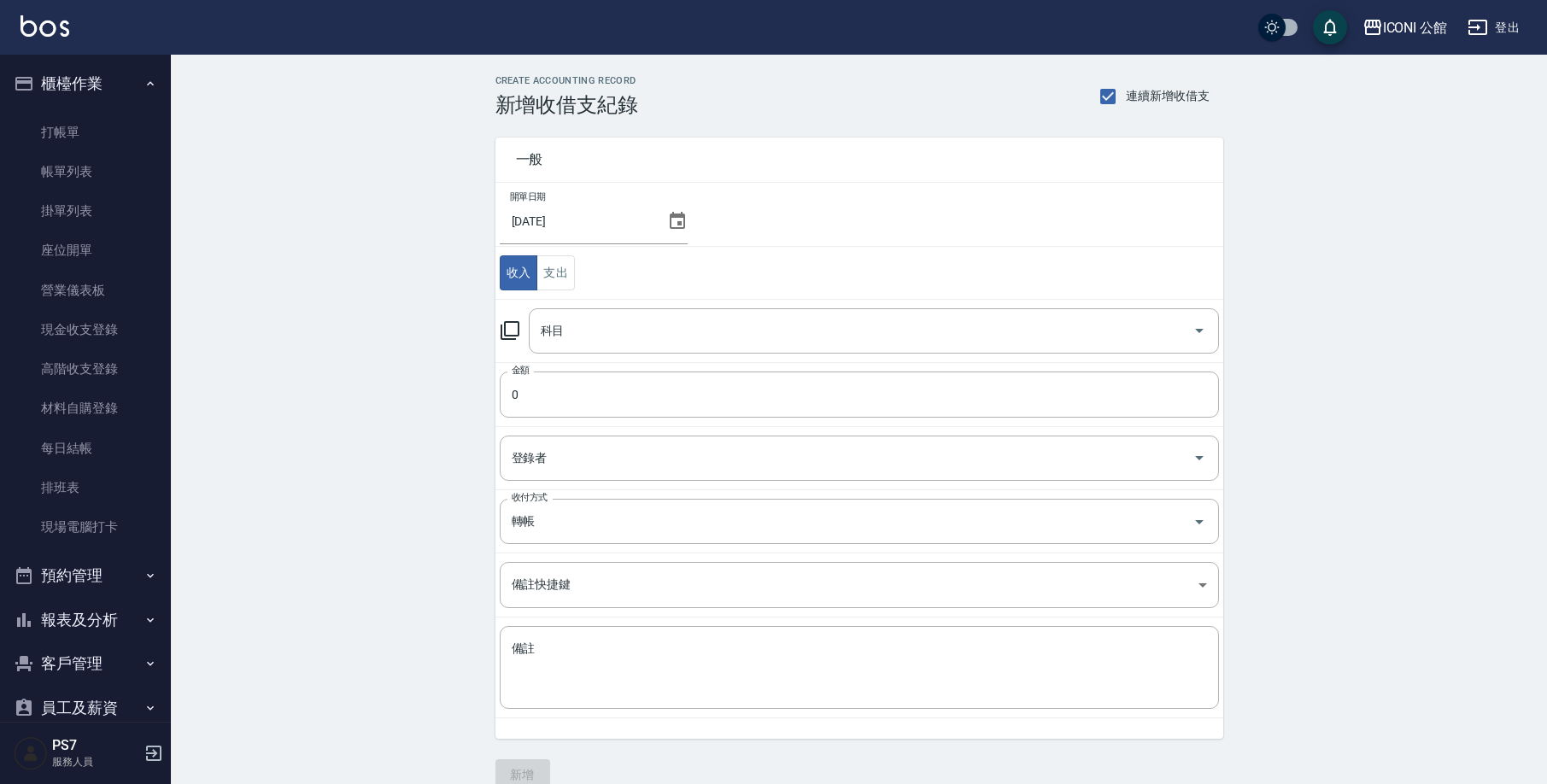
click at [515, 334] on icon at bounding box center [510, 331] width 21 height 21
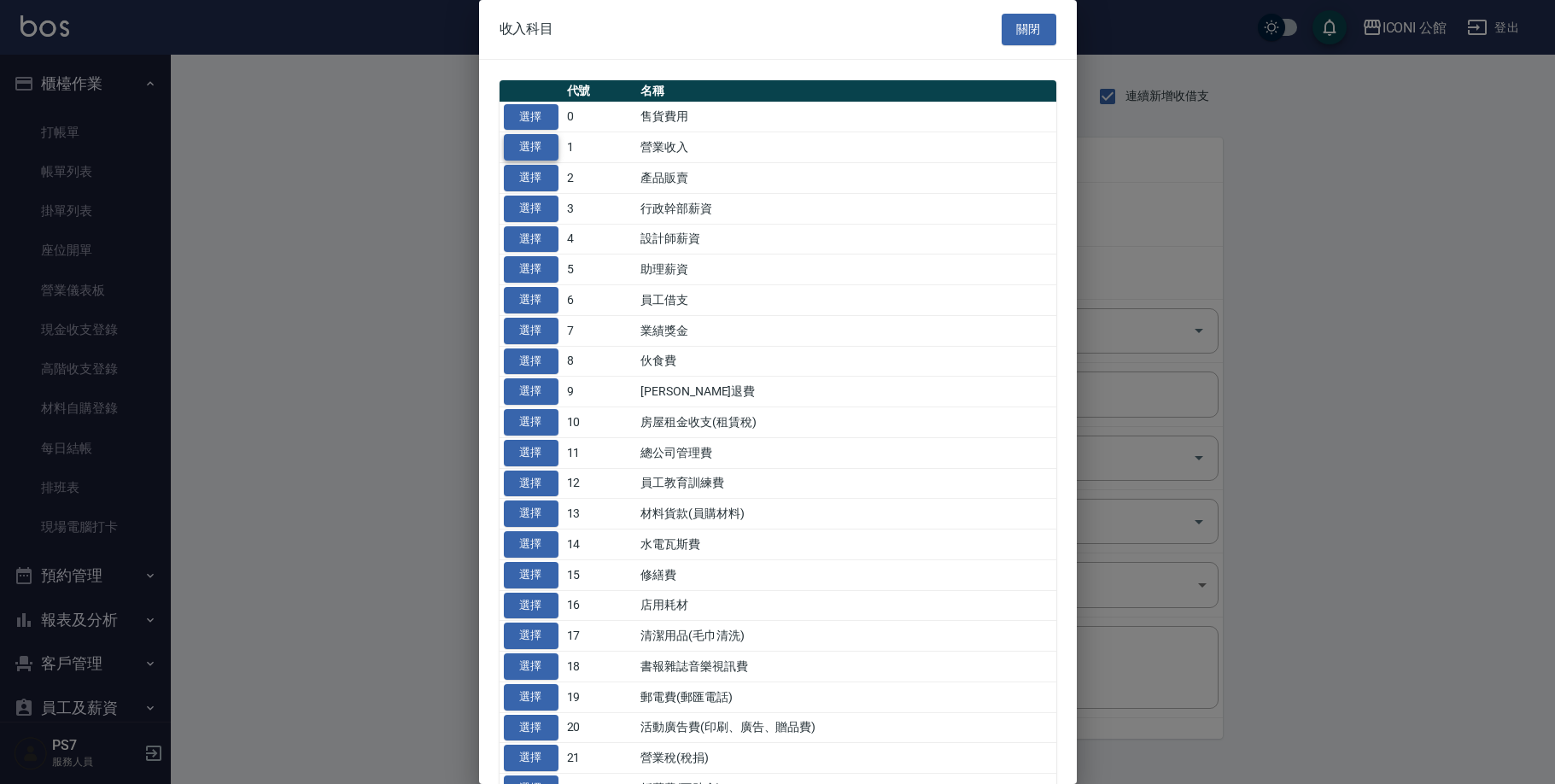
click at [534, 152] on button "選擇" at bounding box center [530, 147] width 55 height 26
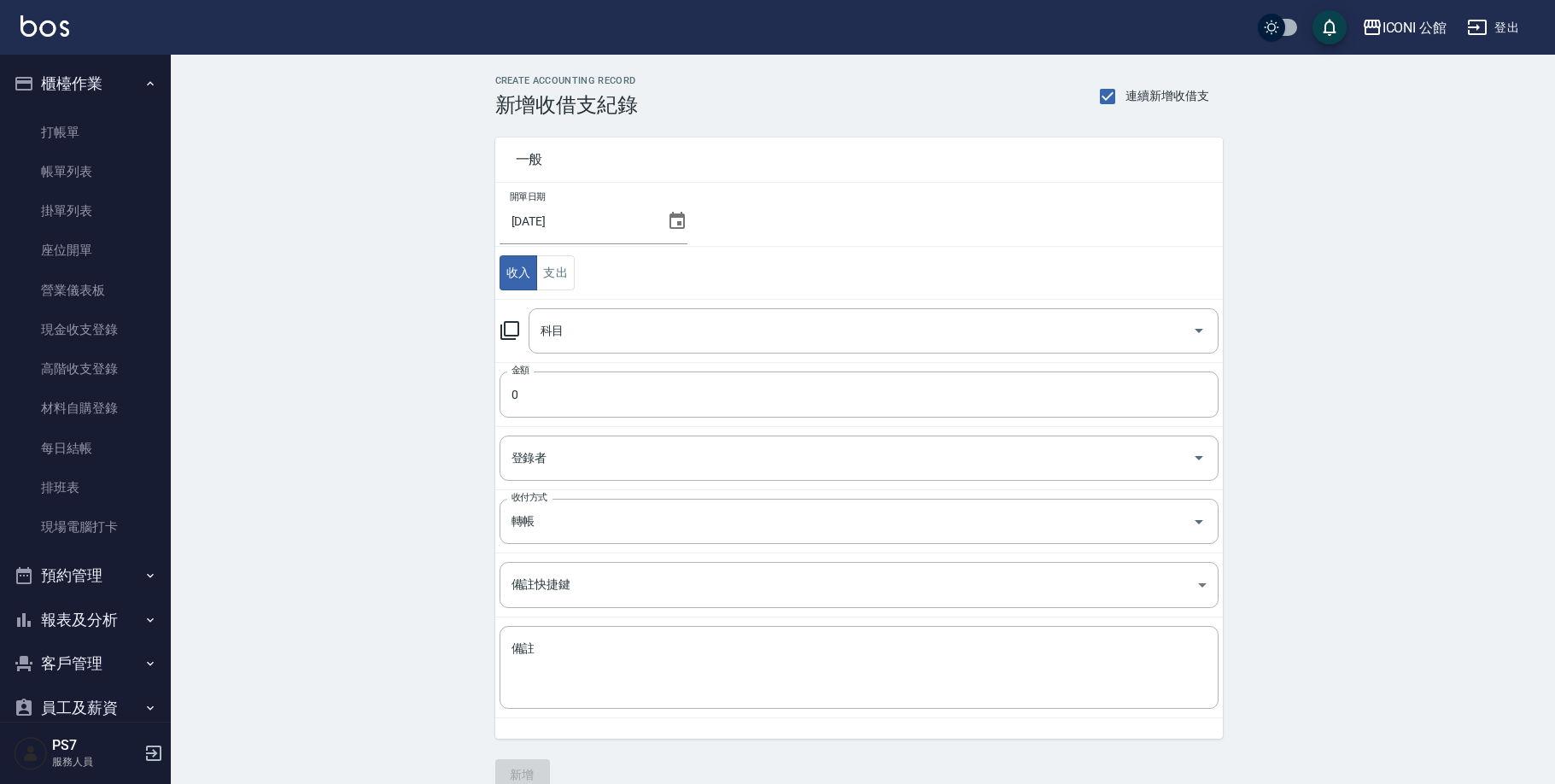
type input "1 營業收入"
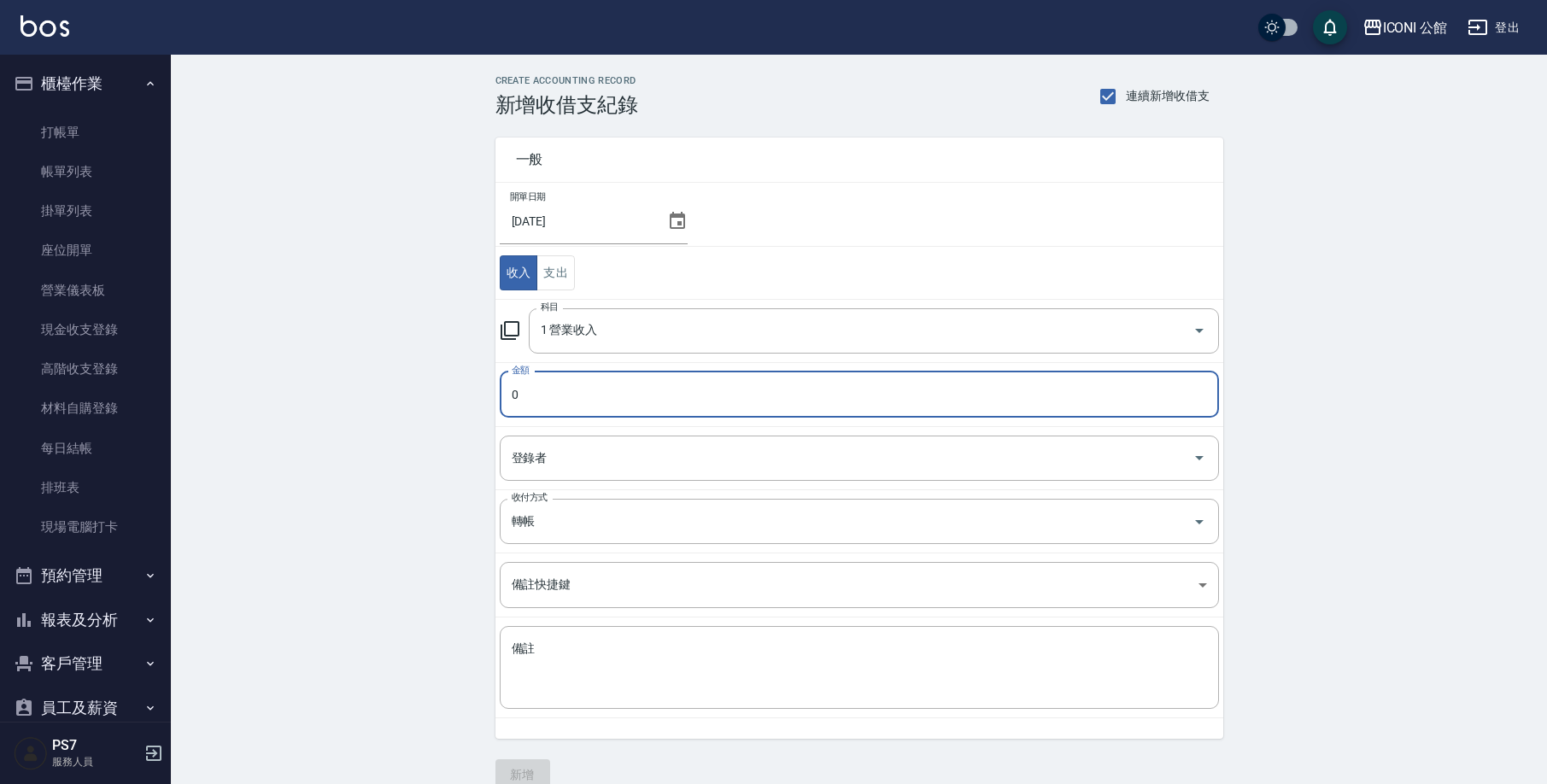
click at [547, 397] on input "0" at bounding box center [859, 393] width 719 height 46
type input "0400"
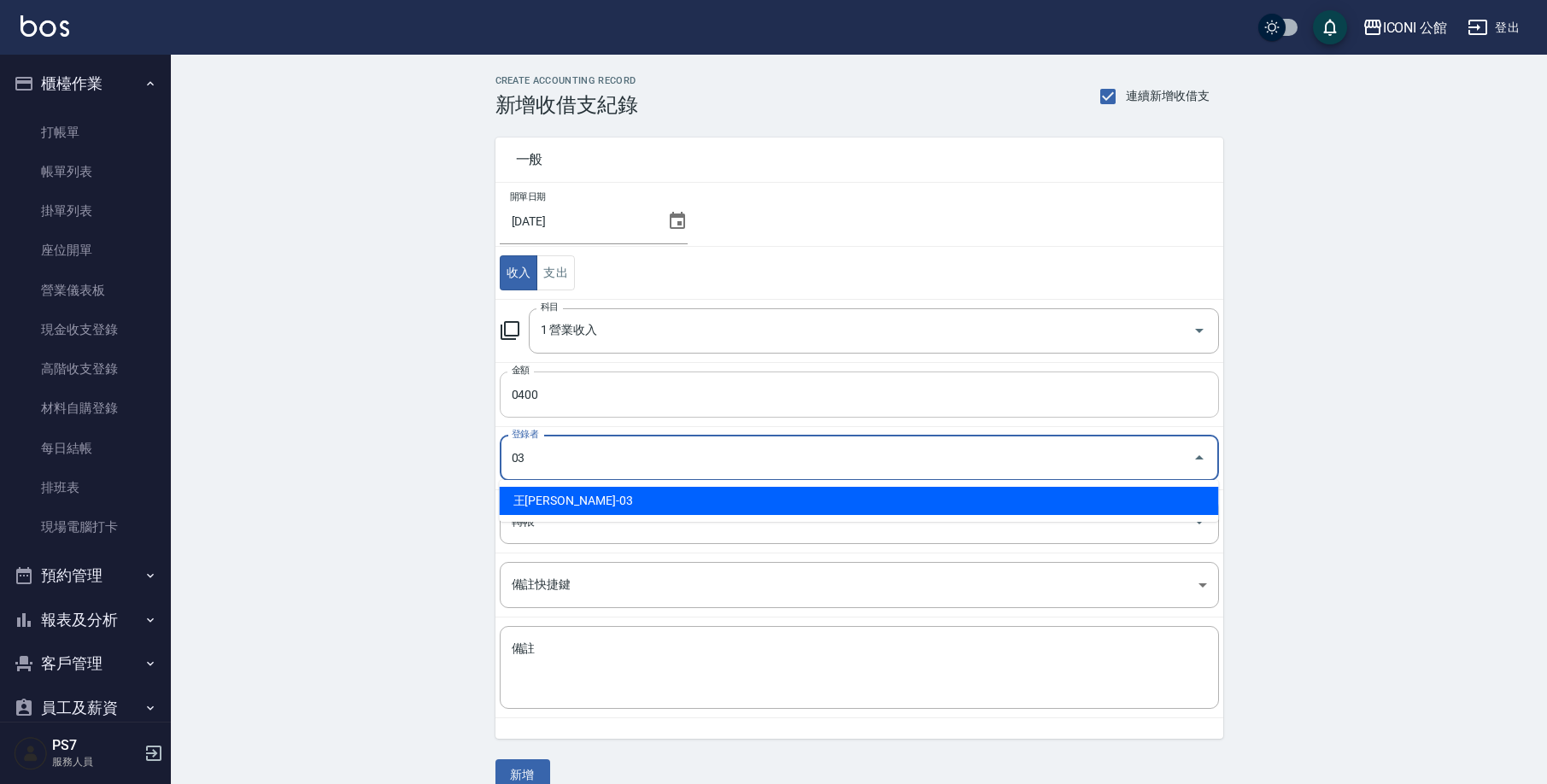
type input "王[PERSON_NAME]-03"
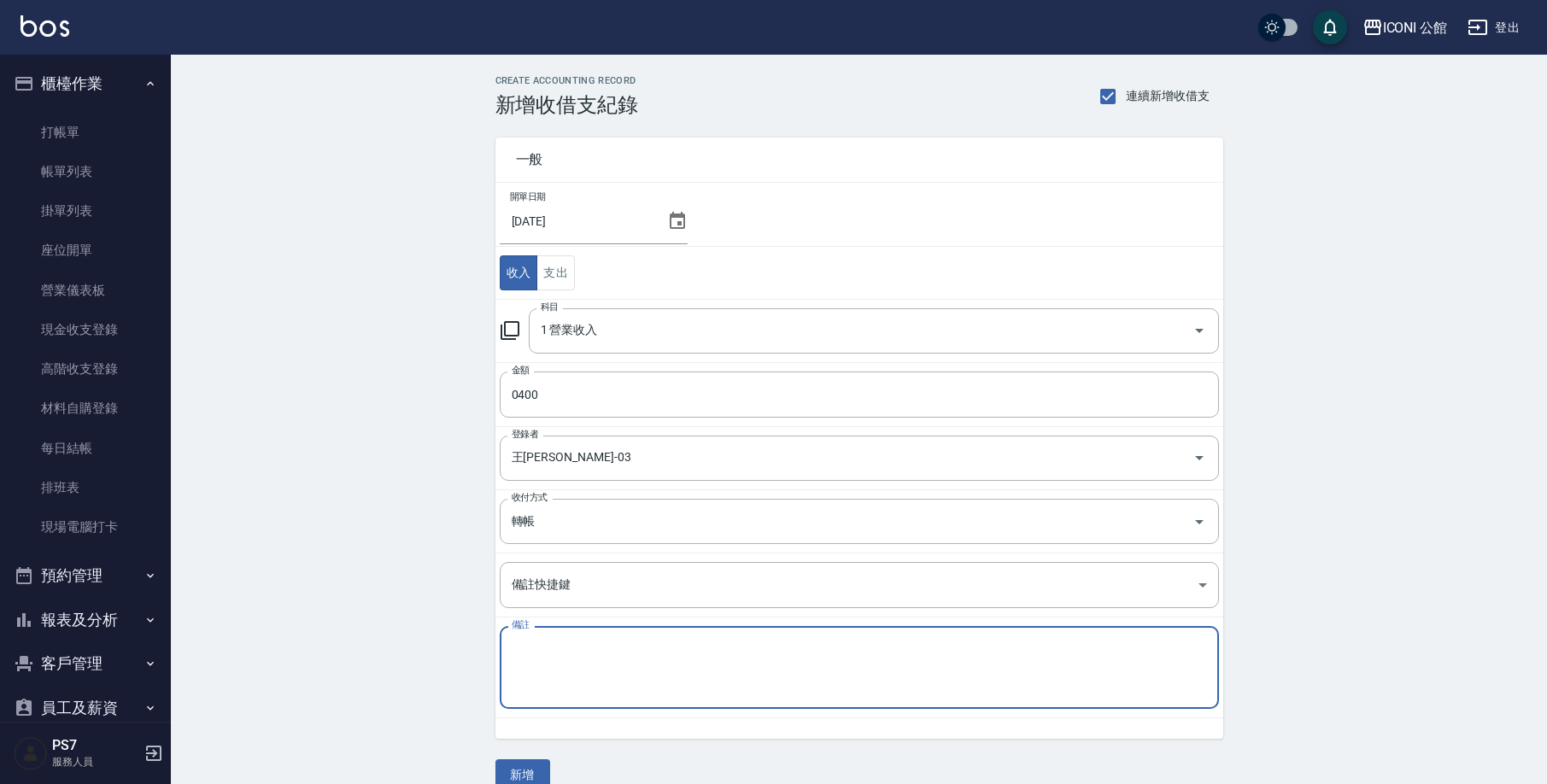
click at [572, 659] on textarea "備註" at bounding box center [860, 667] width 696 height 55
type textarea "4"
click at [509, 767] on button "新增" at bounding box center [522, 775] width 55 height 32
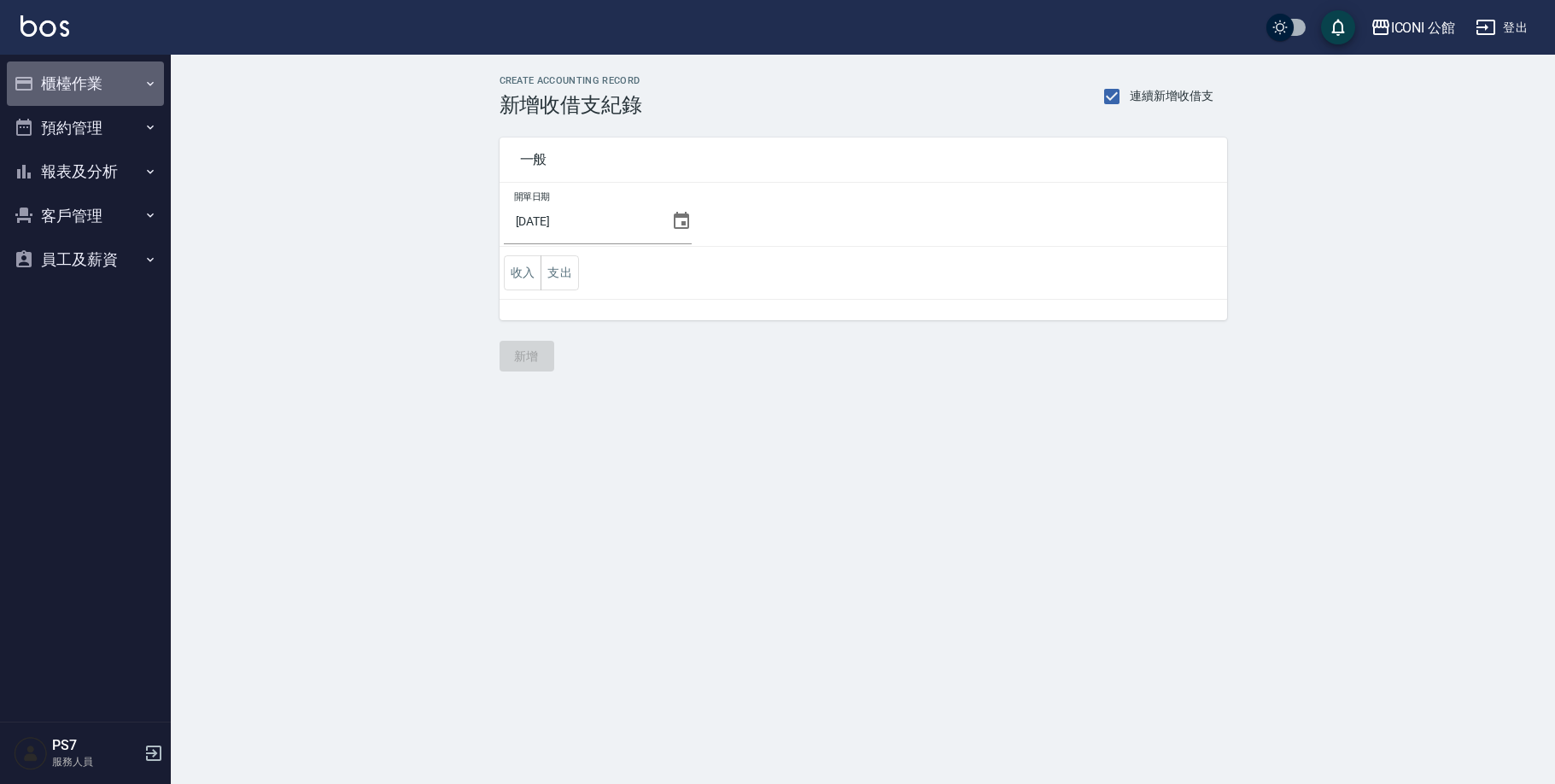
click at [82, 84] on button "櫃檯作業" at bounding box center [85, 84] width 158 height 45
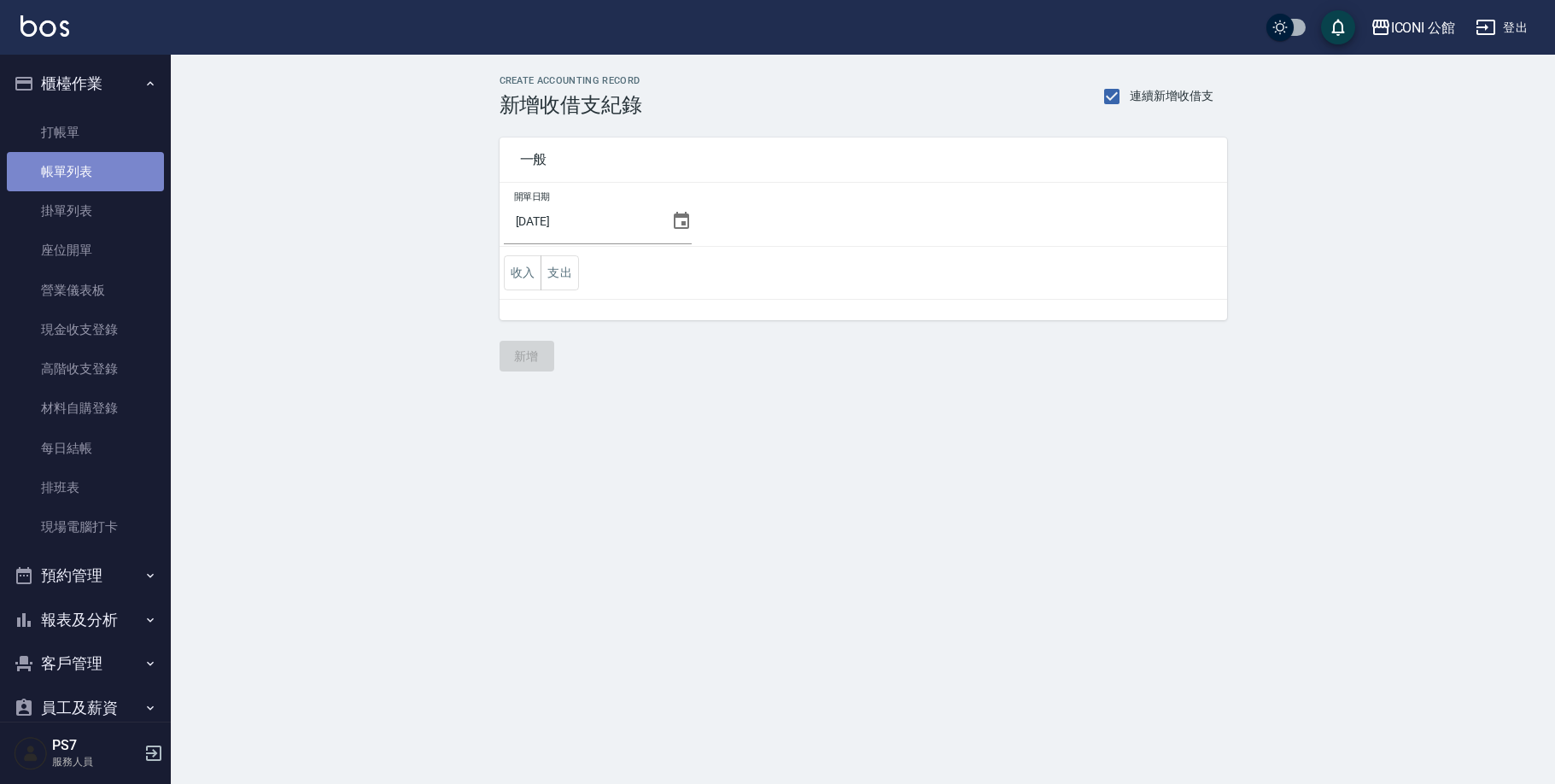
click at [87, 173] on link "帳單列表" at bounding box center [85, 172] width 158 height 39
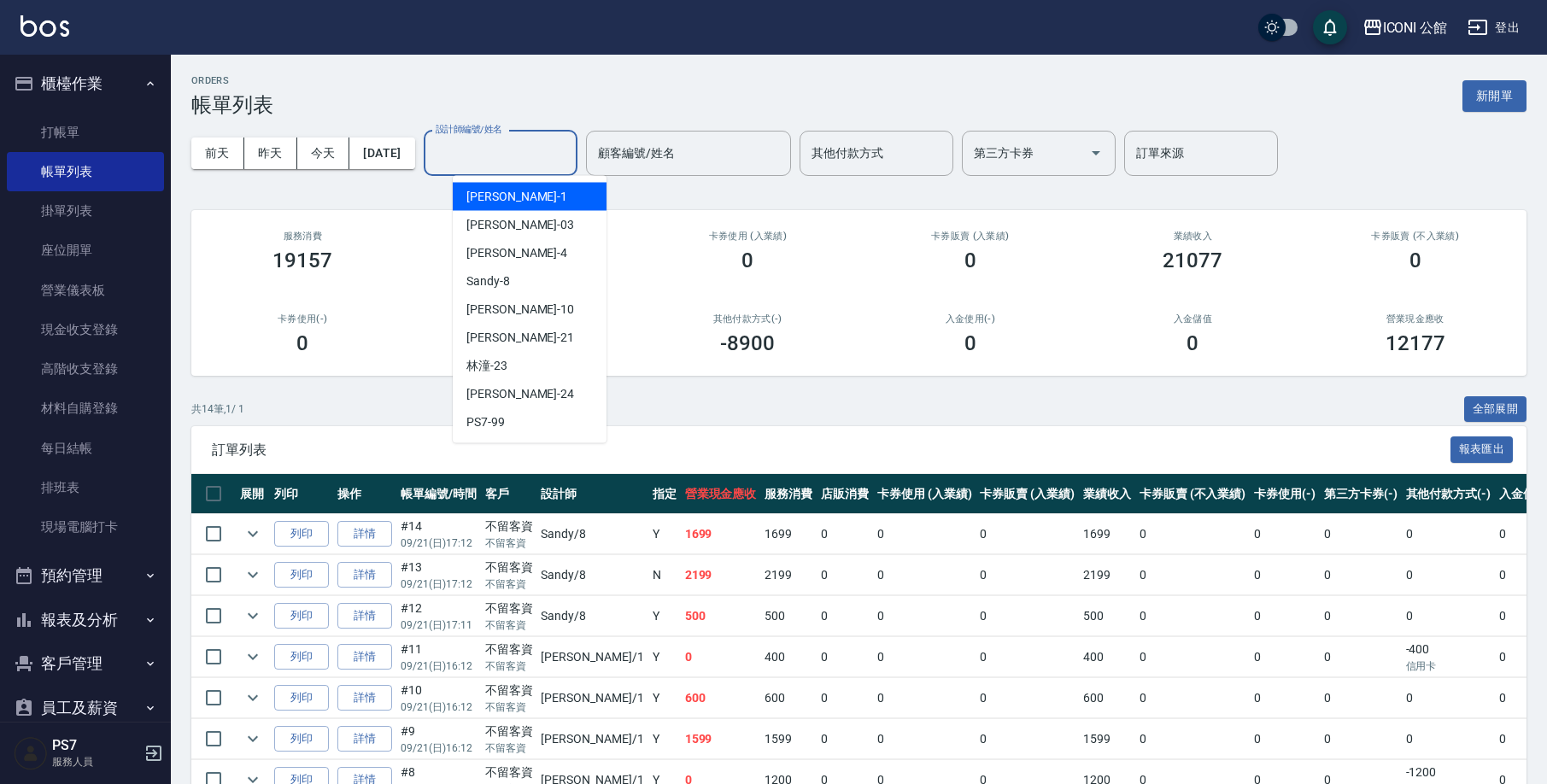
click at [489, 160] on input "設計師編號/姓名" at bounding box center [501, 153] width 138 height 30
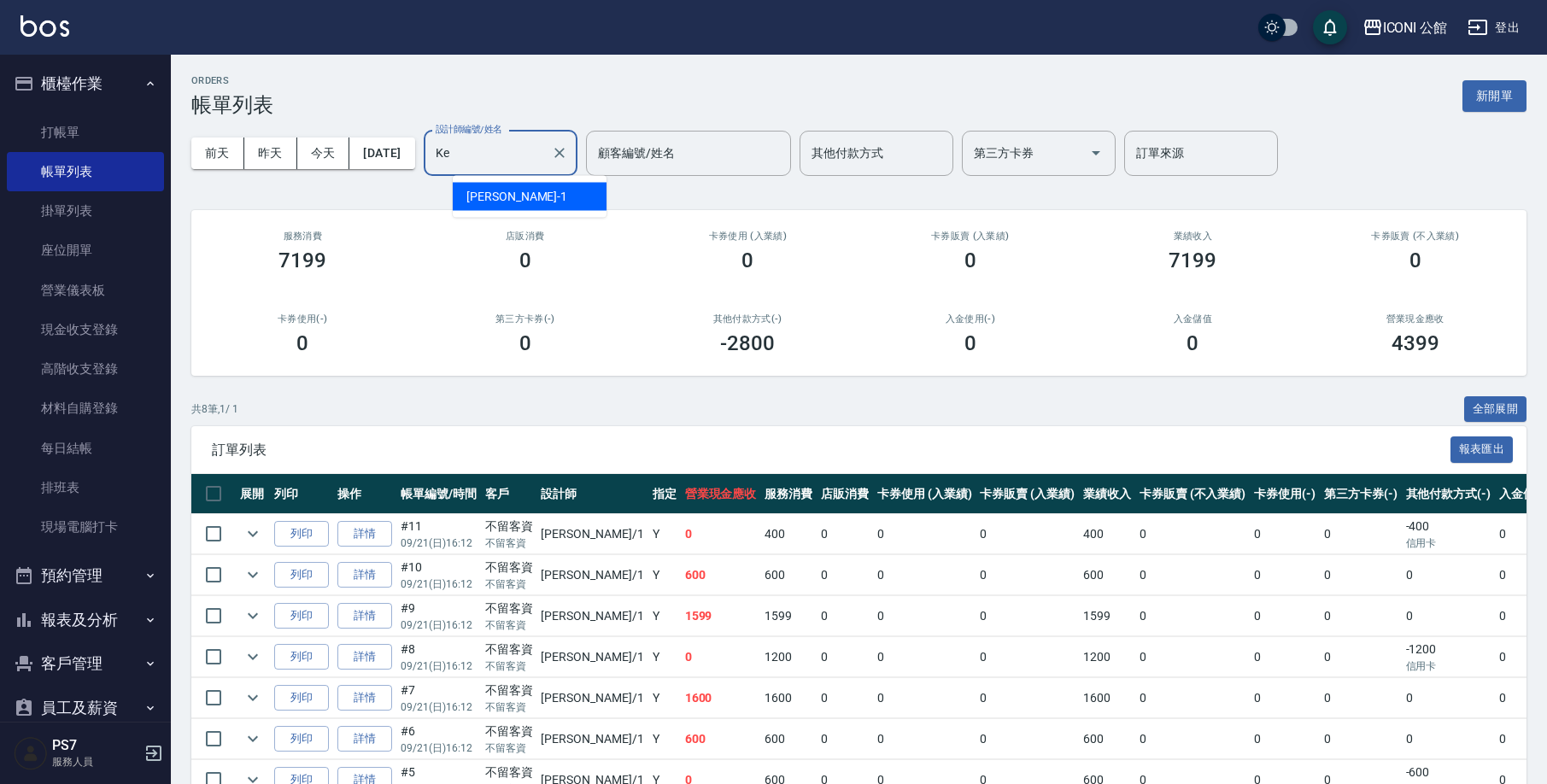
type input "K"
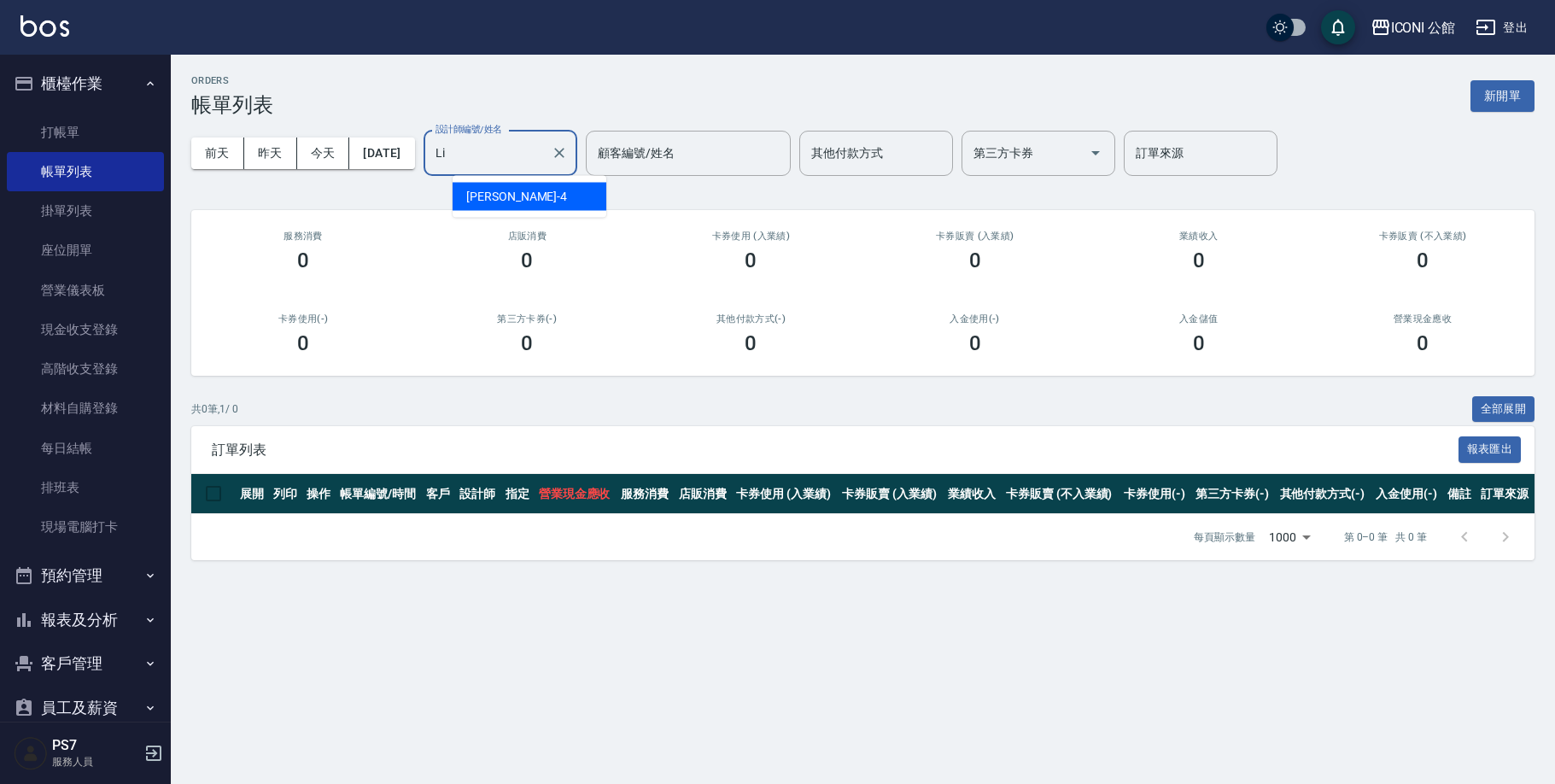
type input "L"
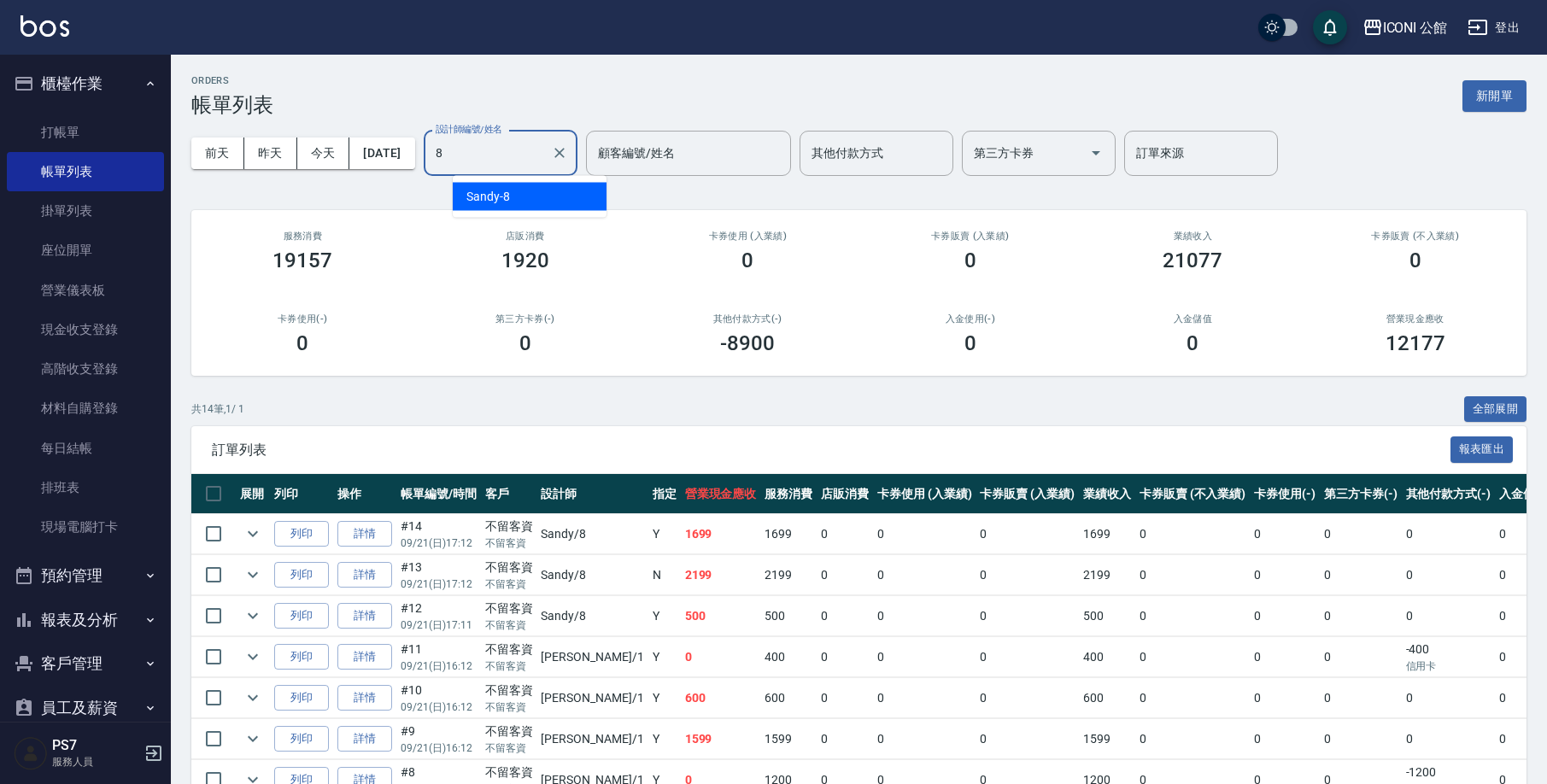
type input "Sandy-8"
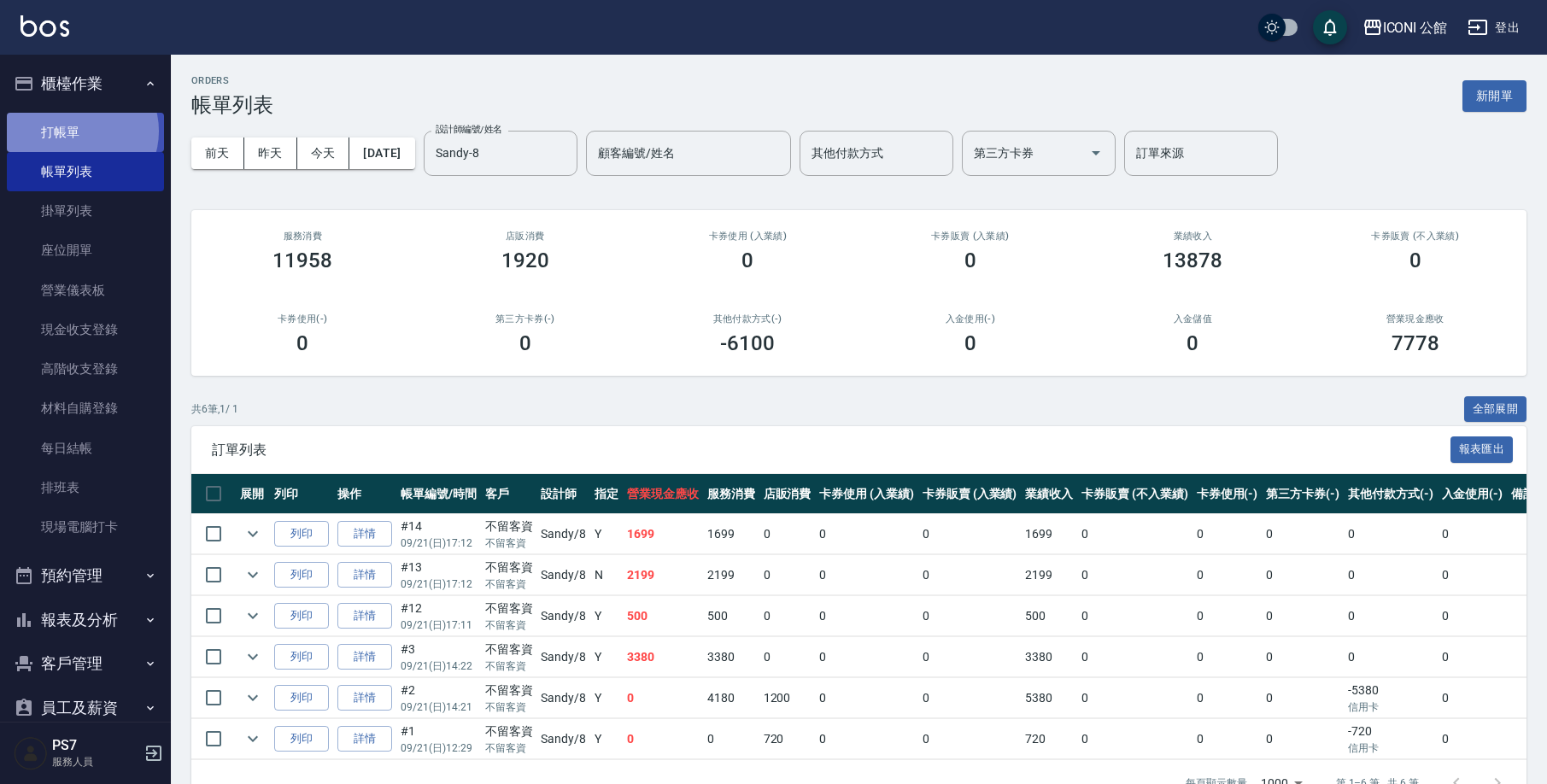
click at [80, 131] on link "打帳單" at bounding box center [85, 132] width 158 height 39
